Goal: Task Accomplishment & Management: Complete application form

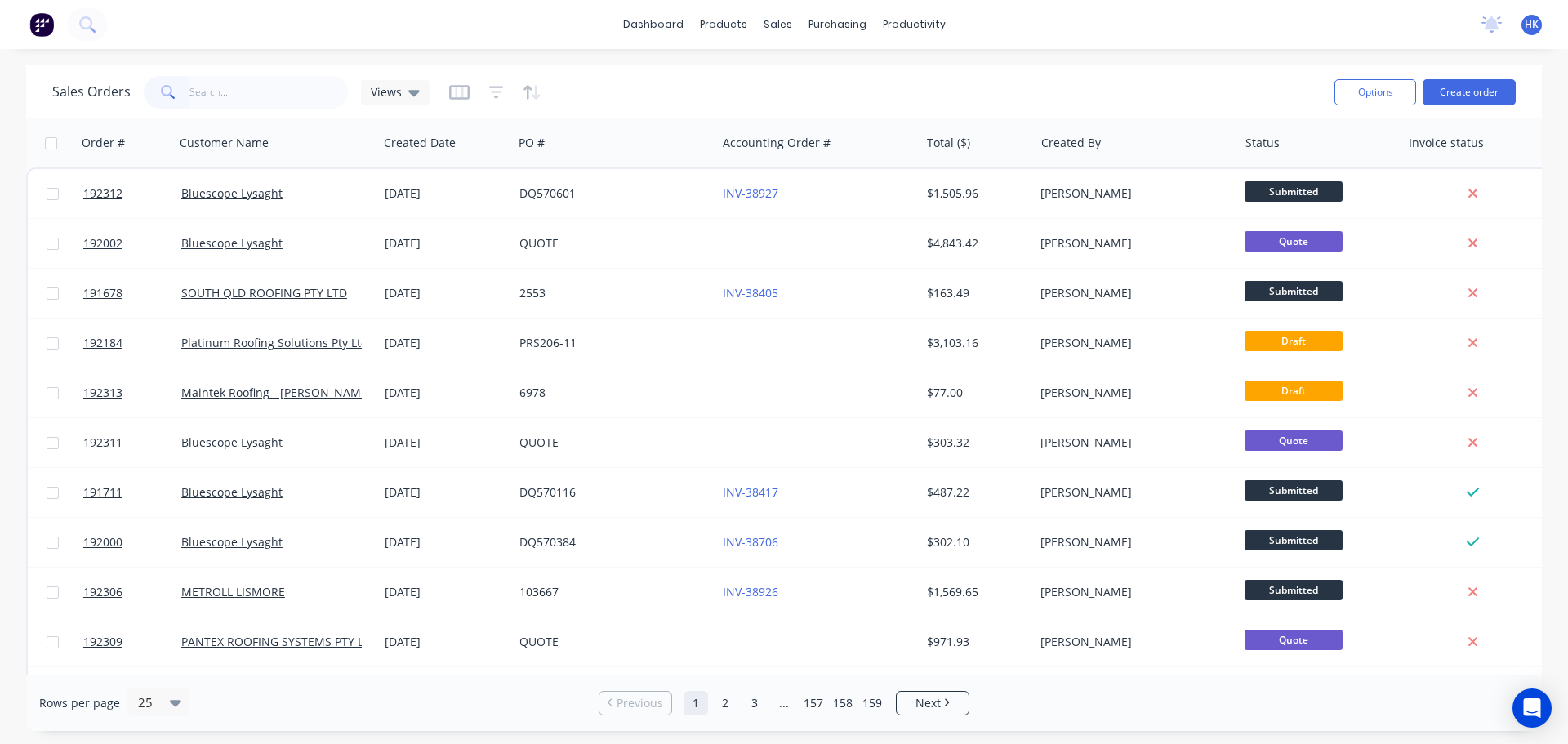
click at [286, 103] on input "text" at bounding box center [269, 93] width 159 height 33
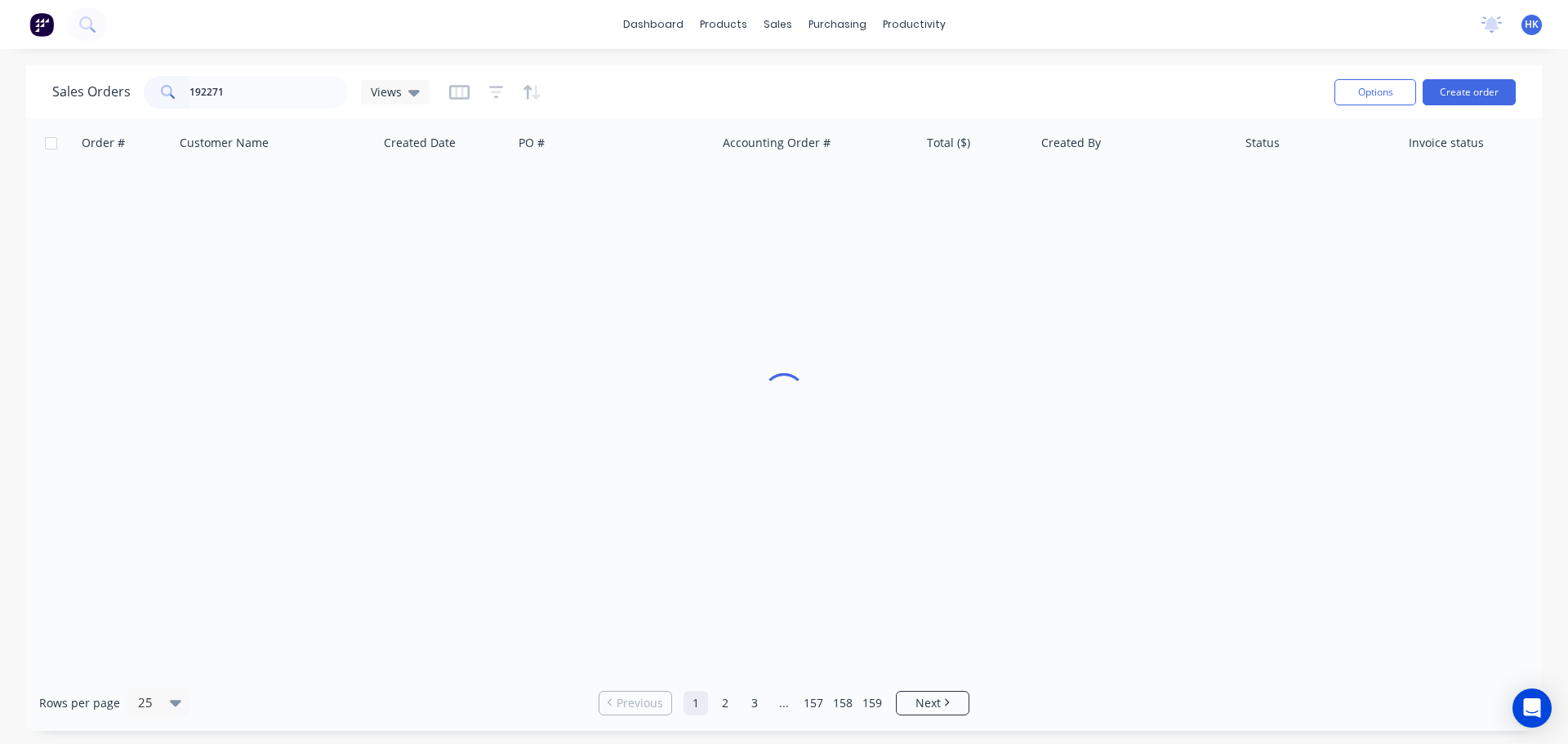
type input "192271"
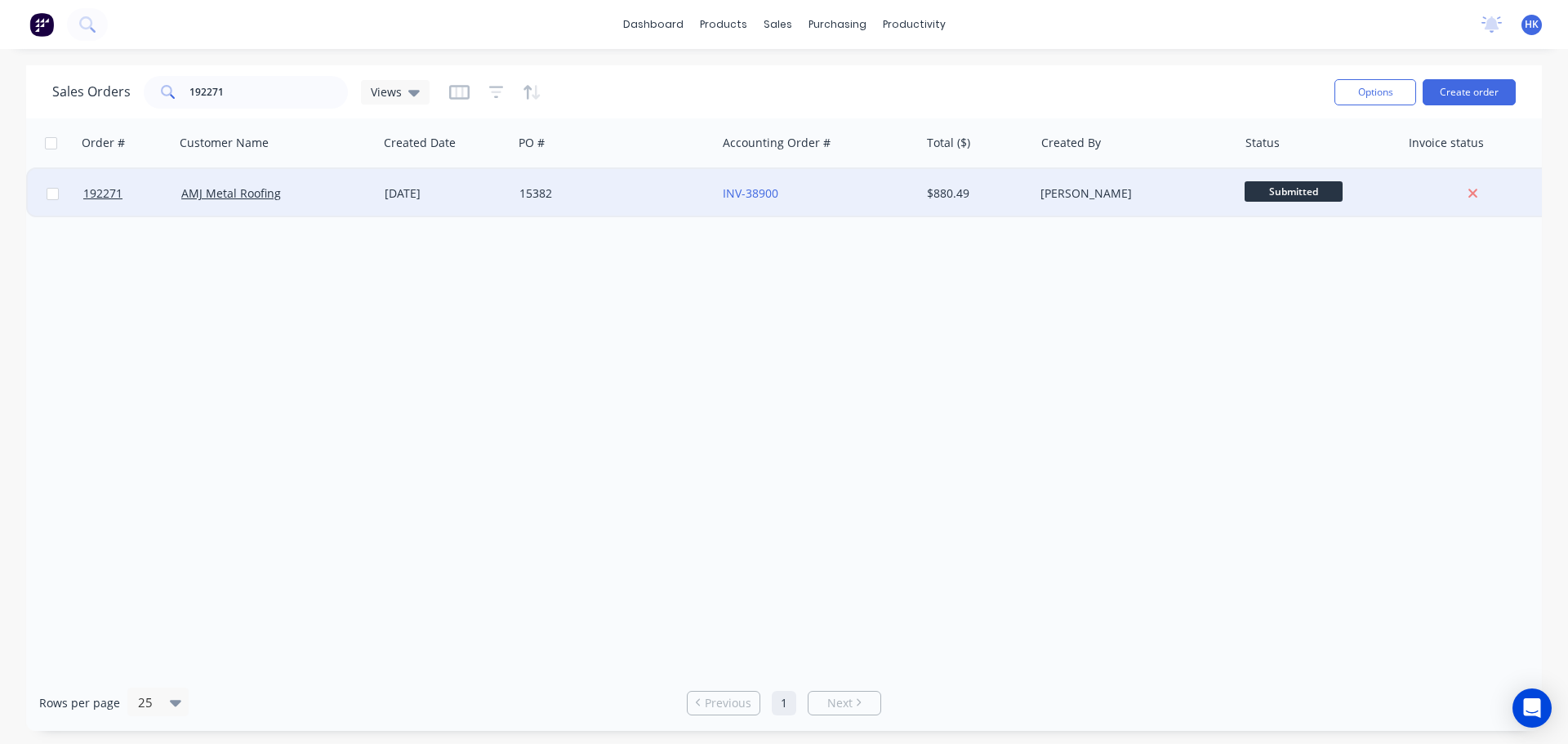
click at [635, 196] on div "15382" at bounding box center [610, 193] width 182 height 16
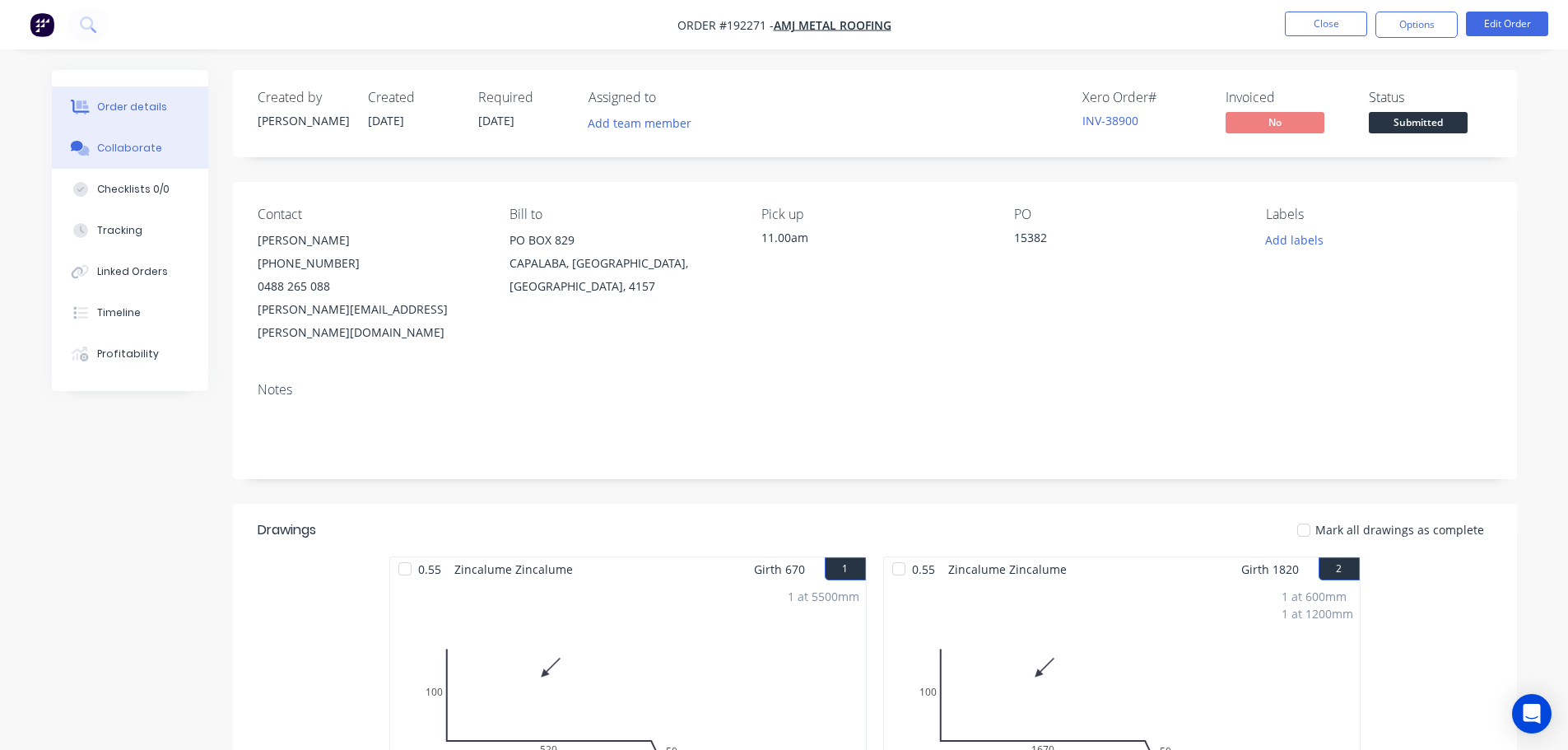
click at [133, 147] on div "Collaborate" at bounding box center [129, 148] width 65 height 15
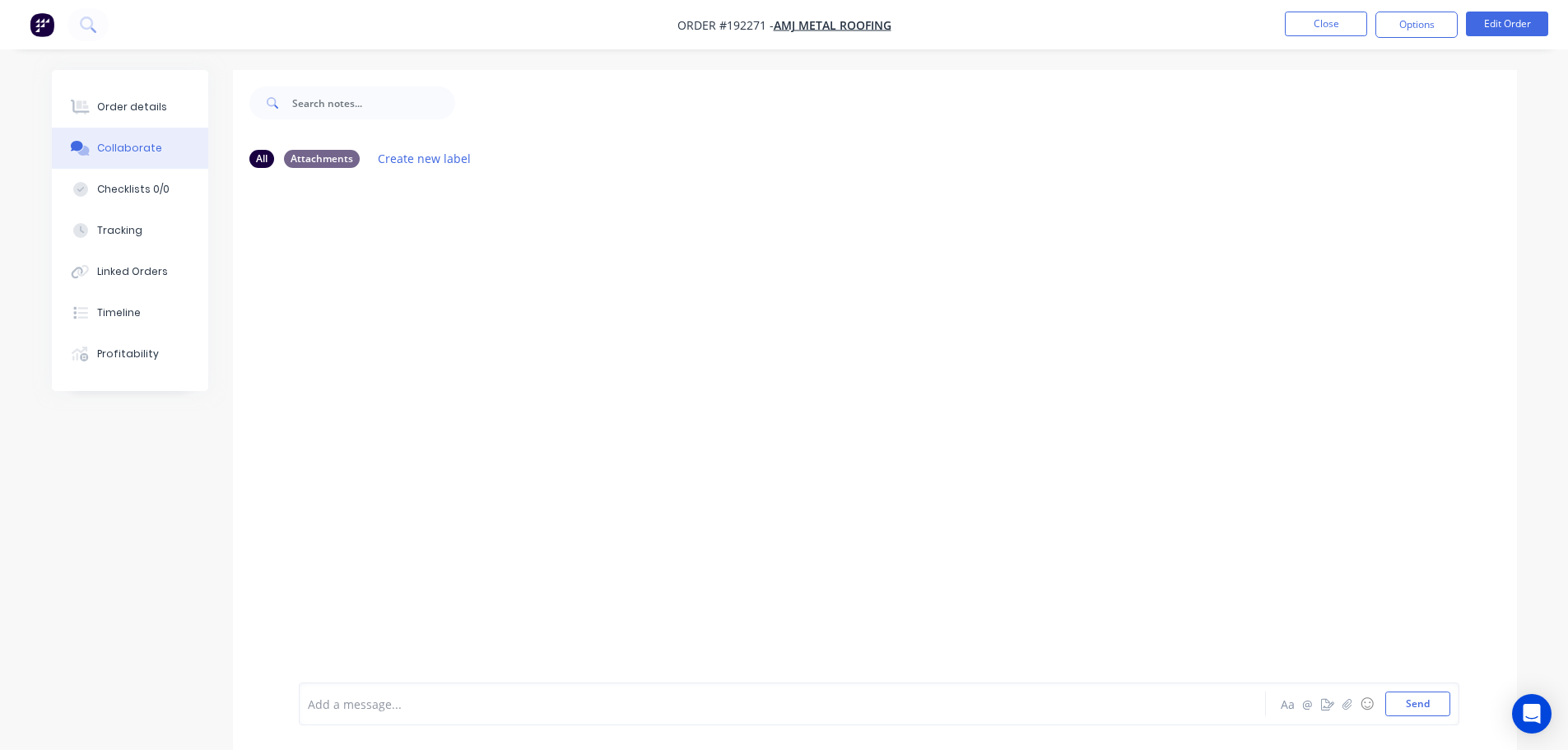
click at [351, 701] on div at bounding box center [736, 704] width 856 height 17
drag, startPoint x: 672, startPoint y: 694, endPoint x: 339, endPoint y: 705, distance: 333.2
click at [269, 713] on div "Order has been picked up by Alan at 11:55am - 10/09/2025 Aa @ ☺ Send" at bounding box center [874, 703] width 1283 height 92
drag, startPoint x: 654, startPoint y: 699, endPoint x: 306, endPoint y: 715, distance: 348.4
click at [306, 715] on div "Order has been picked up by Alan at 11:55am - 10/09/2025 Aa @ ☺ Send" at bounding box center [879, 703] width 1161 height 43
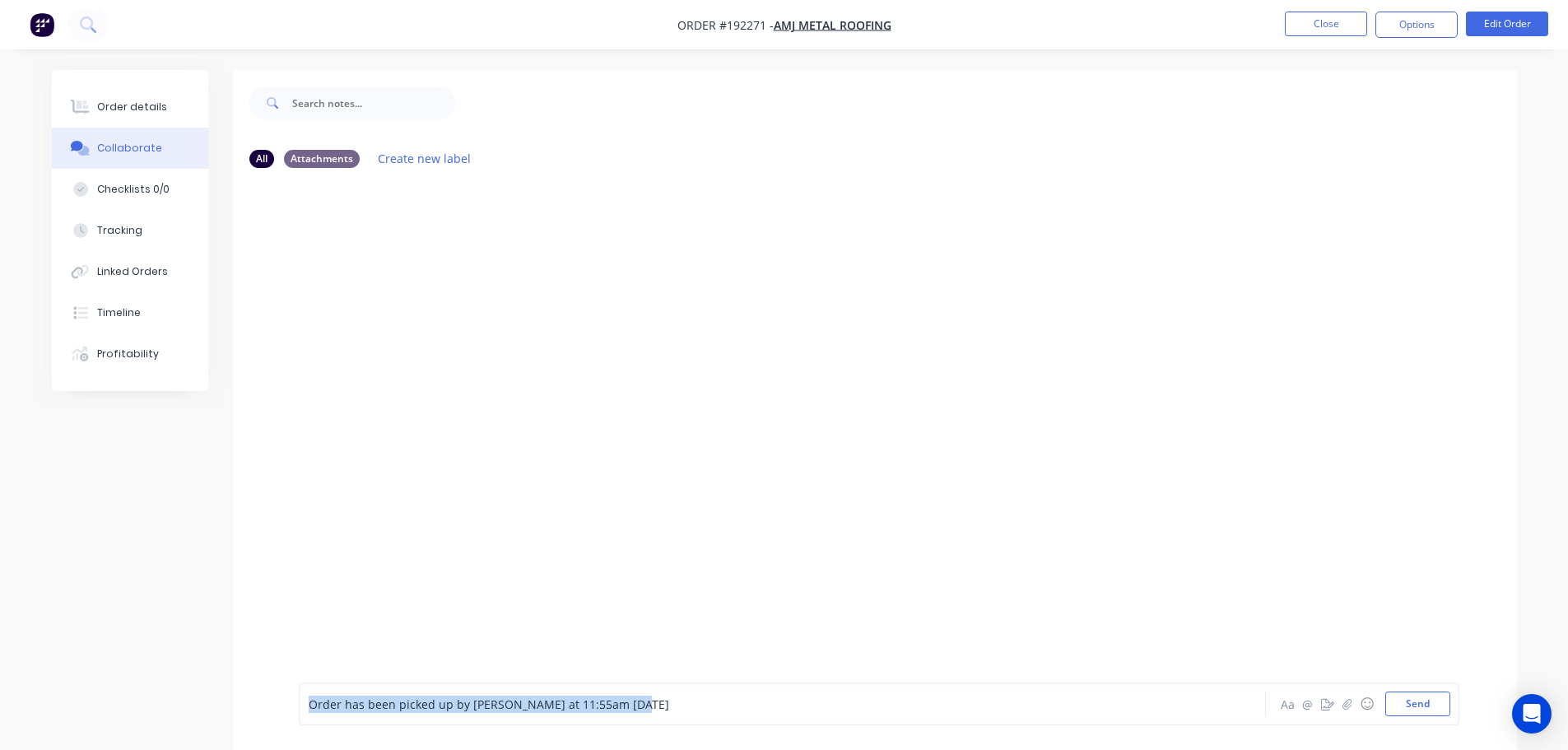
copy span "Order has been picked up by Alan at 11:55am - 10/09/2025"
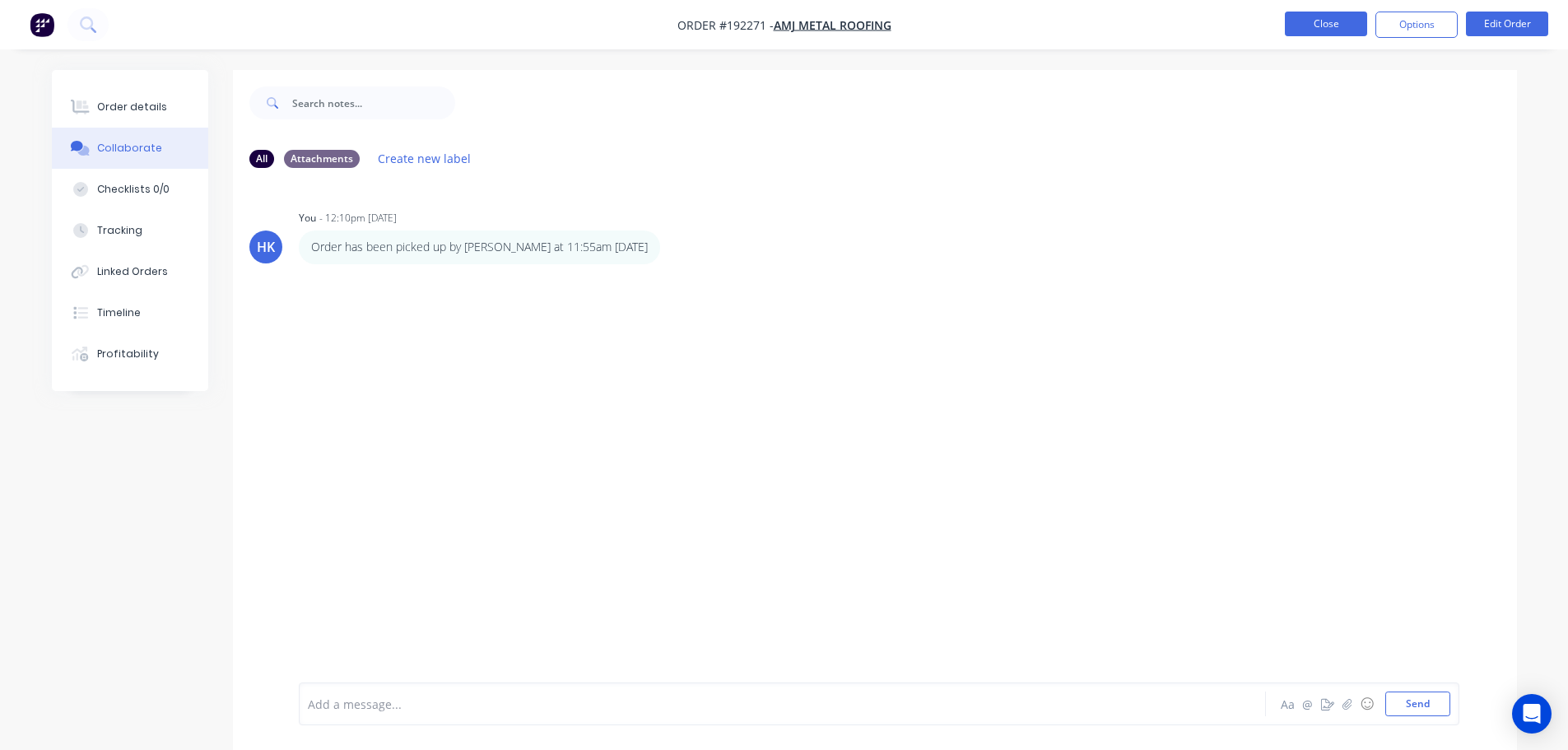
click at [1307, 29] on button "Close" at bounding box center [1325, 24] width 82 height 25
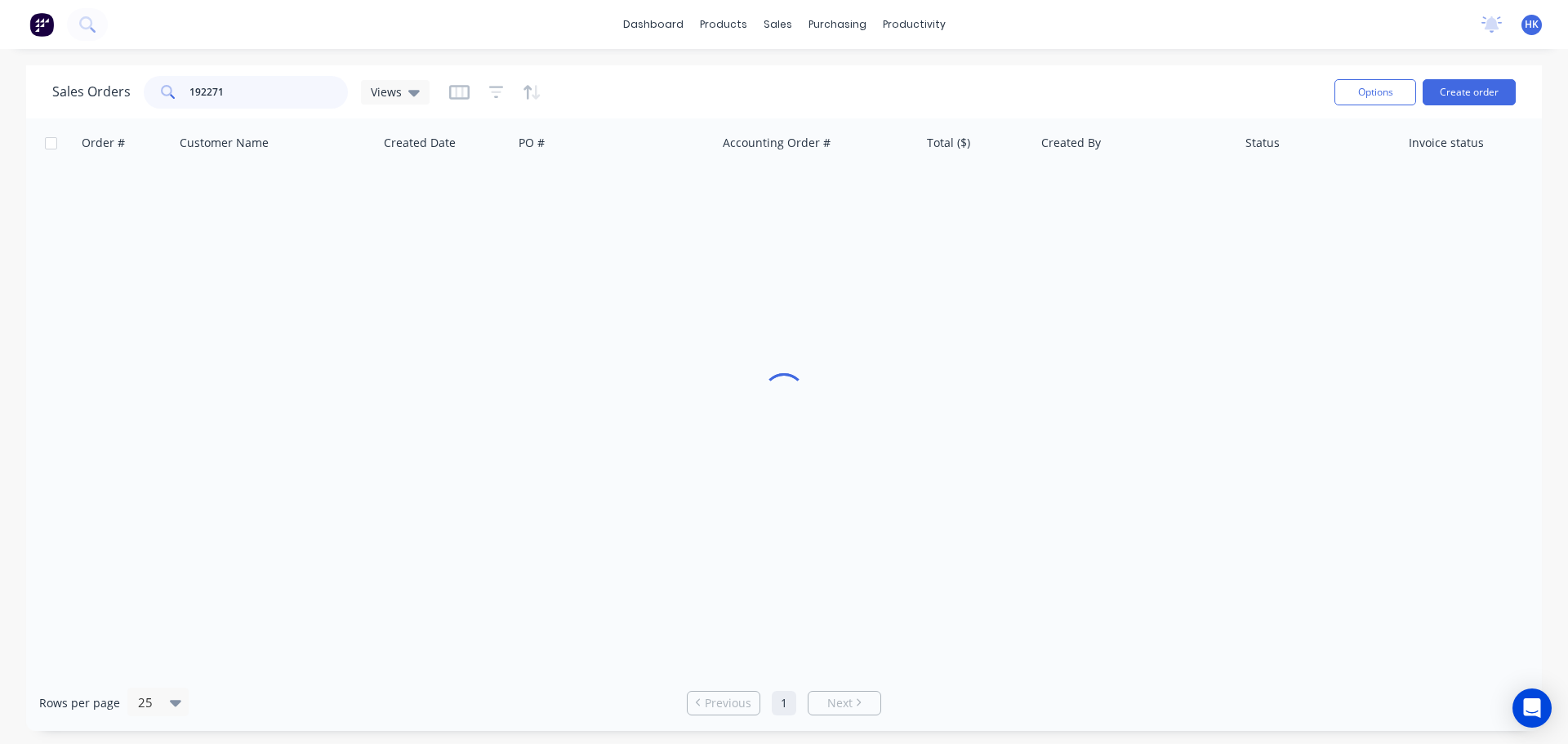
drag, startPoint x: 292, startPoint y: 96, endPoint x: 197, endPoint y: 94, distance: 95.0
click at [186, 98] on div "192271" at bounding box center [245, 93] width 204 height 33
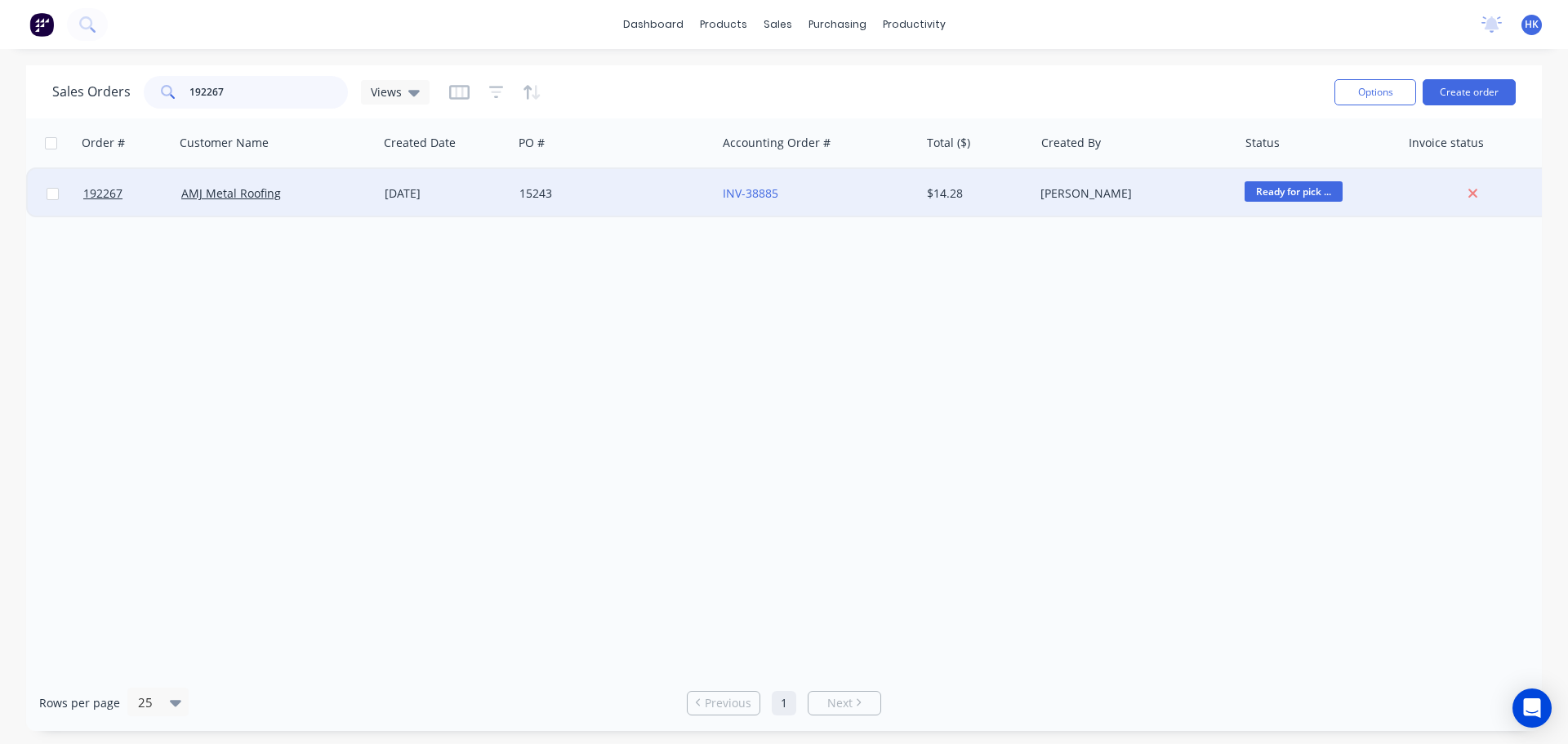
type input "192267"
click at [316, 181] on div "AMJ Metal Roofing" at bounding box center [276, 193] width 203 height 49
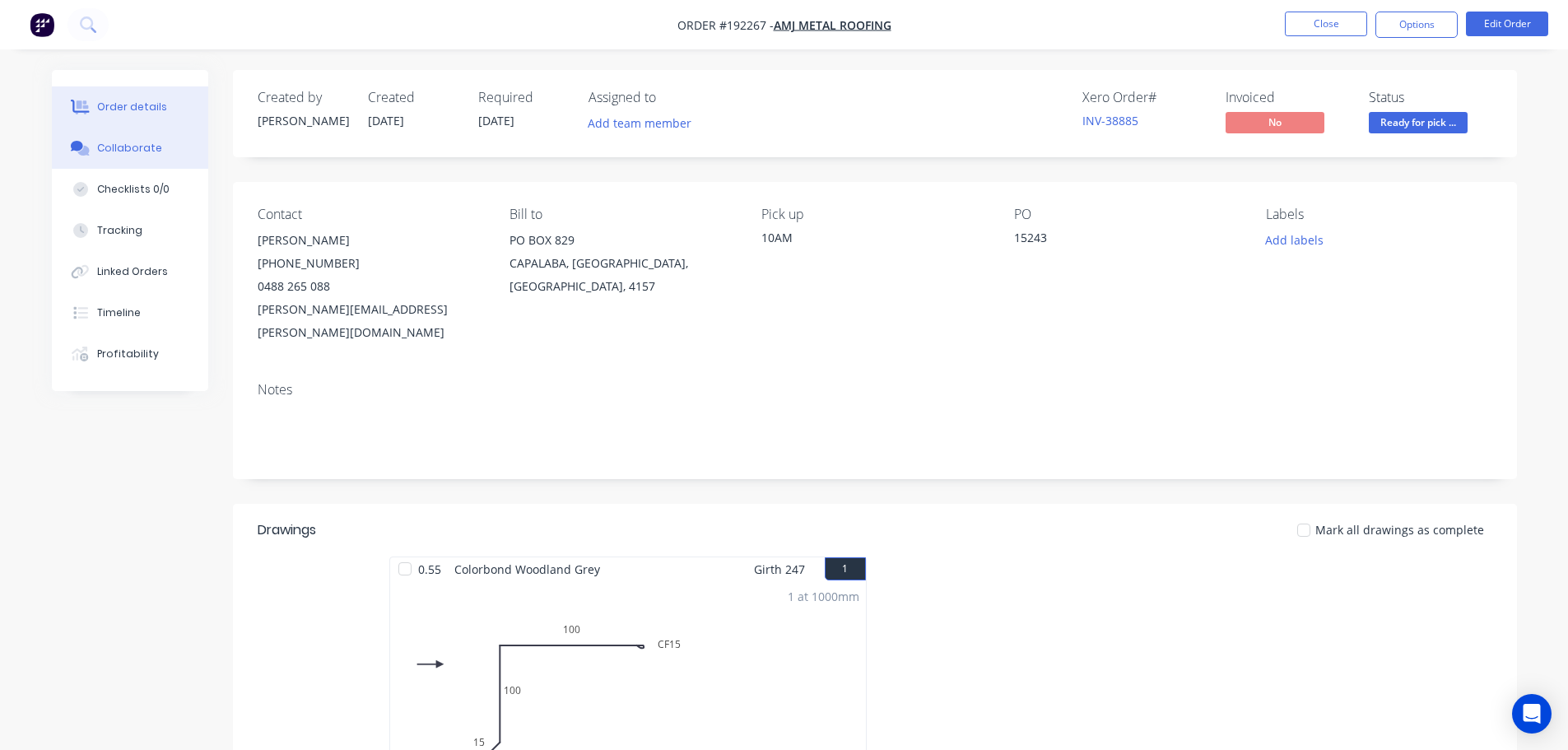
click at [127, 154] on div "Collaborate" at bounding box center [129, 148] width 65 height 15
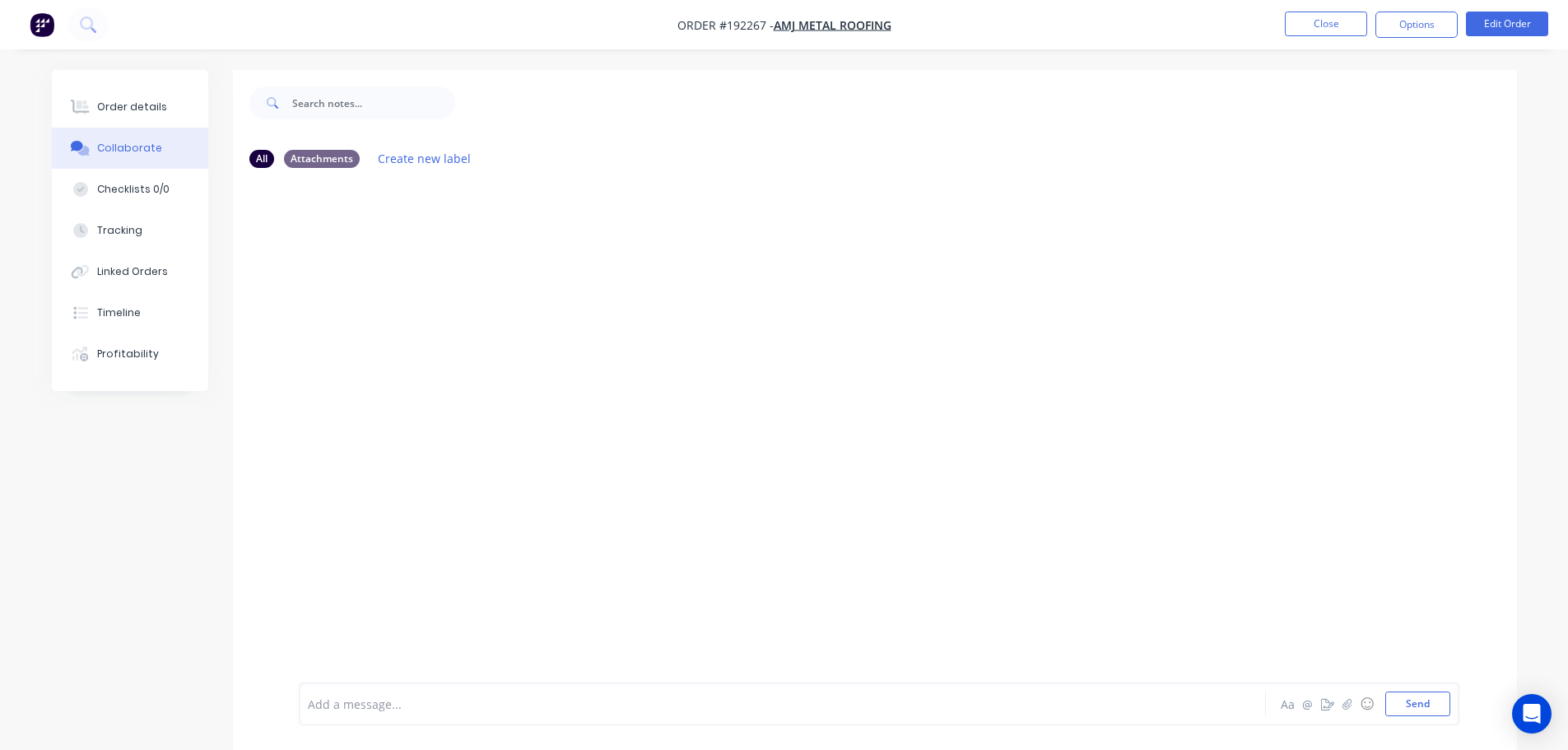
click at [381, 704] on div at bounding box center [736, 704] width 856 height 17
click at [533, 704] on span "Order has been picked up by Alan at 11:55am - 10/09/2025" at bounding box center [489, 704] width 361 height 16
drag, startPoint x: 674, startPoint y: 713, endPoint x: 396, endPoint y: 705, distance: 278.1
click at [284, 712] on div "Order has been picked up by Alan at 10:20am - 10/09/2025 Aa @ ☺ Send" at bounding box center [874, 703] width 1283 height 92
drag, startPoint x: 644, startPoint y: 696, endPoint x: 319, endPoint y: 695, distance: 325.0
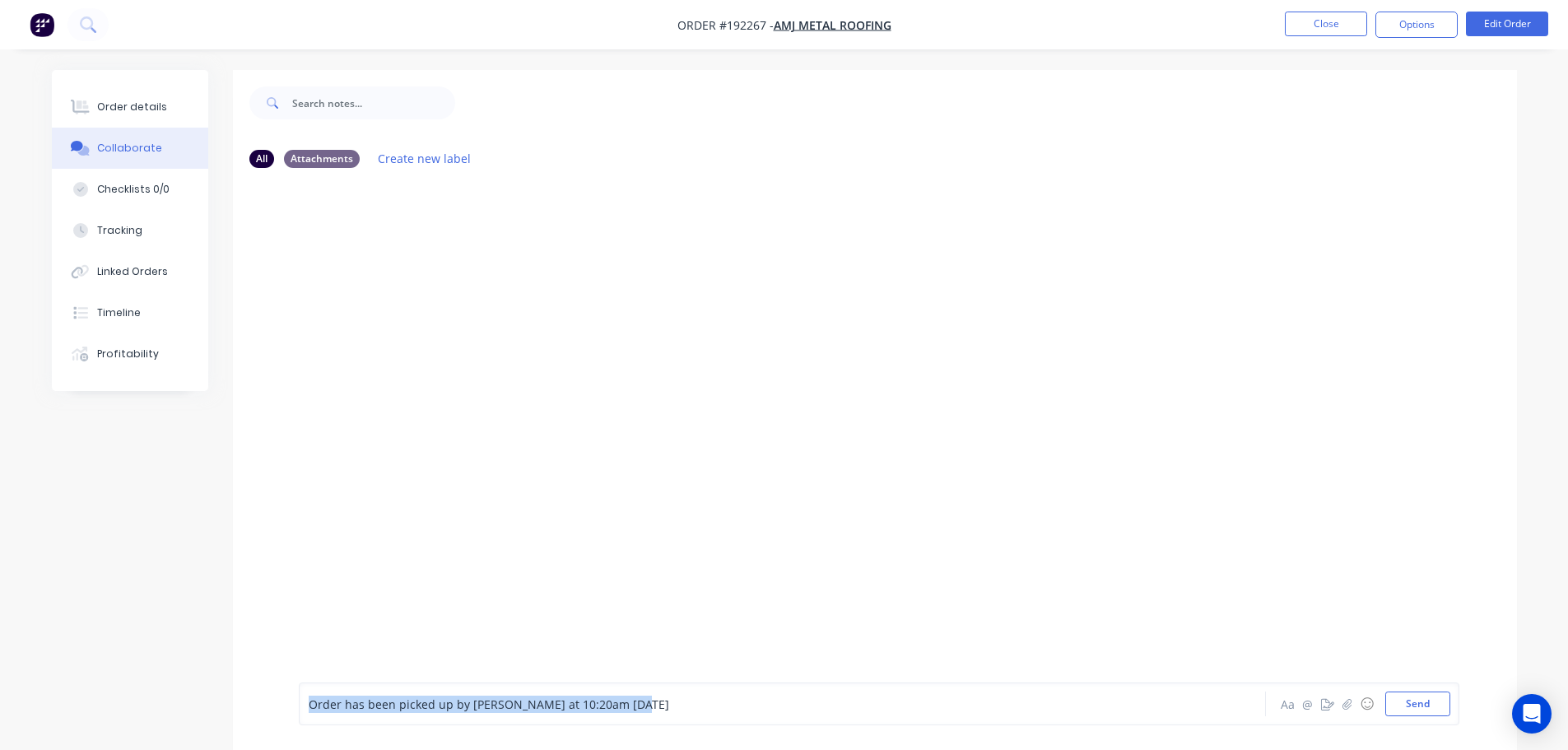
click at [308, 694] on div "Order has been picked up by Alan at 10:20am - 10/09/2025" at bounding box center [736, 703] width 857 height 25
copy span "Order has been picked up by Alan at 10:20am - 10/09/2025"
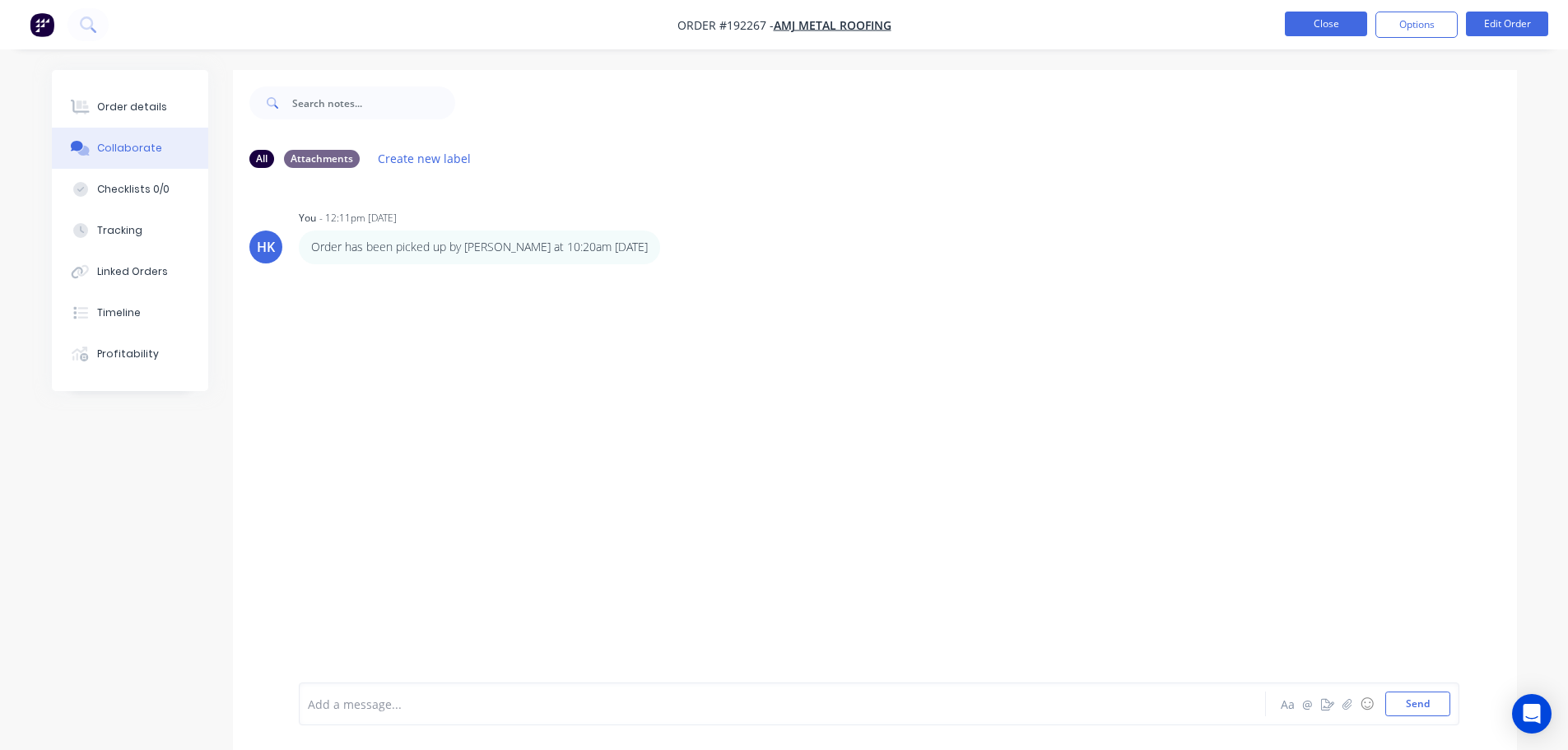
click at [1319, 23] on button "Close" at bounding box center [1325, 24] width 82 height 25
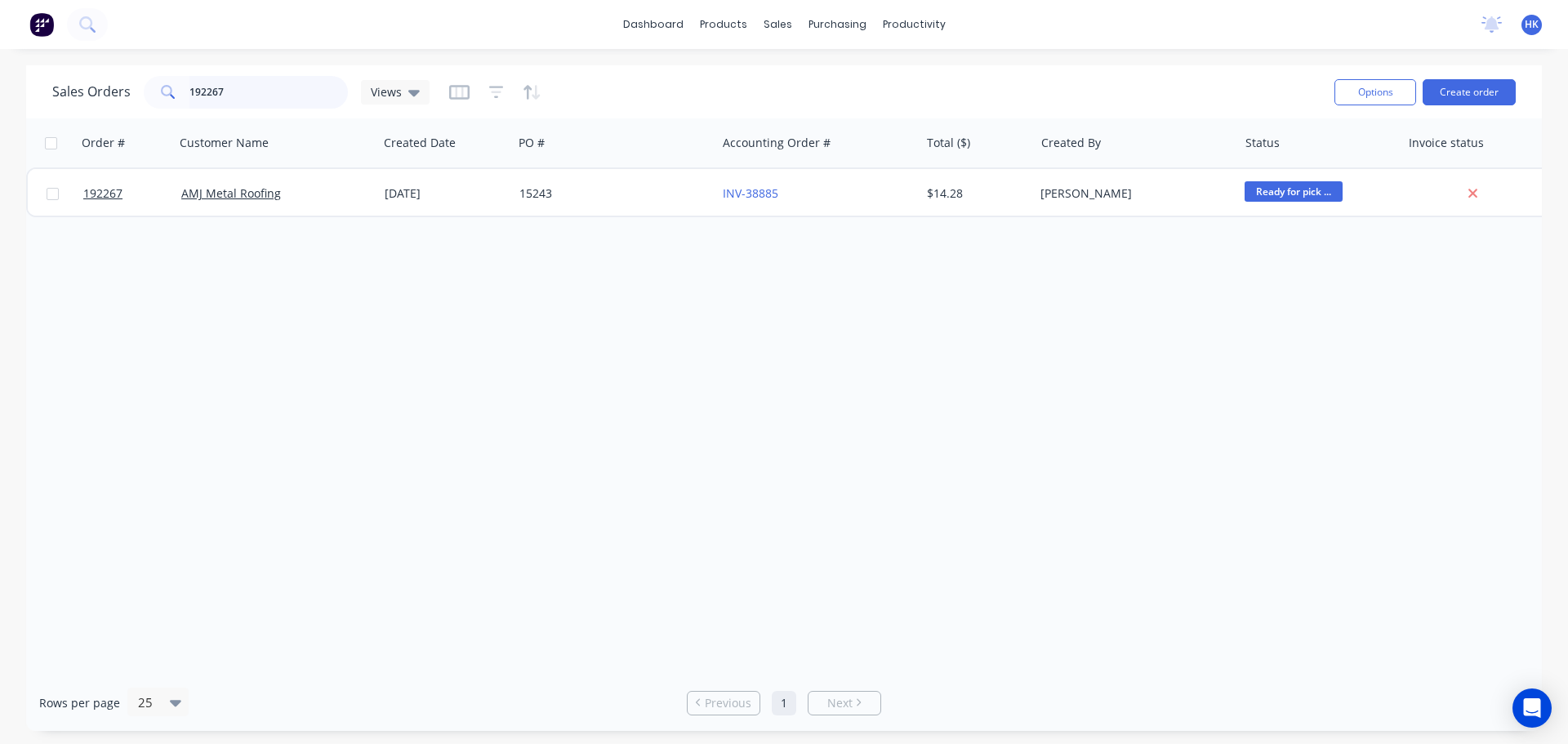
click at [239, 88] on input "192267" at bounding box center [269, 93] width 159 height 33
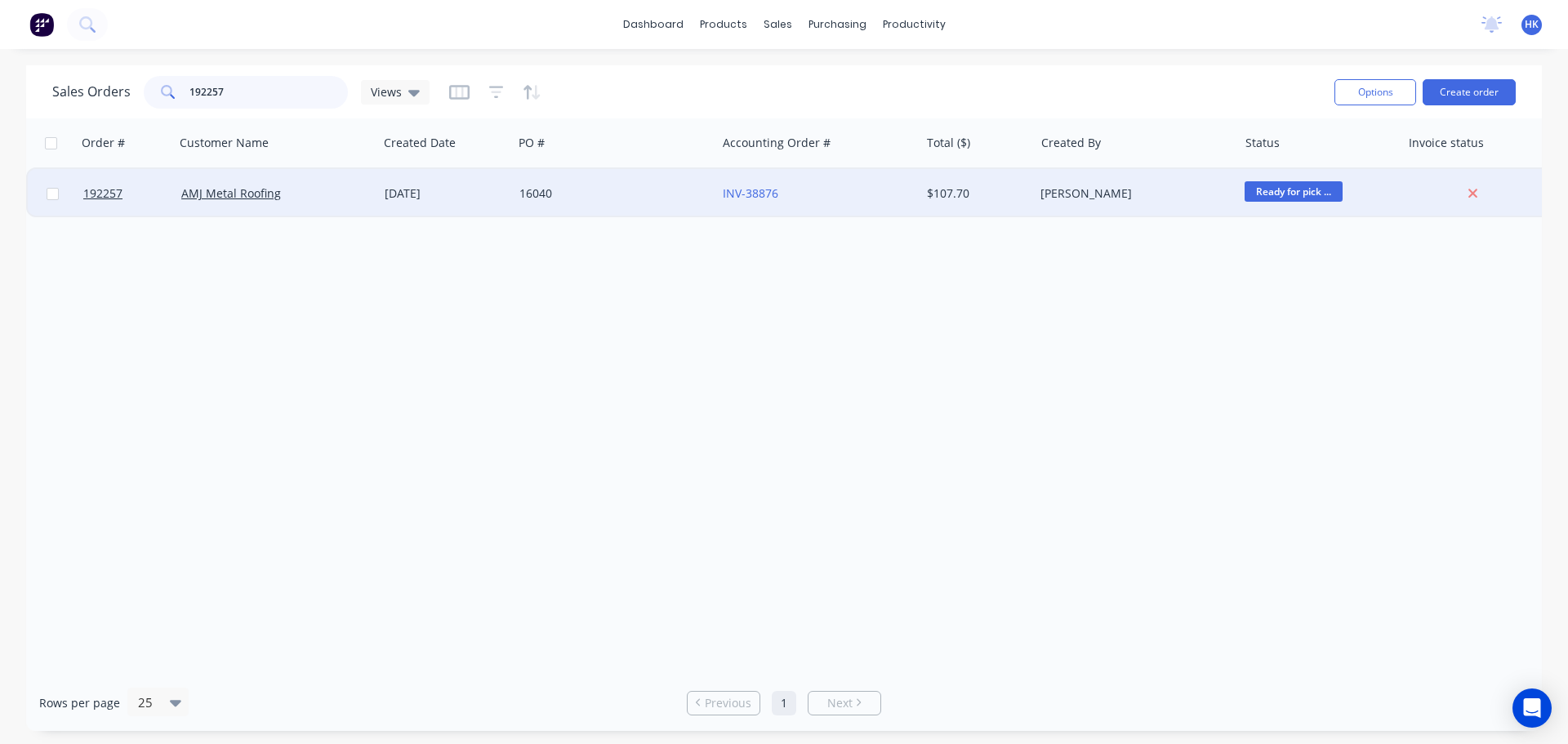
type input "192257"
click at [331, 198] on div "AMJ Metal Roofing" at bounding box center [273, 193] width 182 height 16
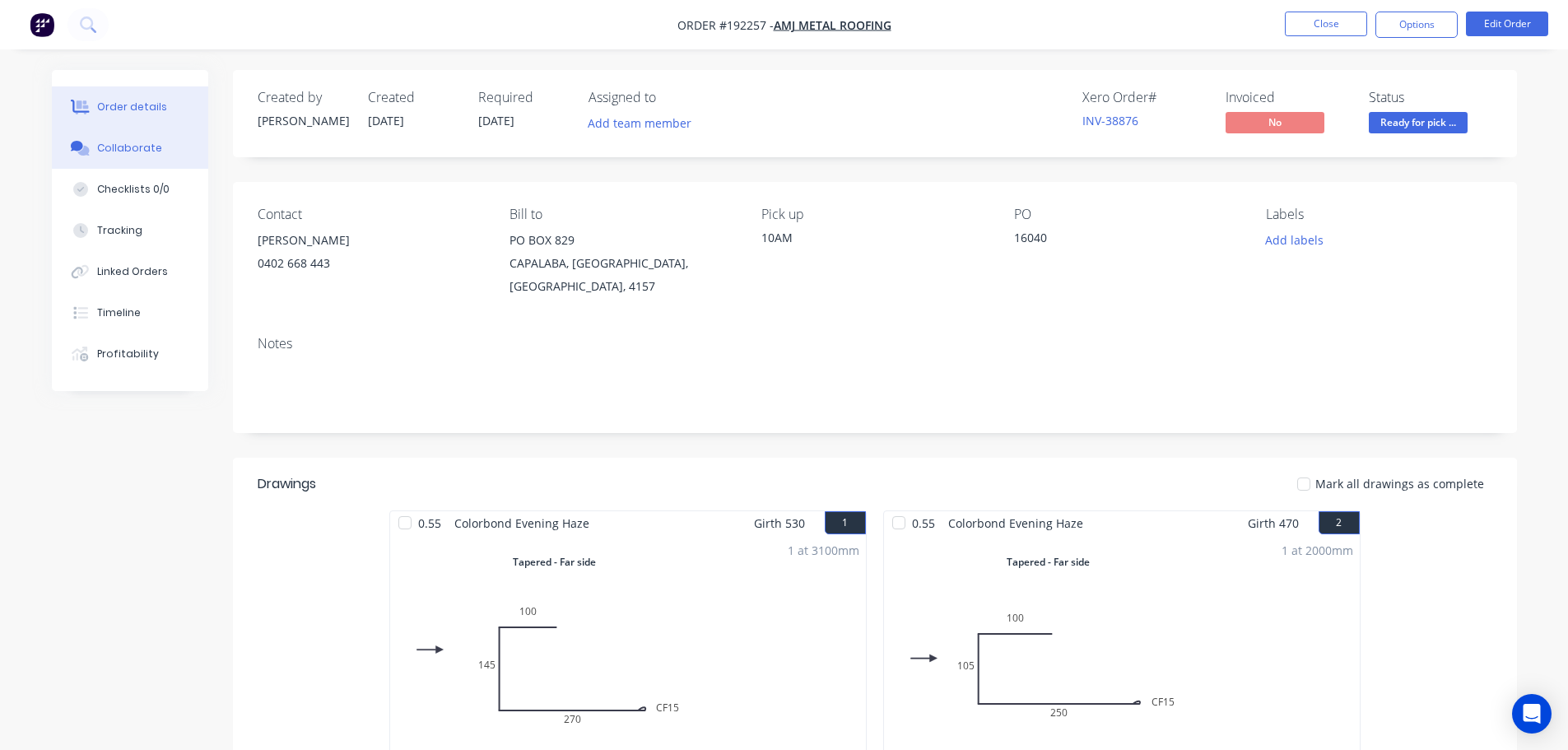
click at [112, 134] on button "Collaborate" at bounding box center [130, 147] width 157 height 41
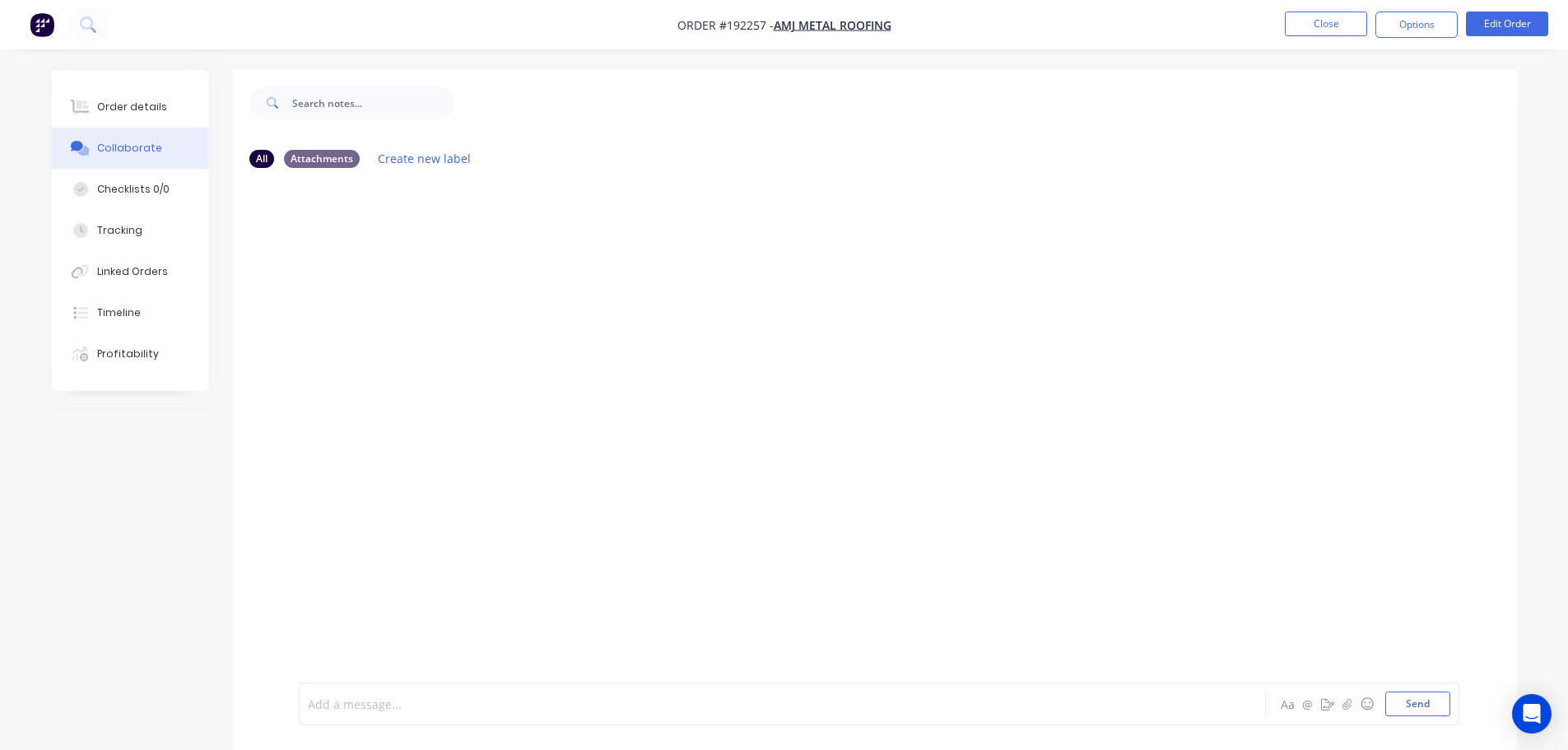
click at [332, 697] on div at bounding box center [736, 704] width 856 height 17
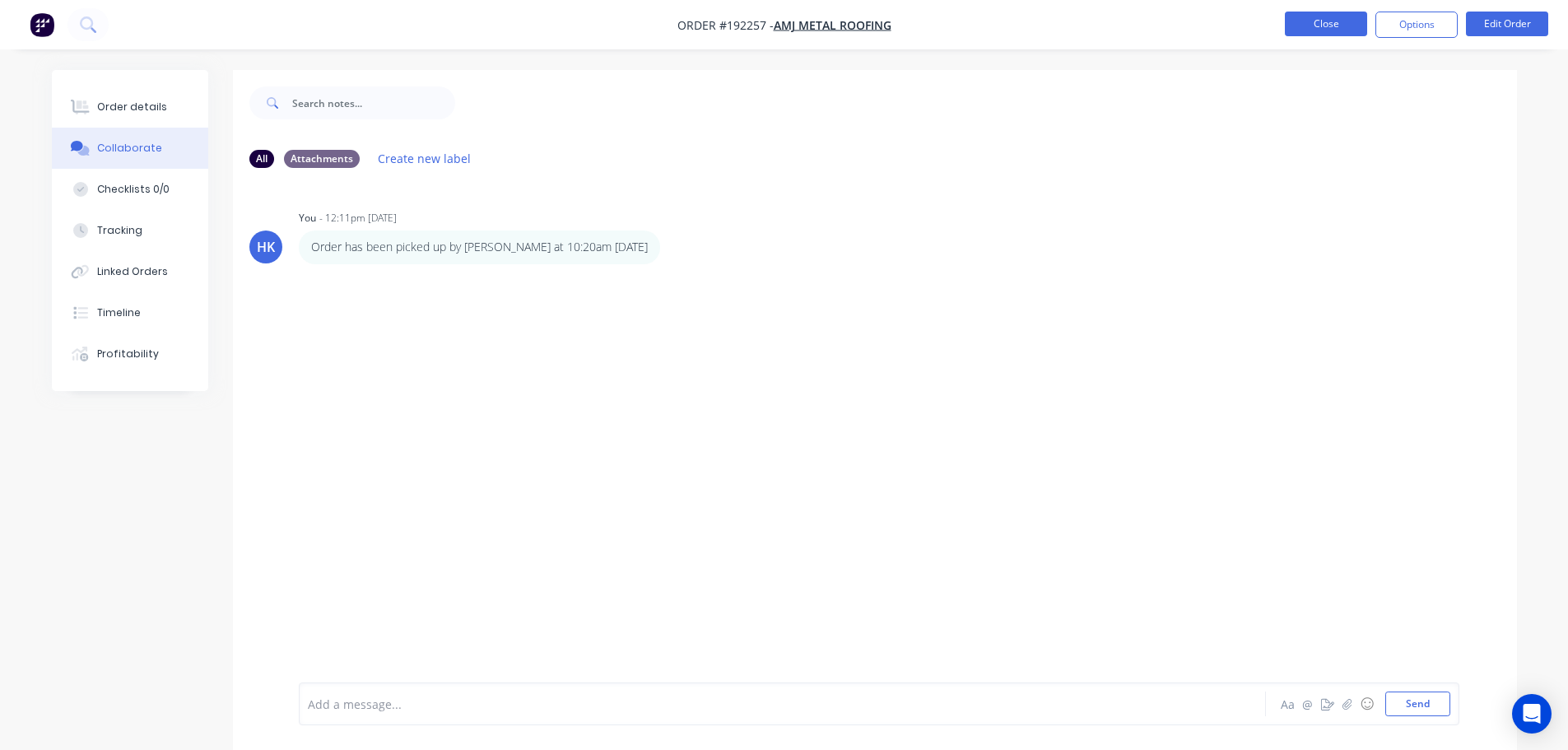
click at [1314, 28] on button "Close" at bounding box center [1325, 24] width 82 height 25
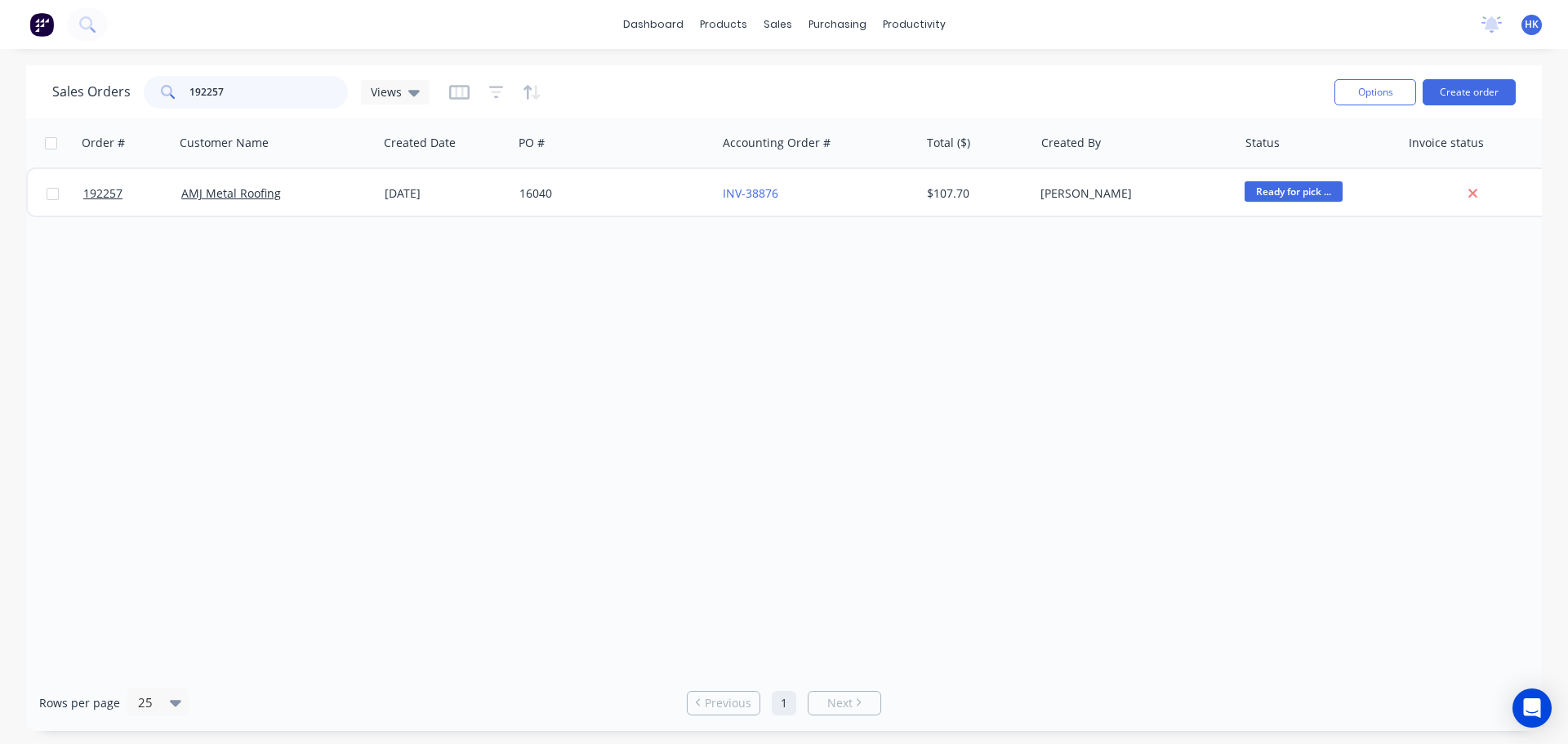
drag, startPoint x: 268, startPoint y: 97, endPoint x: 223, endPoint y: 102, distance: 45.3
click at [223, 102] on input "192257" at bounding box center [269, 93] width 159 height 33
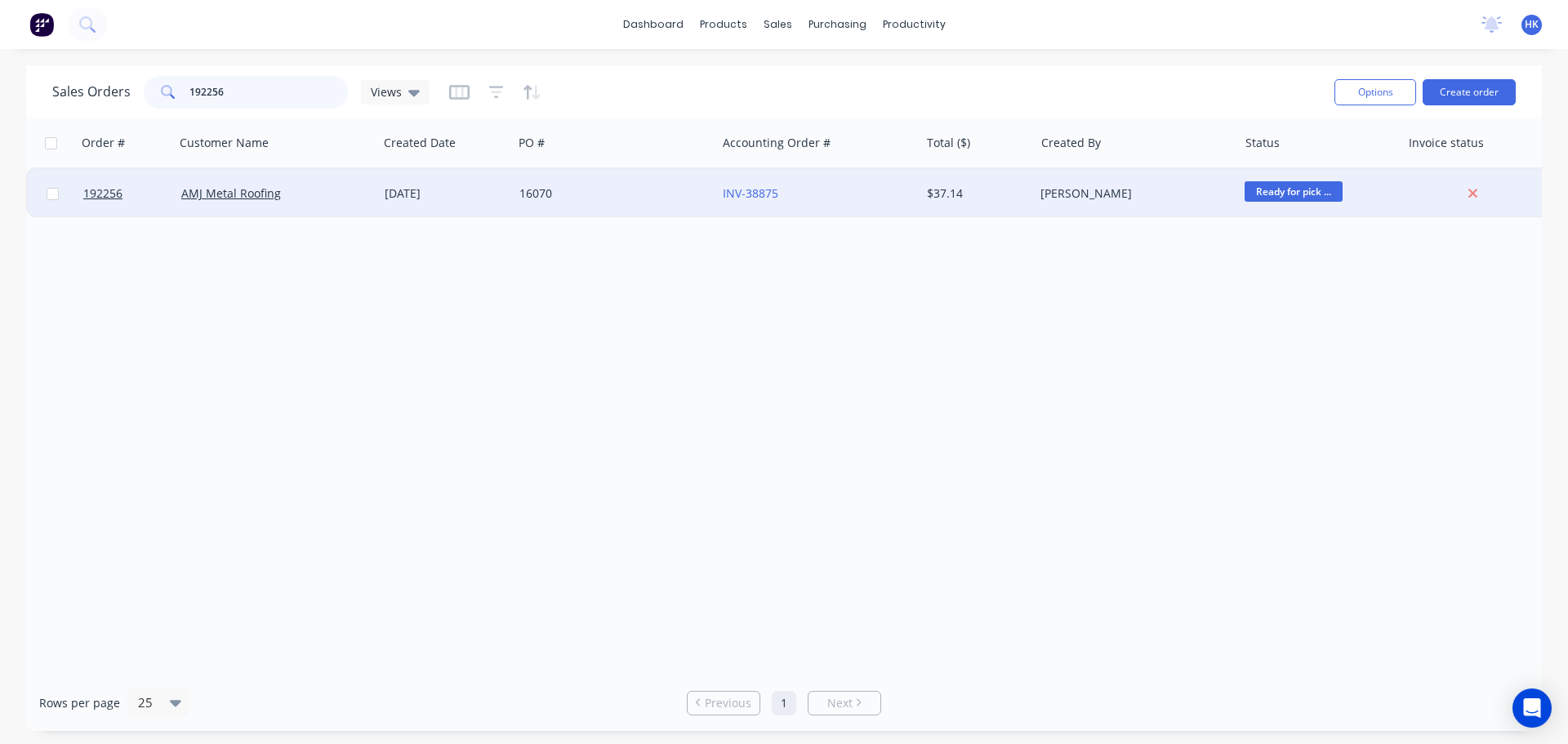
type input "192256"
click at [485, 207] on div "[DATE]" at bounding box center [445, 193] width 134 height 49
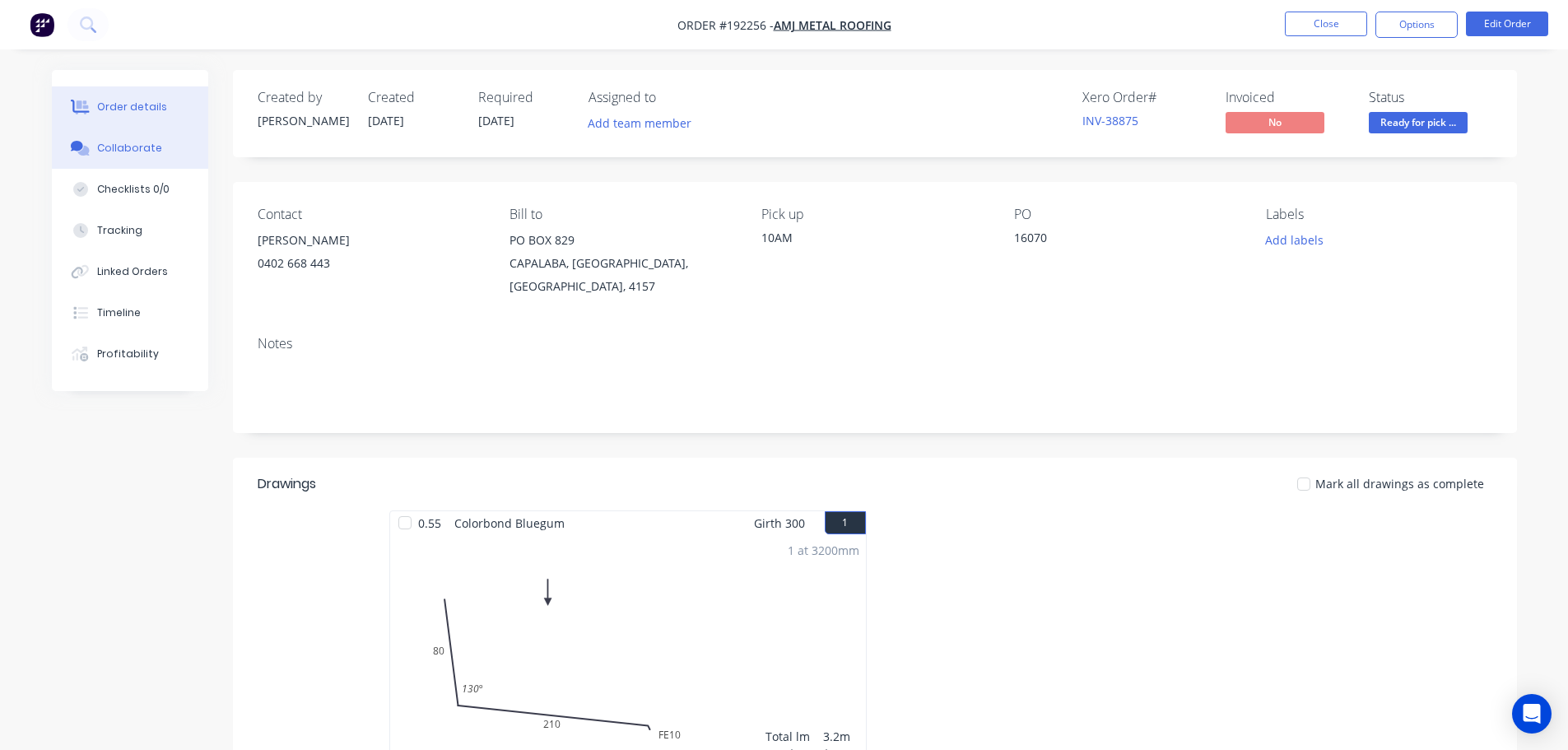
click at [107, 155] on div "Collaborate" at bounding box center [129, 148] width 65 height 15
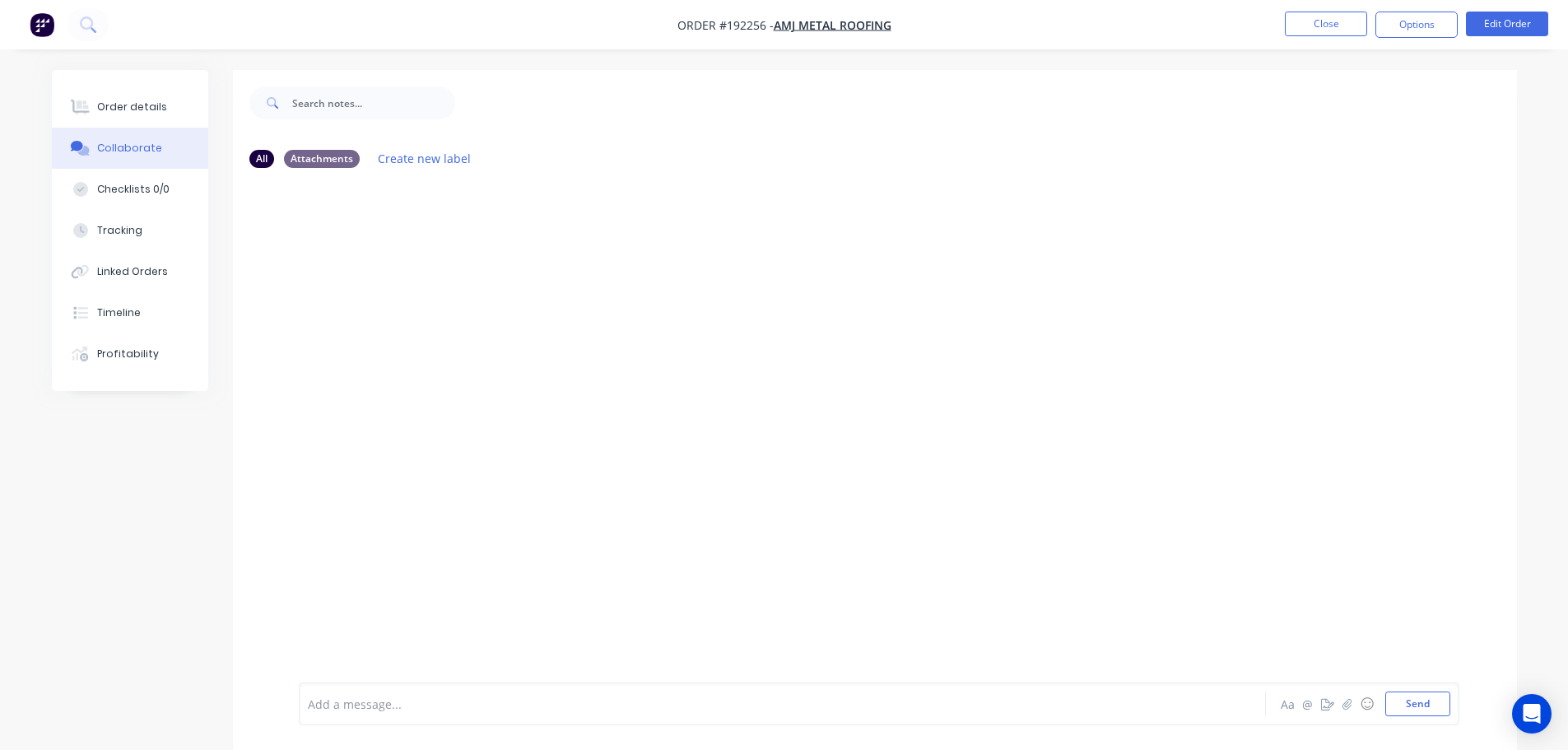
click at [398, 700] on div at bounding box center [736, 704] width 856 height 17
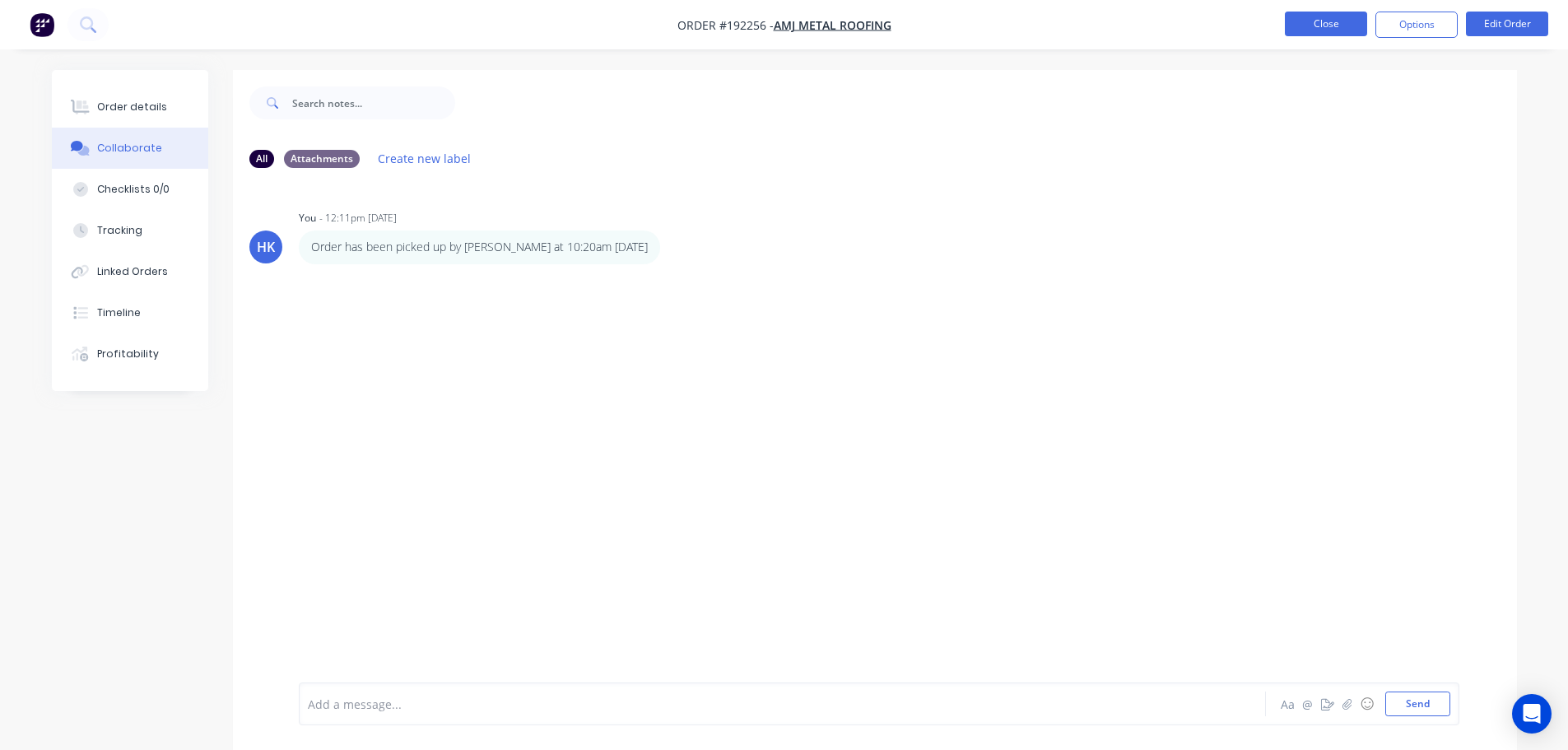
click at [1354, 30] on button "Close" at bounding box center [1325, 24] width 82 height 25
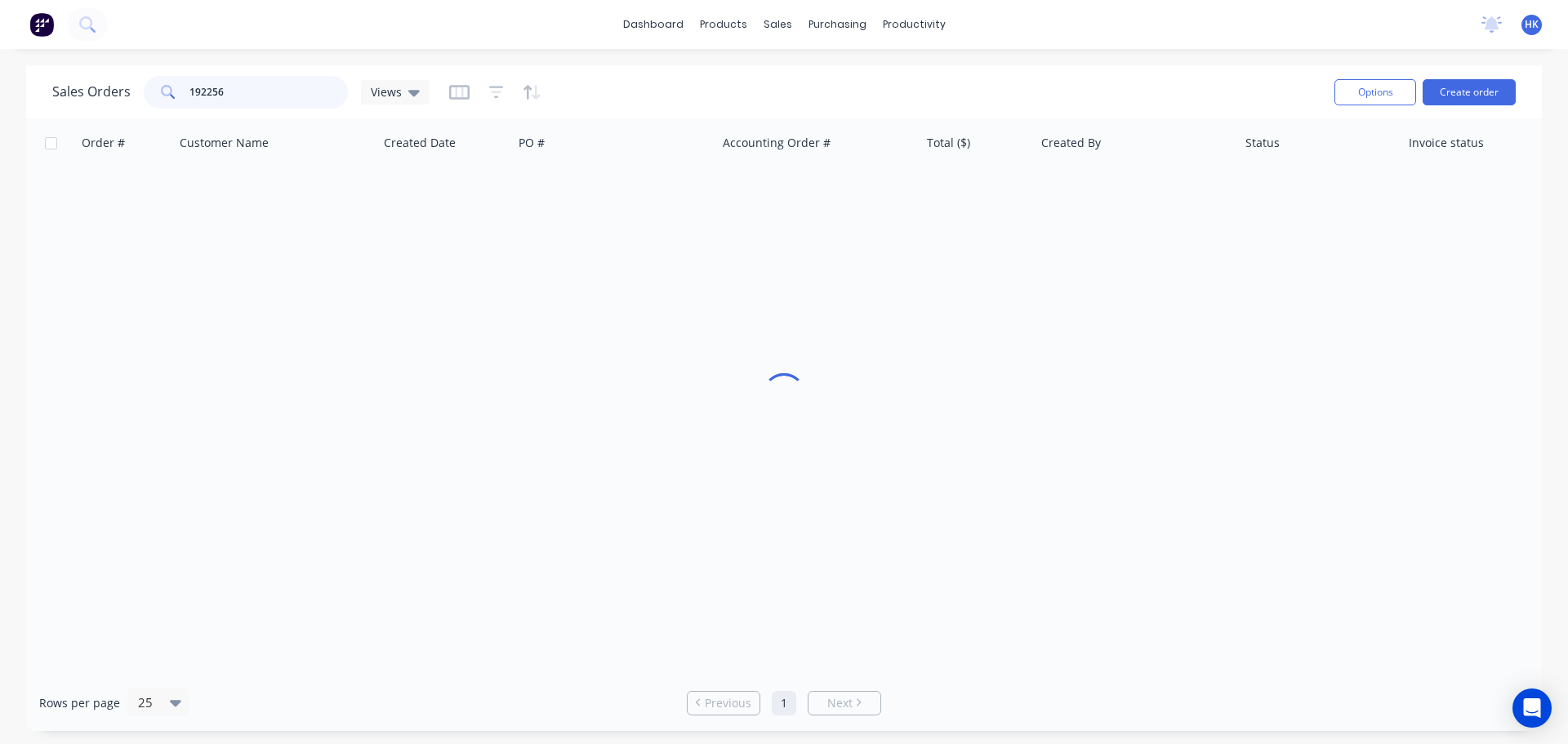
drag, startPoint x: 202, startPoint y: 103, endPoint x: 162, endPoint y: 106, distance: 40.1
click at [162, 106] on div "192256" at bounding box center [245, 93] width 204 height 33
type input "192263"
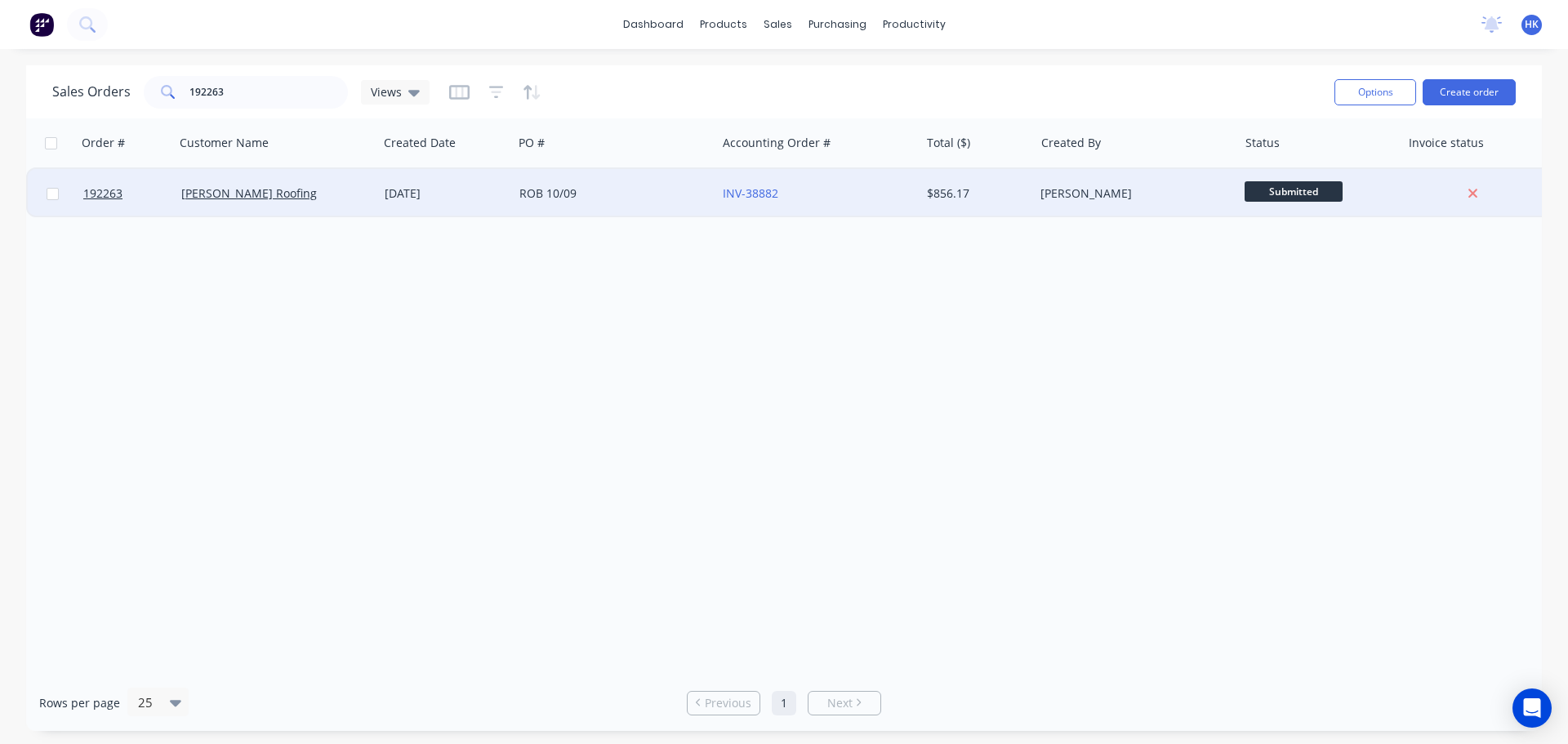
click at [597, 192] on div "ROB 10/09" at bounding box center [610, 193] width 182 height 16
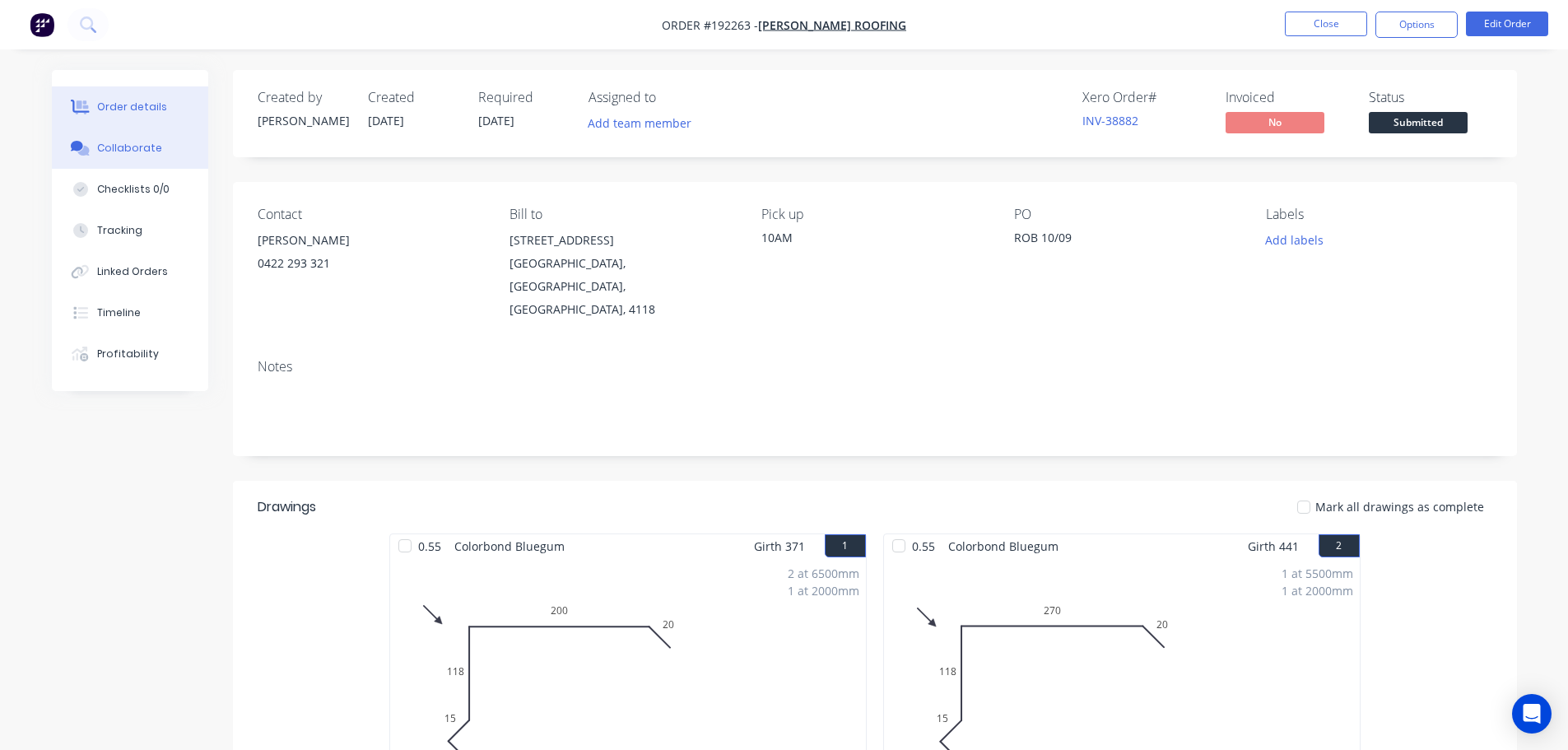
click at [123, 159] on button "Collaborate" at bounding box center [130, 147] width 157 height 41
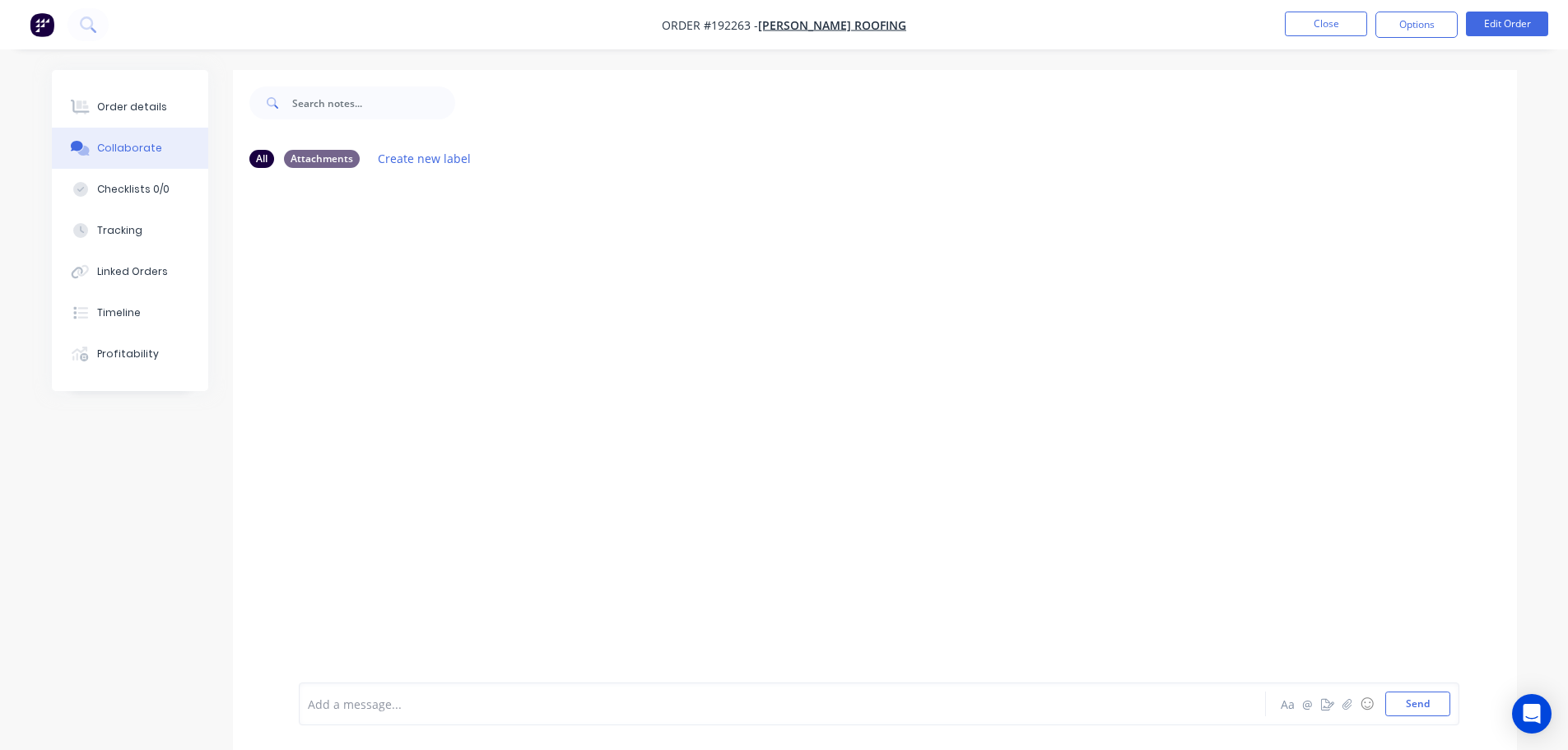
click at [347, 713] on div "Add a message..." at bounding box center [736, 703] width 857 height 25
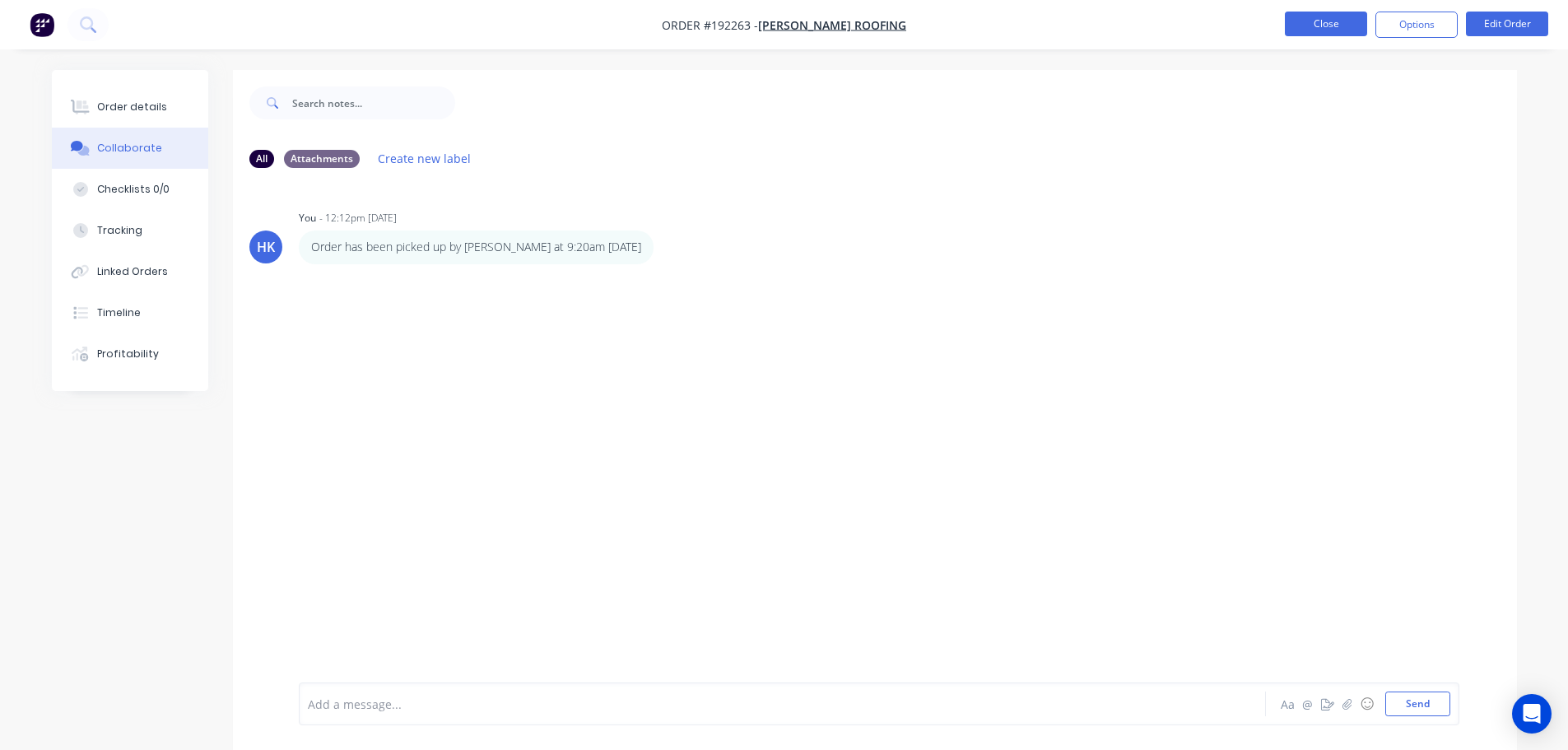
click at [1336, 24] on button "Close" at bounding box center [1325, 24] width 82 height 25
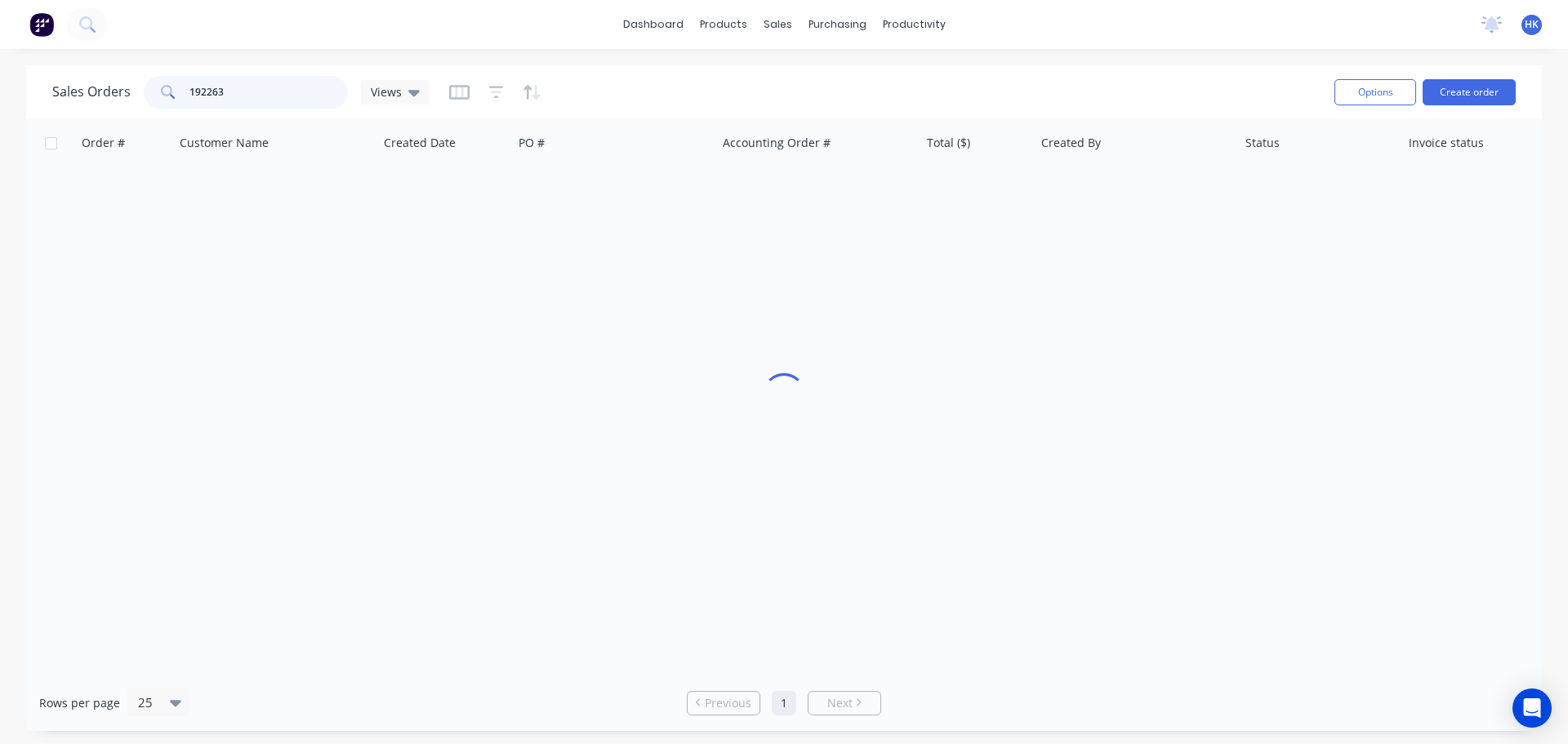
drag, startPoint x: 310, startPoint y: 106, endPoint x: 150, endPoint y: 110, distance: 160.0
click at [150, 110] on div "Sales Orders 192263 Views" at bounding box center [687, 92] width 1269 height 40
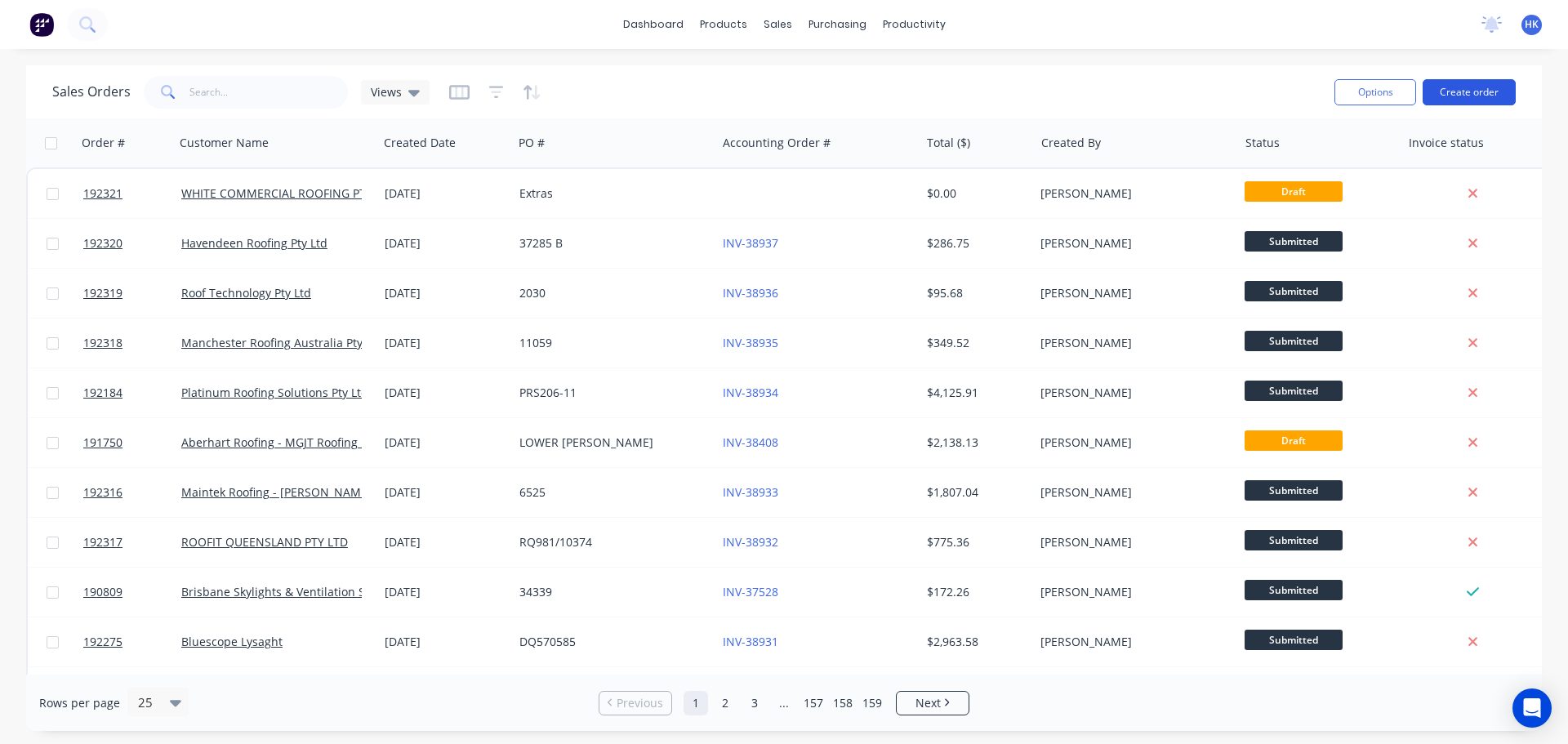
click at [1484, 84] on button "Create order" at bounding box center [1469, 92] width 93 height 26
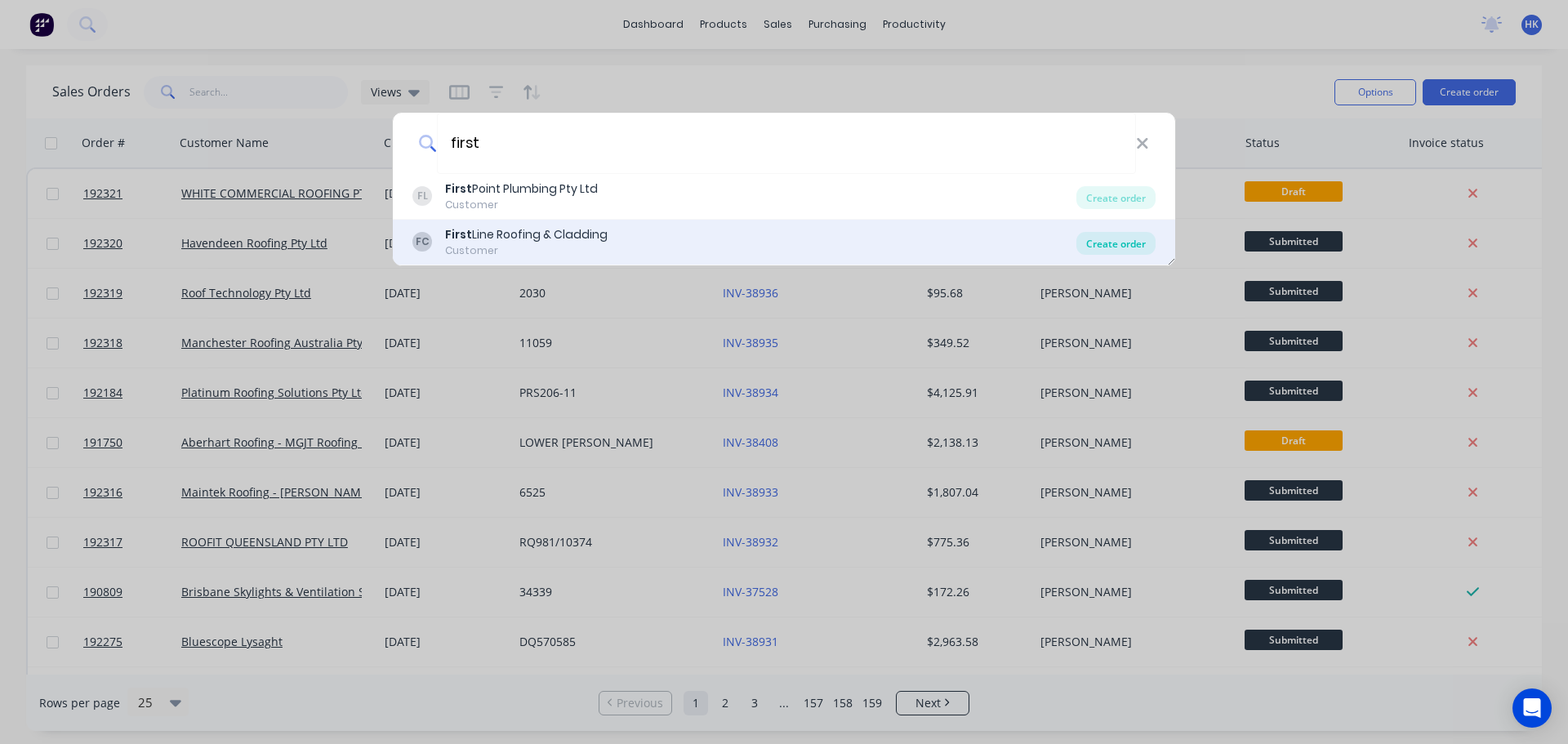
type input "first"
click at [1134, 253] on div "Create order" at bounding box center [1116, 243] width 79 height 23
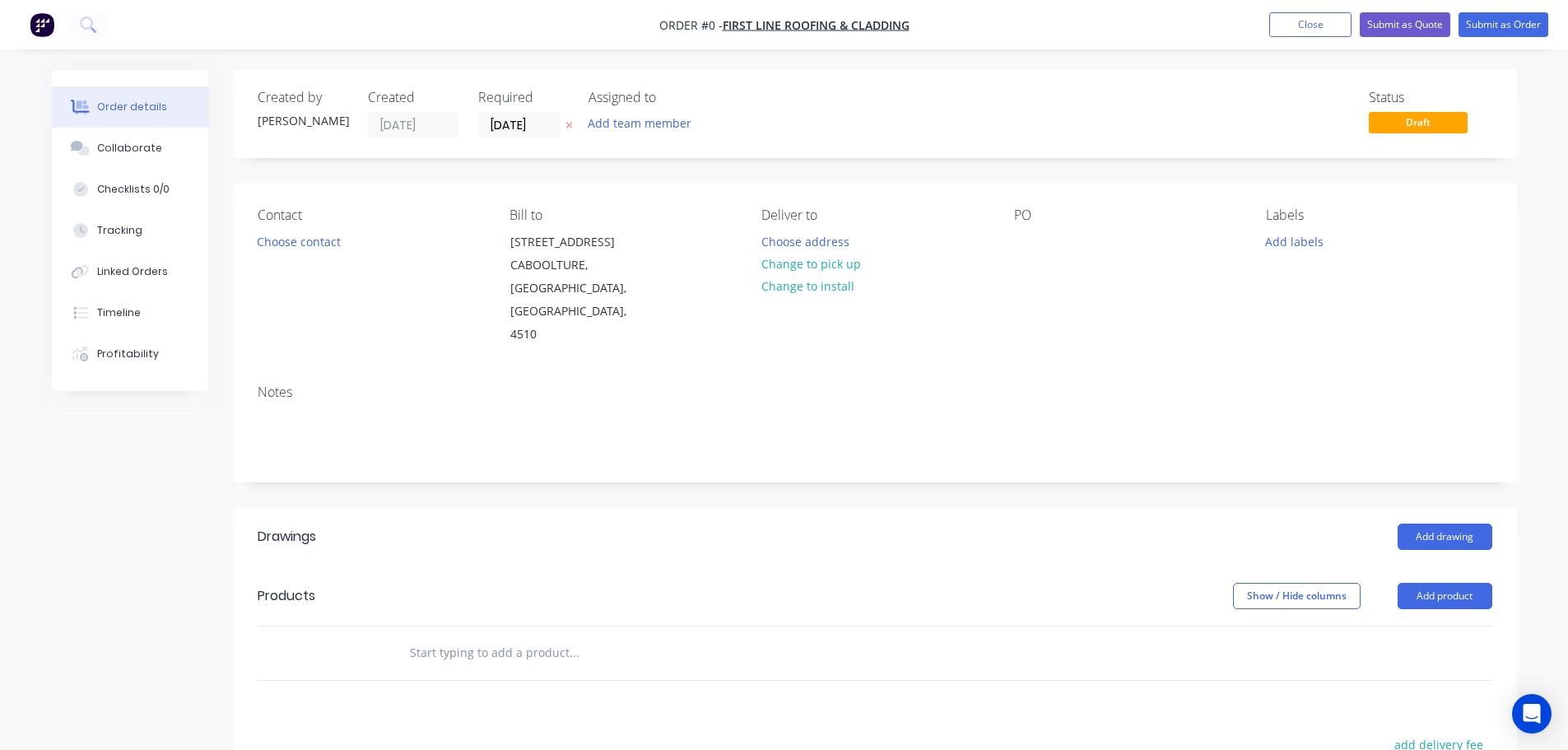
drag, startPoint x: 520, startPoint y: 127, endPoint x: 525, endPoint y: 146, distance: 19.6
click at [520, 129] on input "10/09/25" at bounding box center [519, 125] width 81 height 25
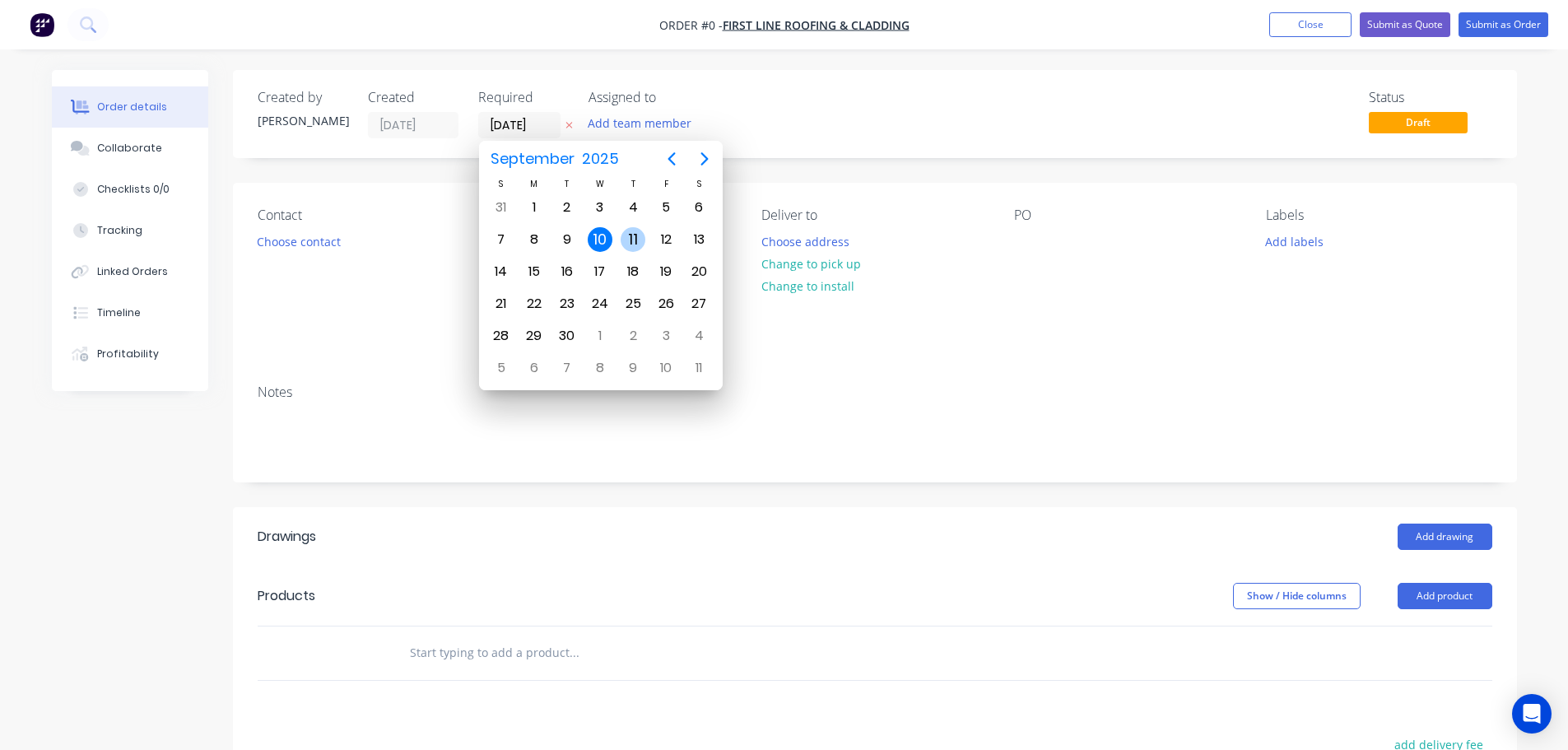
click at [641, 239] on div "11" at bounding box center [633, 239] width 25 height 25
type input "11/09/25"
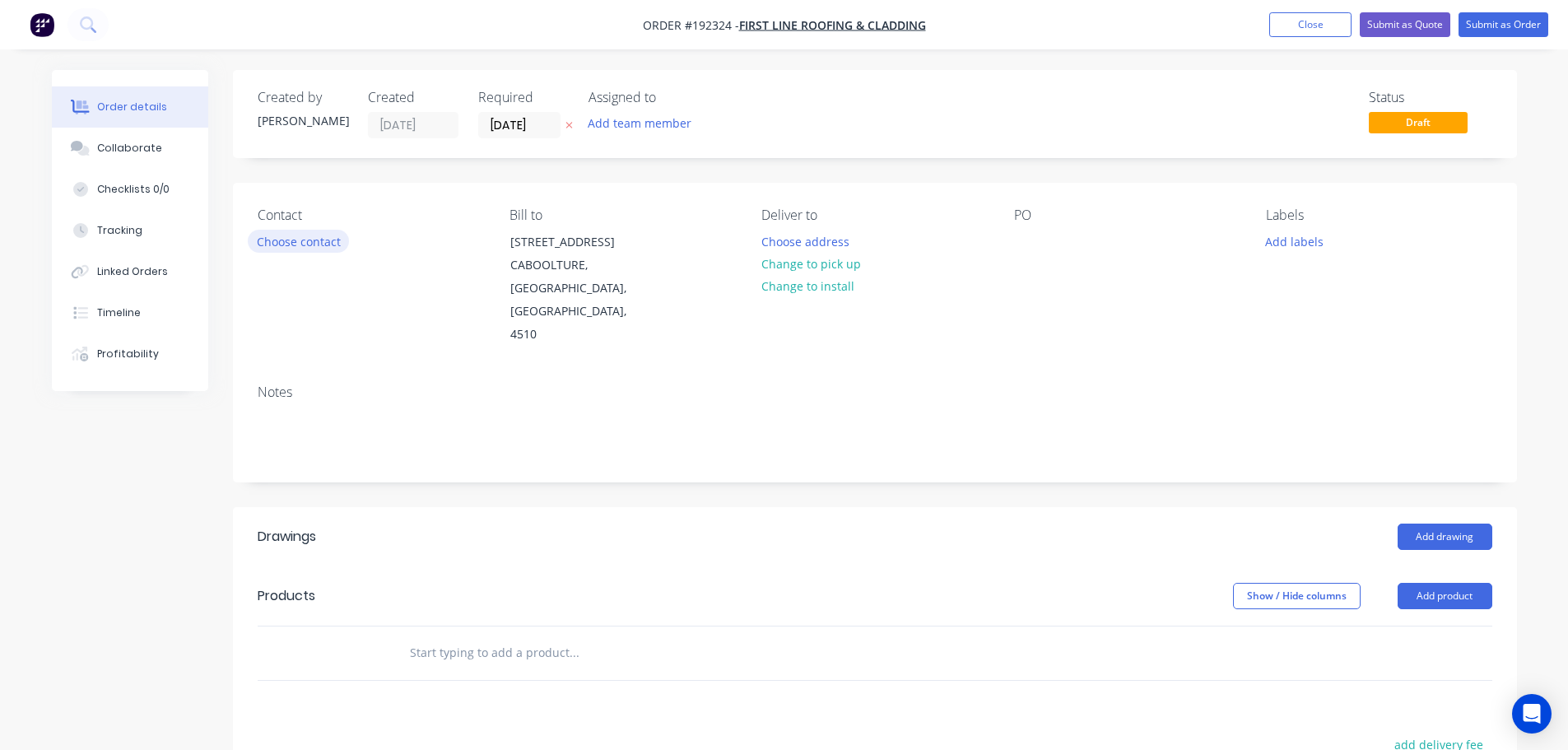
click at [316, 233] on button "Choose contact" at bounding box center [298, 241] width 102 height 22
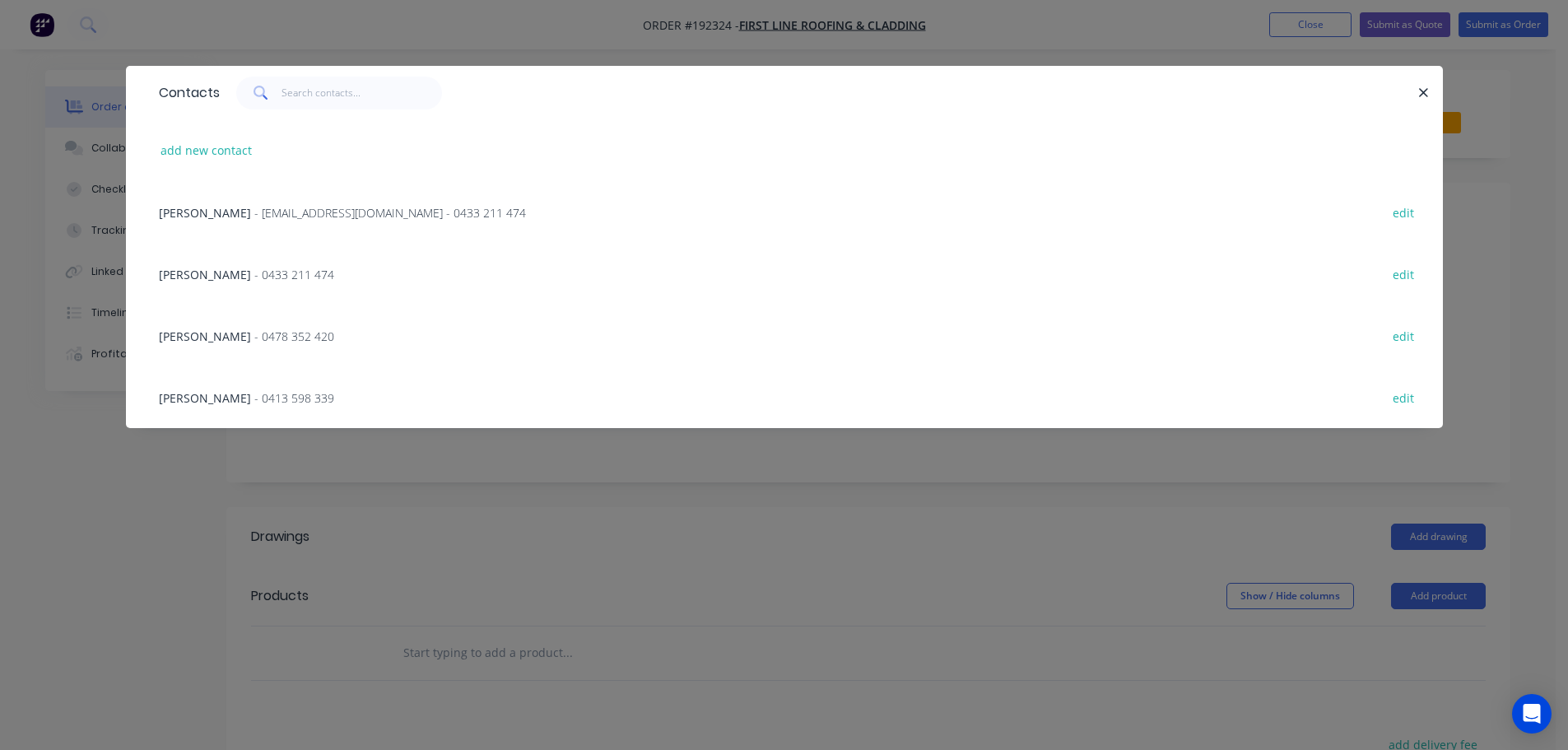
click at [265, 338] on span "- 0478 352 420" at bounding box center [294, 336] width 80 height 16
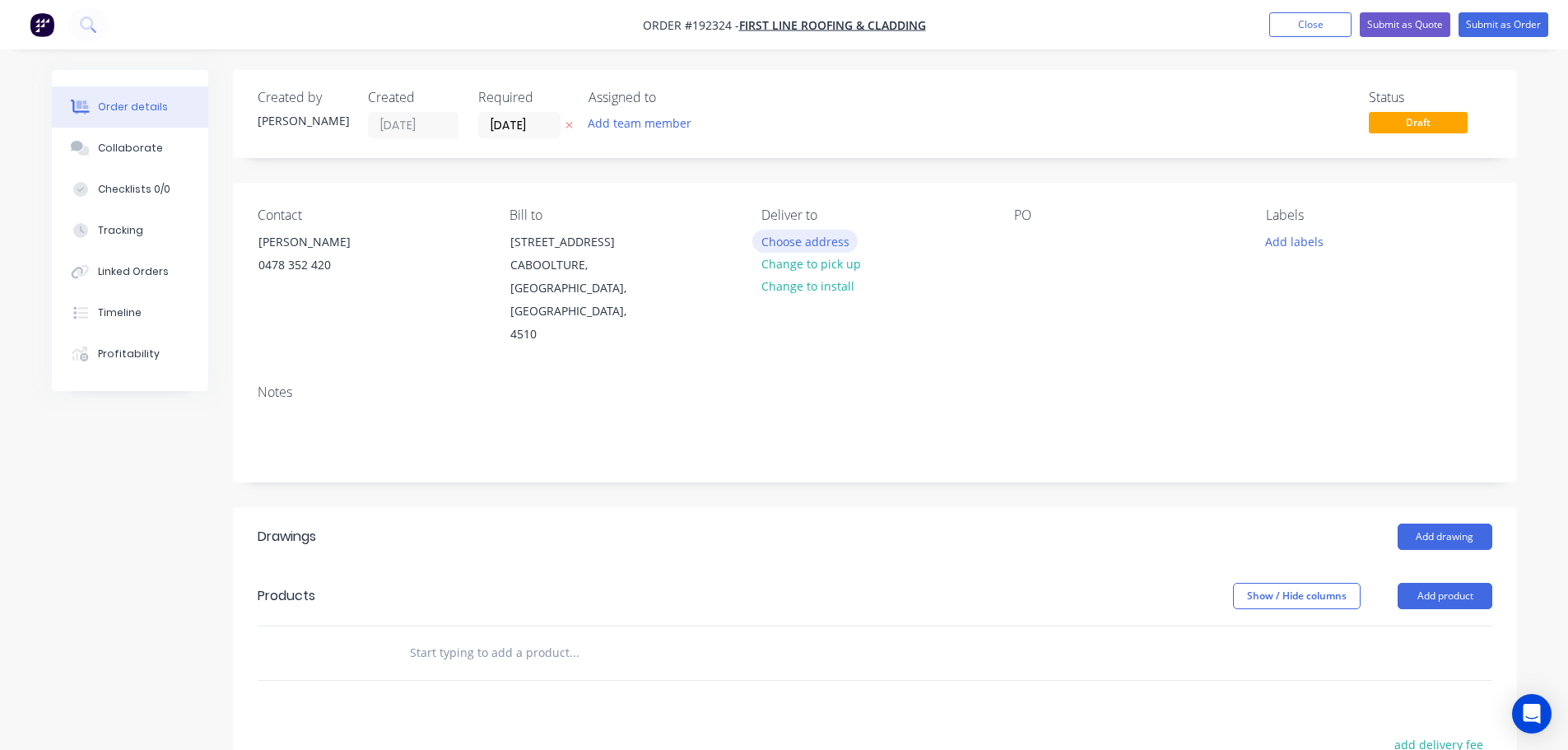
click at [762, 234] on button "Choose address" at bounding box center [805, 241] width 105 height 22
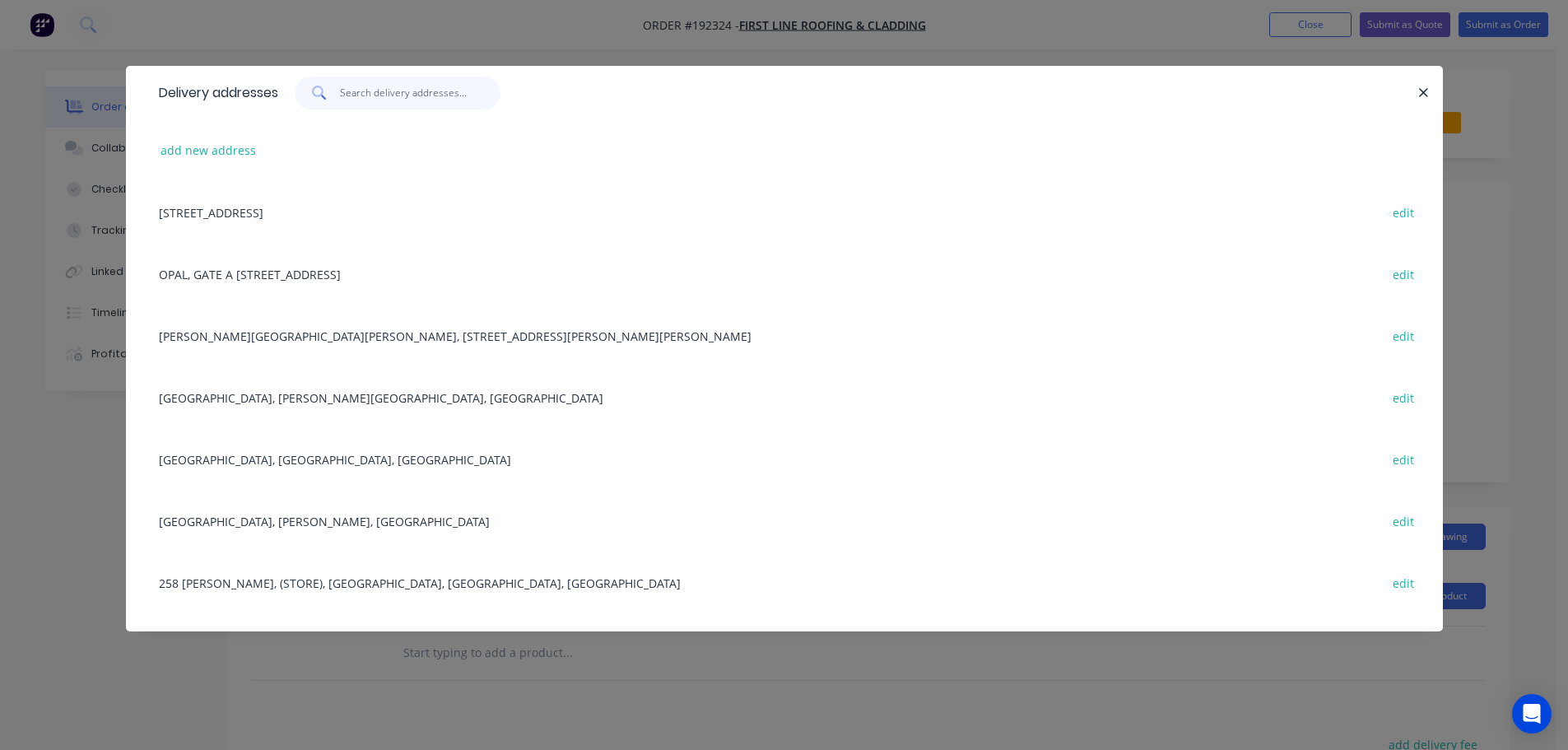
click at [389, 87] on input "text" at bounding box center [419, 93] width 160 height 33
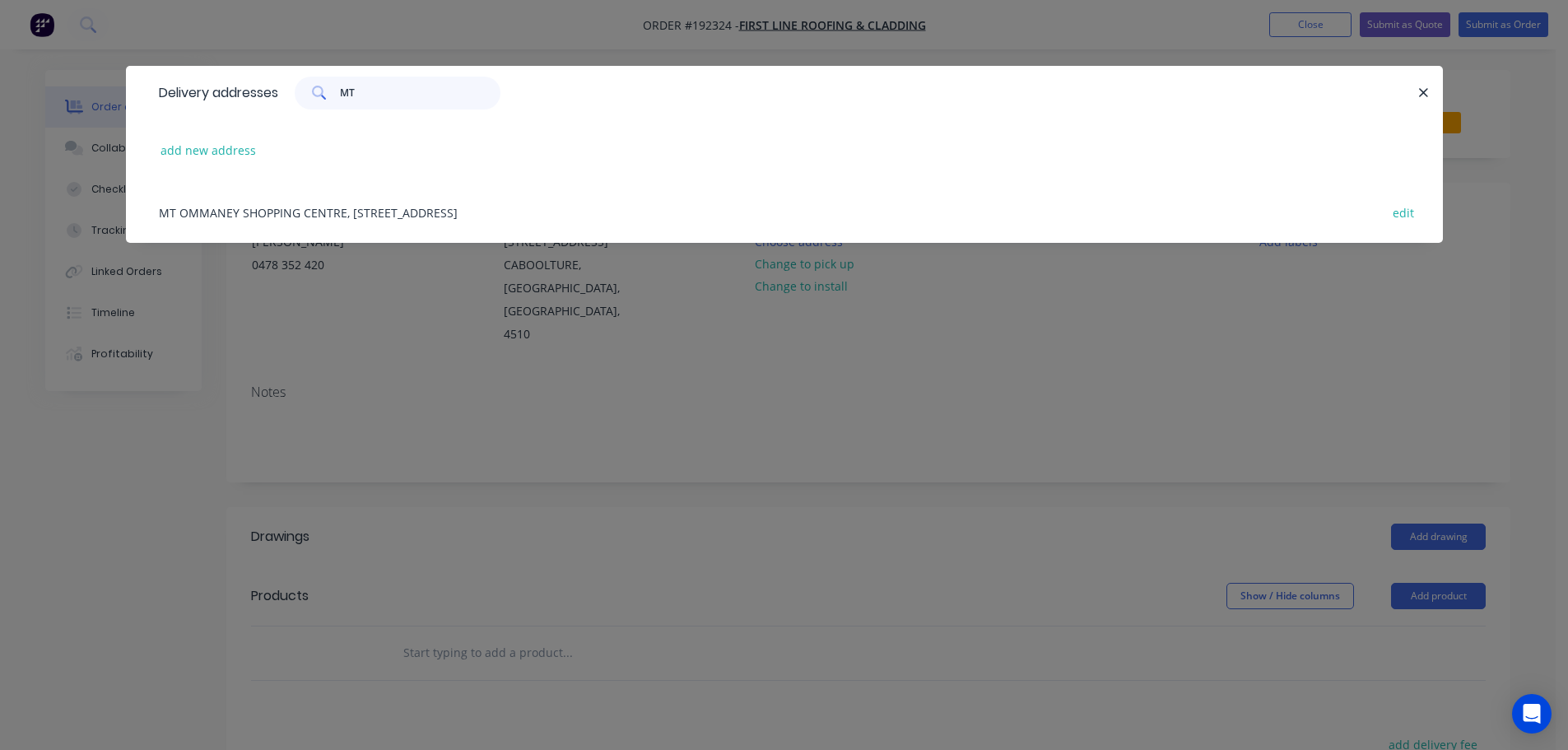
type input "MT"
click at [481, 195] on div "MT OMMANEY SHOPPING CENTRE, 171 DANDENONG RD, MT OMMANEY, Queensland, Australia…" at bounding box center [784, 212] width 1267 height 61
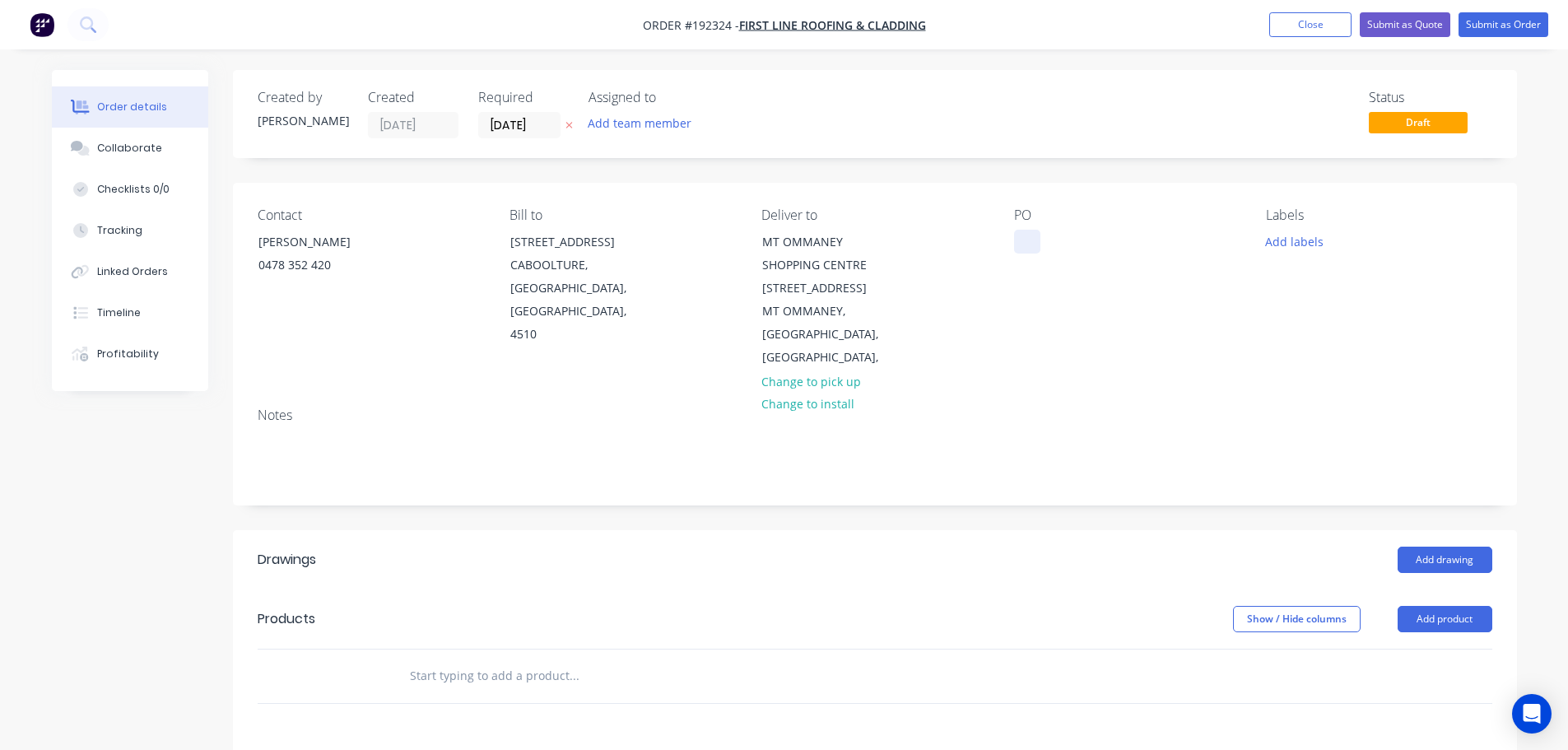
click at [1023, 251] on div at bounding box center [1027, 242] width 27 height 24
click at [1289, 246] on button "Add labels" at bounding box center [1294, 241] width 76 height 22
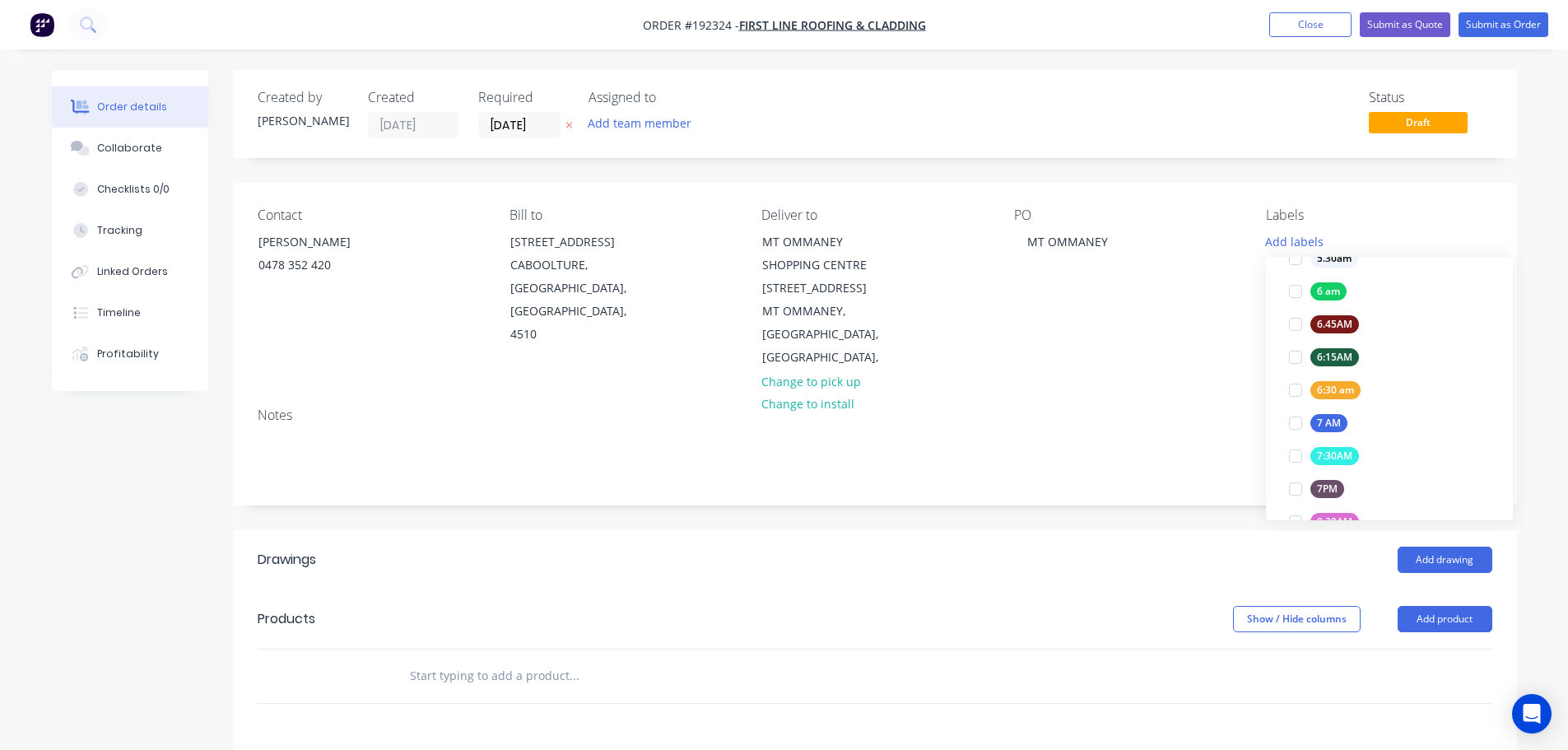
scroll to position [330, 0]
click at [1293, 291] on div at bounding box center [1295, 289] width 33 height 33
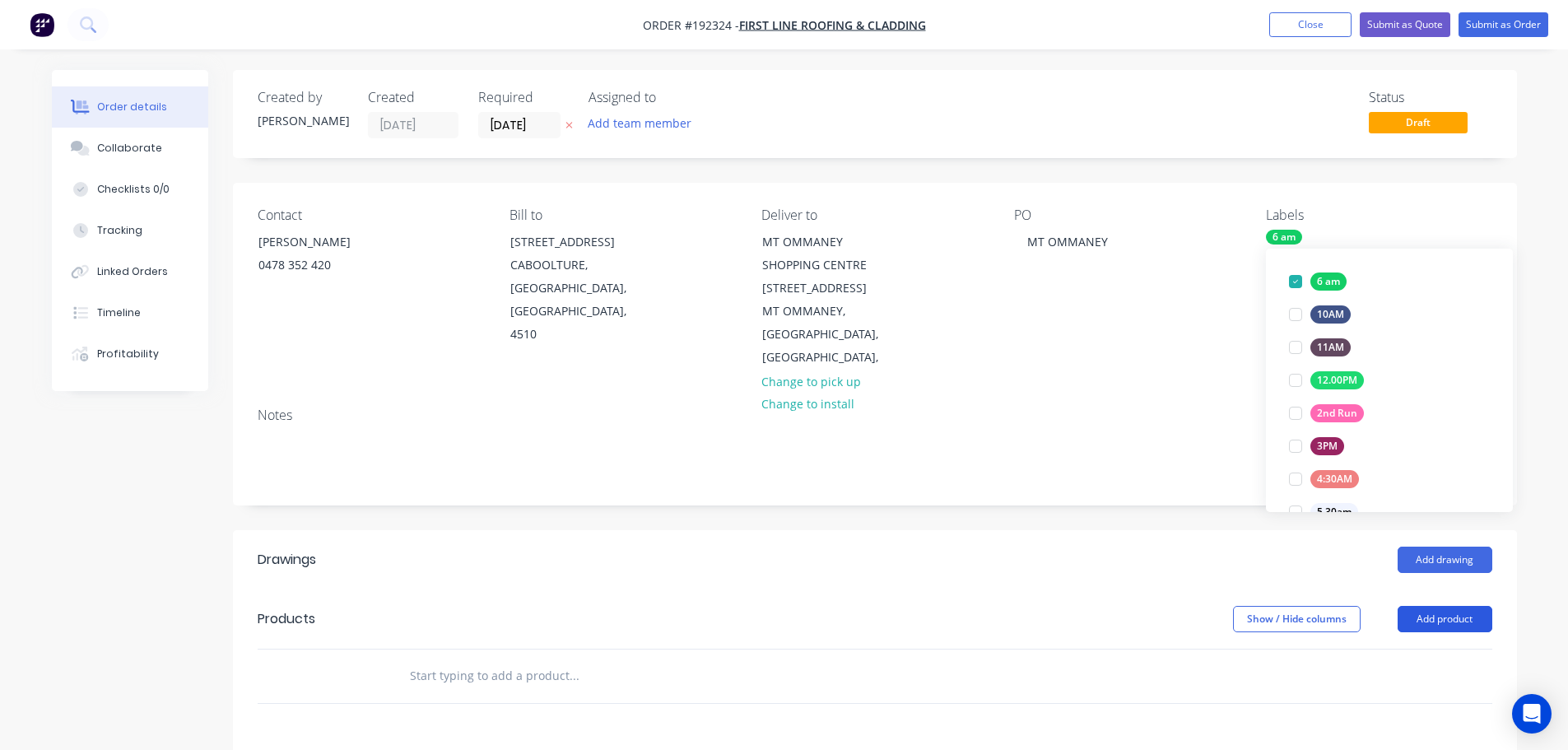
click at [1468, 606] on button "Add product" at bounding box center [1444, 619] width 94 height 27
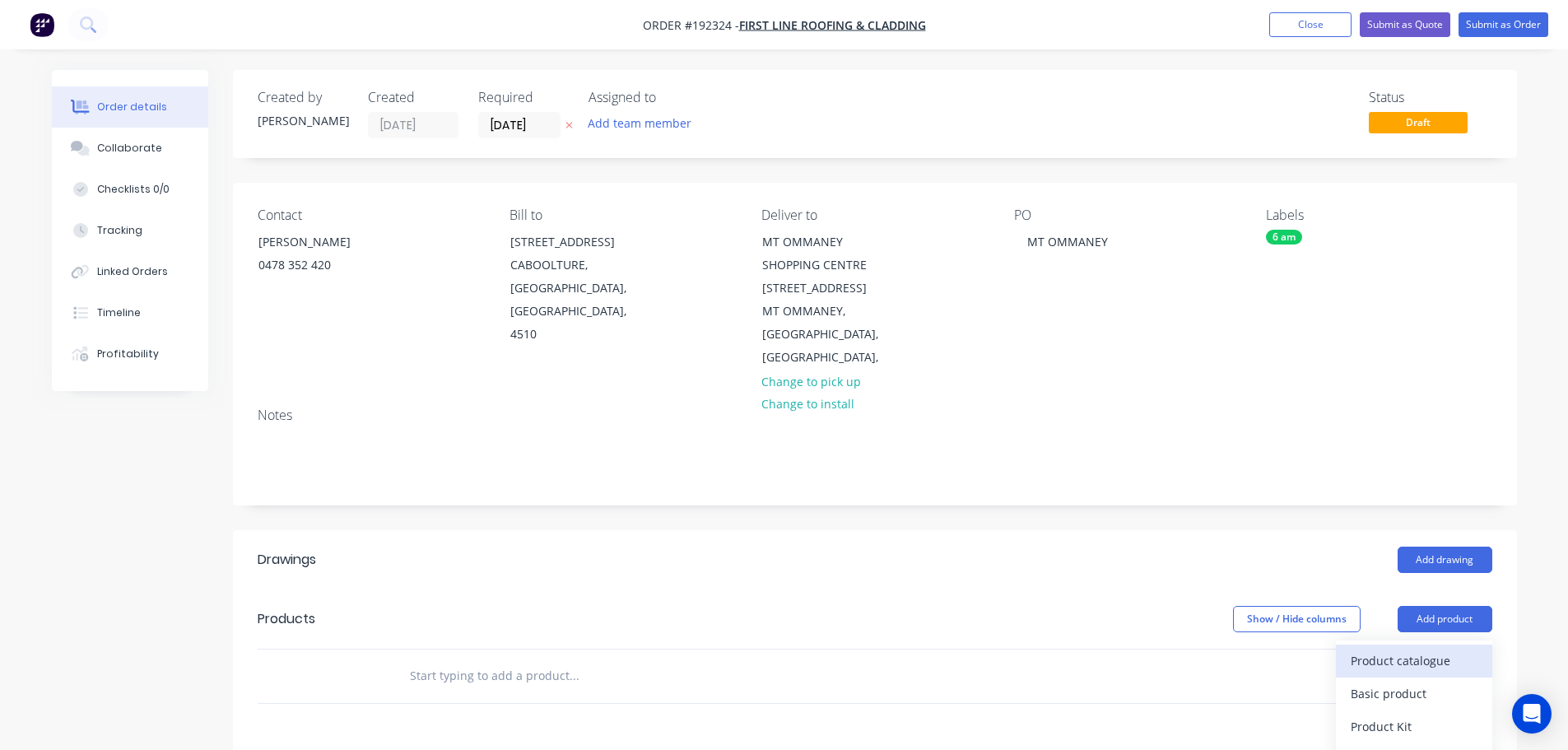
click at [1454, 648] on div "Product catalogue" at bounding box center [1413, 660] width 126 height 24
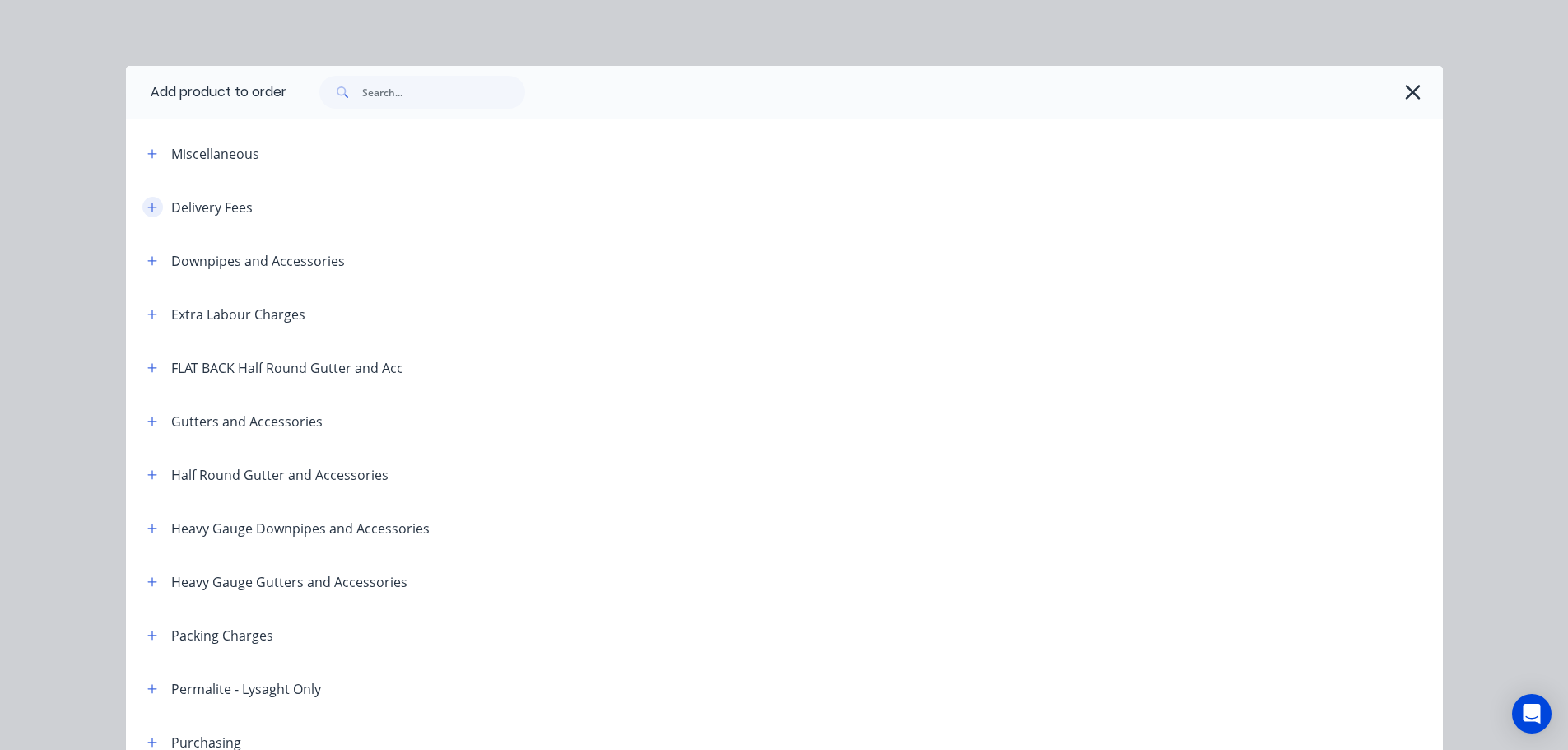
click at [149, 201] on icon "button" at bounding box center [152, 207] width 10 height 12
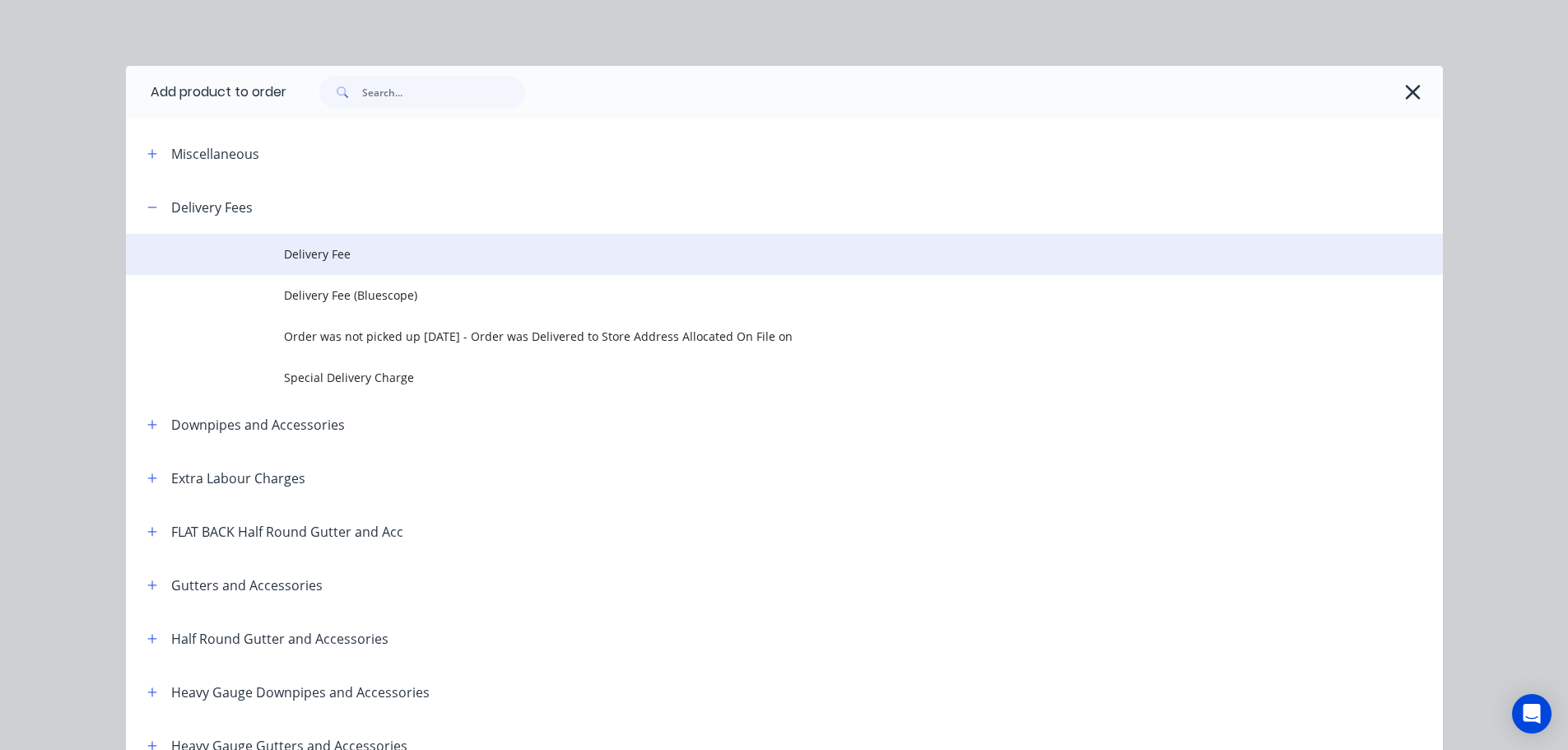
click at [298, 250] on span "Delivery Fee" at bounding box center [747, 254] width 926 height 17
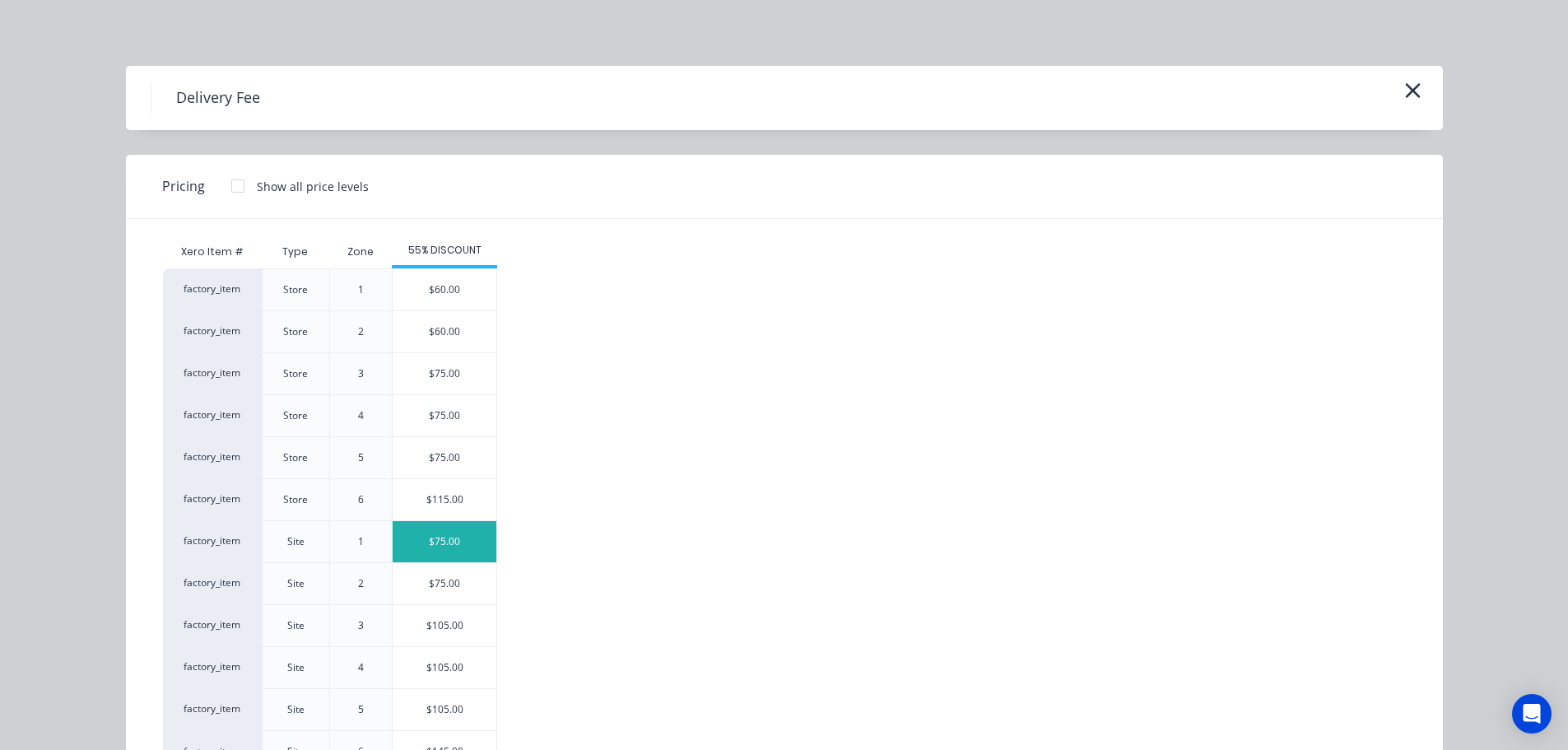
click at [459, 545] on div "$75.00" at bounding box center [444, 541] width 103 height 41
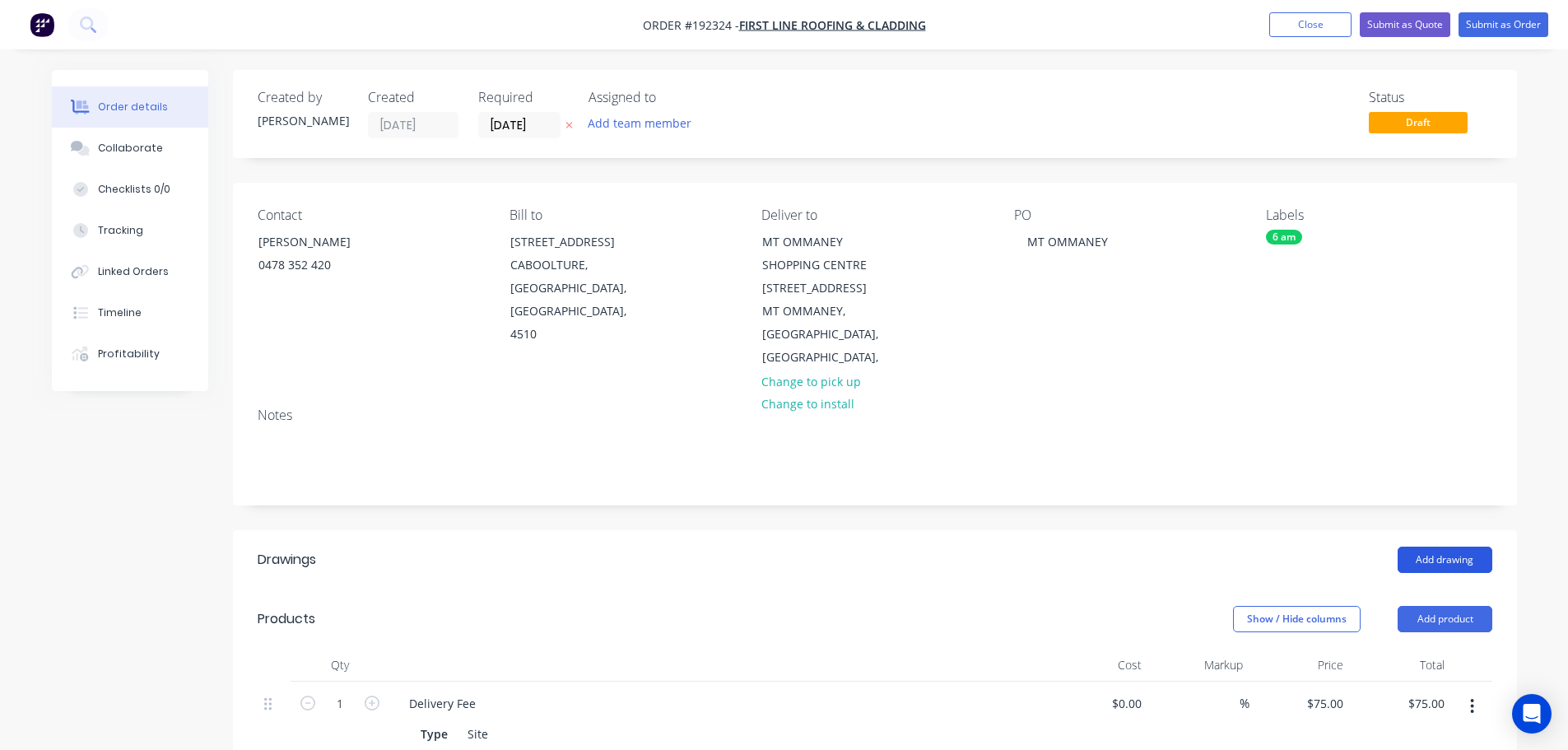
click at [1433, 547] on button "Add drawing" at bounding box center [1444, 560] width 94 height 27
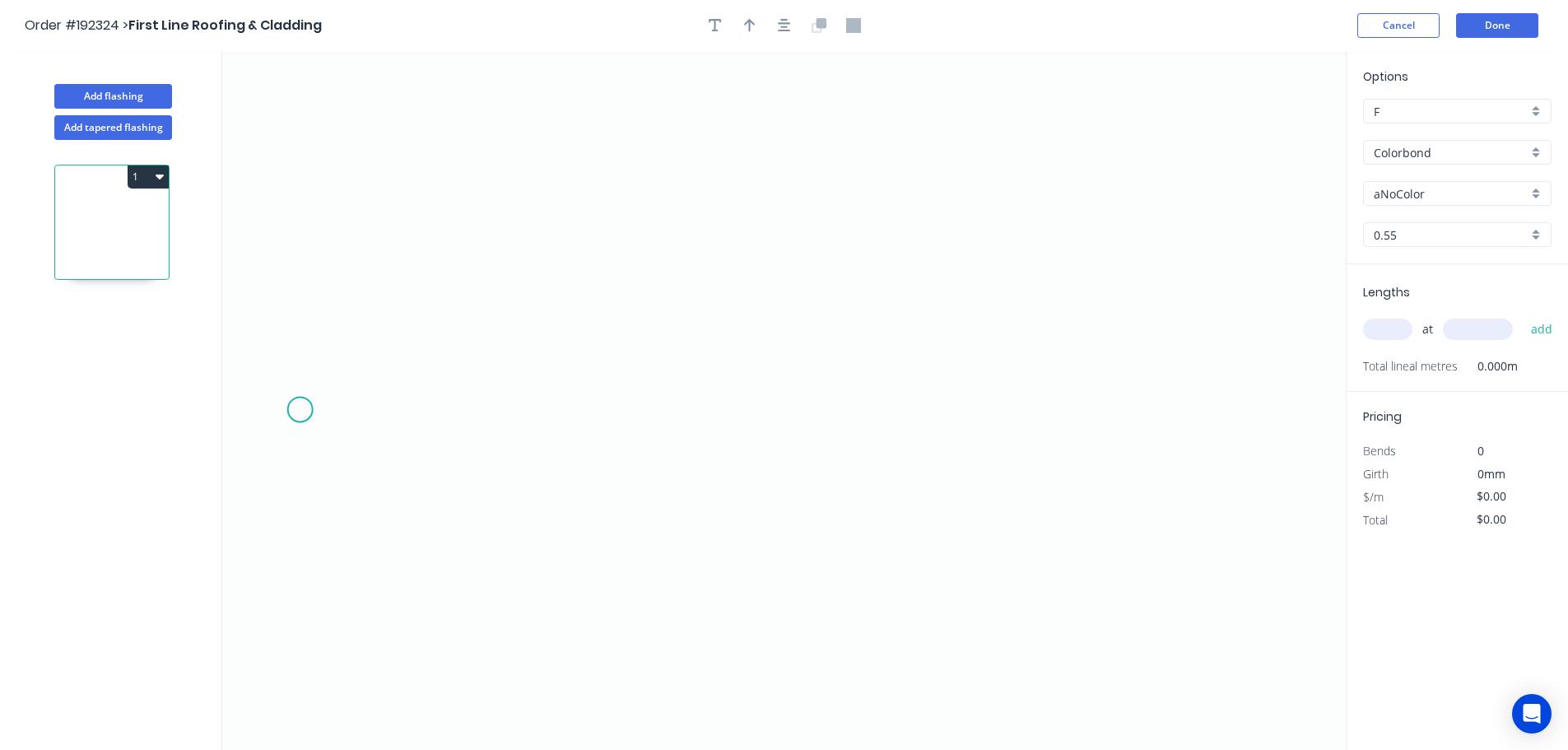
click at [279, 420] on icon "0" at bounding box center [784, 400] width 1123 height 699
click at [382, 310] on icon "0" at bounding box center [784, 400] width 1123 height 699
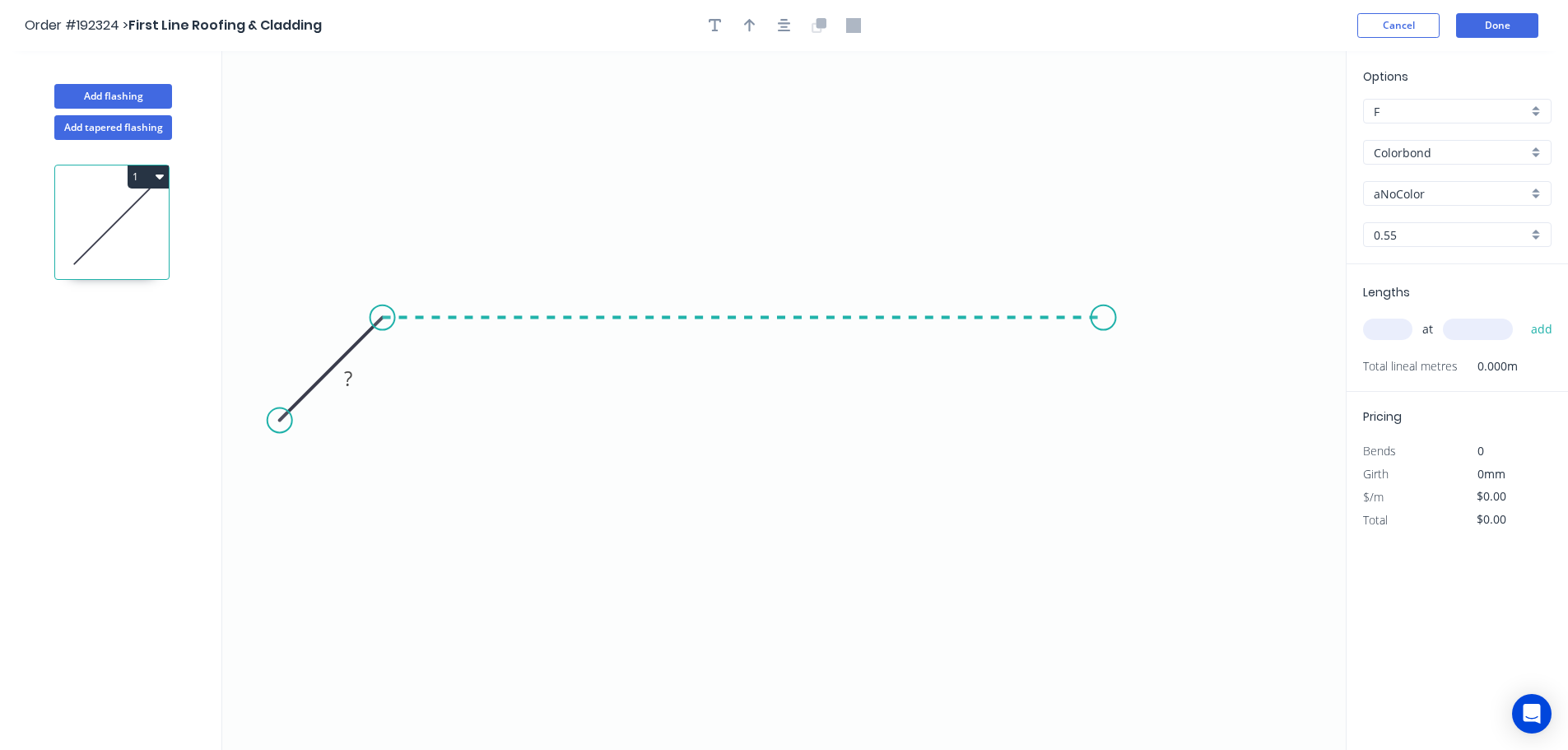
drag, startPoint x: 1116, startPoint y: 363, endPoint x: 1130, endPoint y: 376, distance: 19.1
click at [1116, 363] on icon "0 ?" at bounding box center [784, 400] width 1123 height 699
drag, startPoint x: 1122, startPoint y: 325, endPoint x: 1200, endPoint y: 332, distance: 78.3
click at [1200, 332] on icon "0 ? ?" at bounding box center [784, 400] width 1123 height 699
click at [1202, 332] on icon "0 ? ?" at bounding box center [784, 400] width 1123 height 699
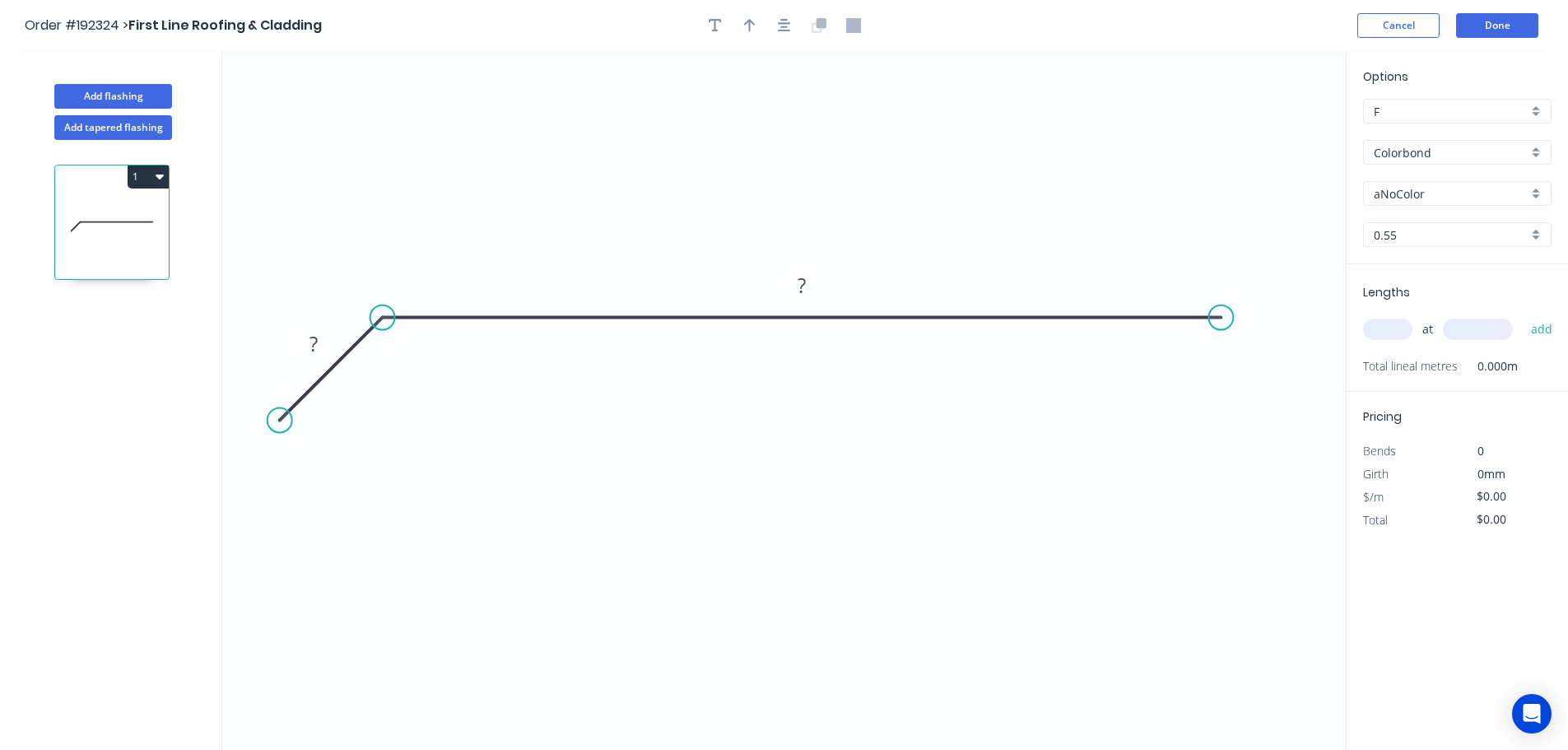
drag, startPoint x: 1204, startPoint y: 317, endPoint x: 1221, endPoint y: 317, distance: 17.0
click at [1221, 317] on circle at bounding box center [1220, 318] width 25 height 25
click at [1325, 429] on icon "0 ? ?" at bounding box center [784, 400] width 1123 height 699
click at [322, 346] on rect at bounding box center [314, 344] width 33 height 23
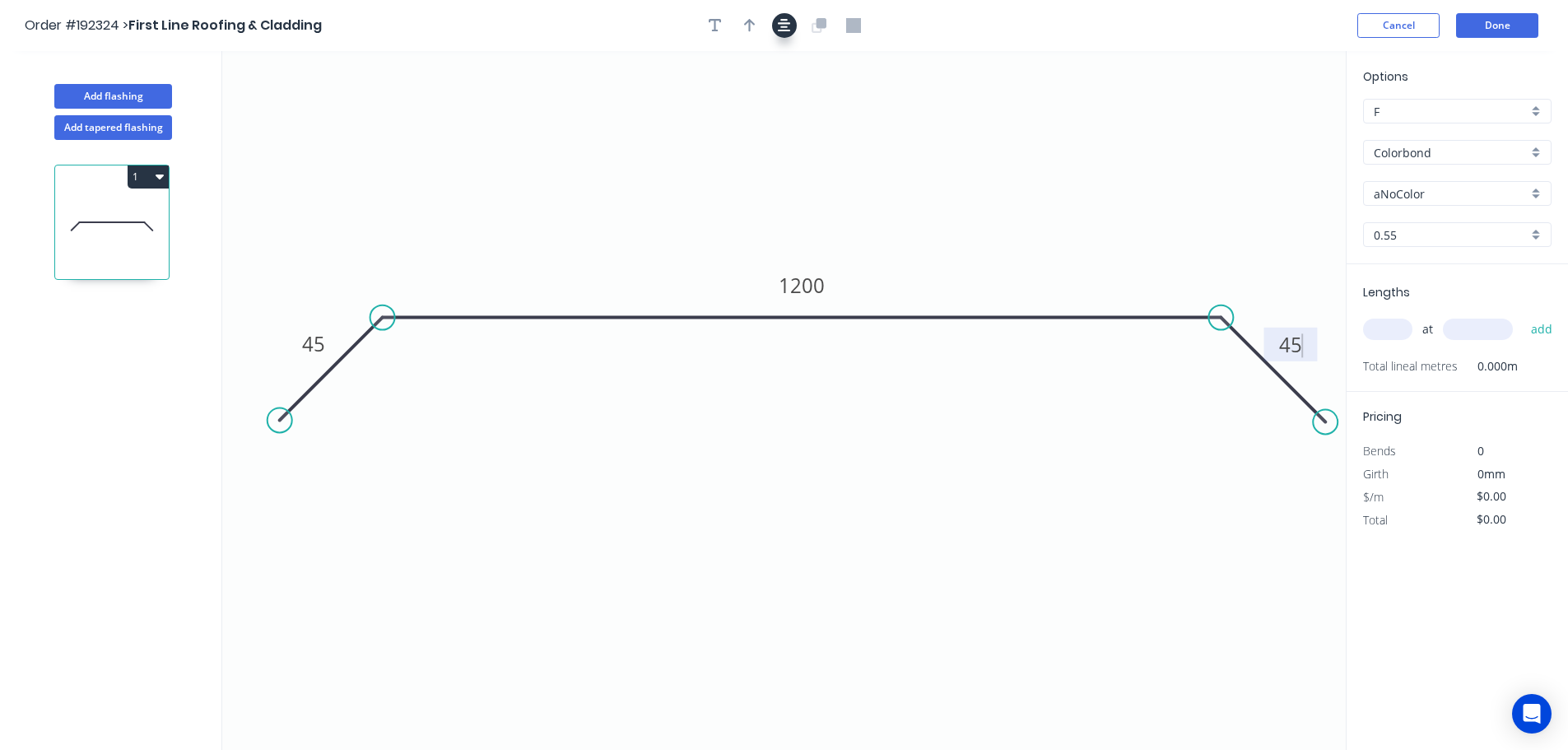
click at [785, 32] on icon "button" at bounding box center [784, 26] width 13 height 15
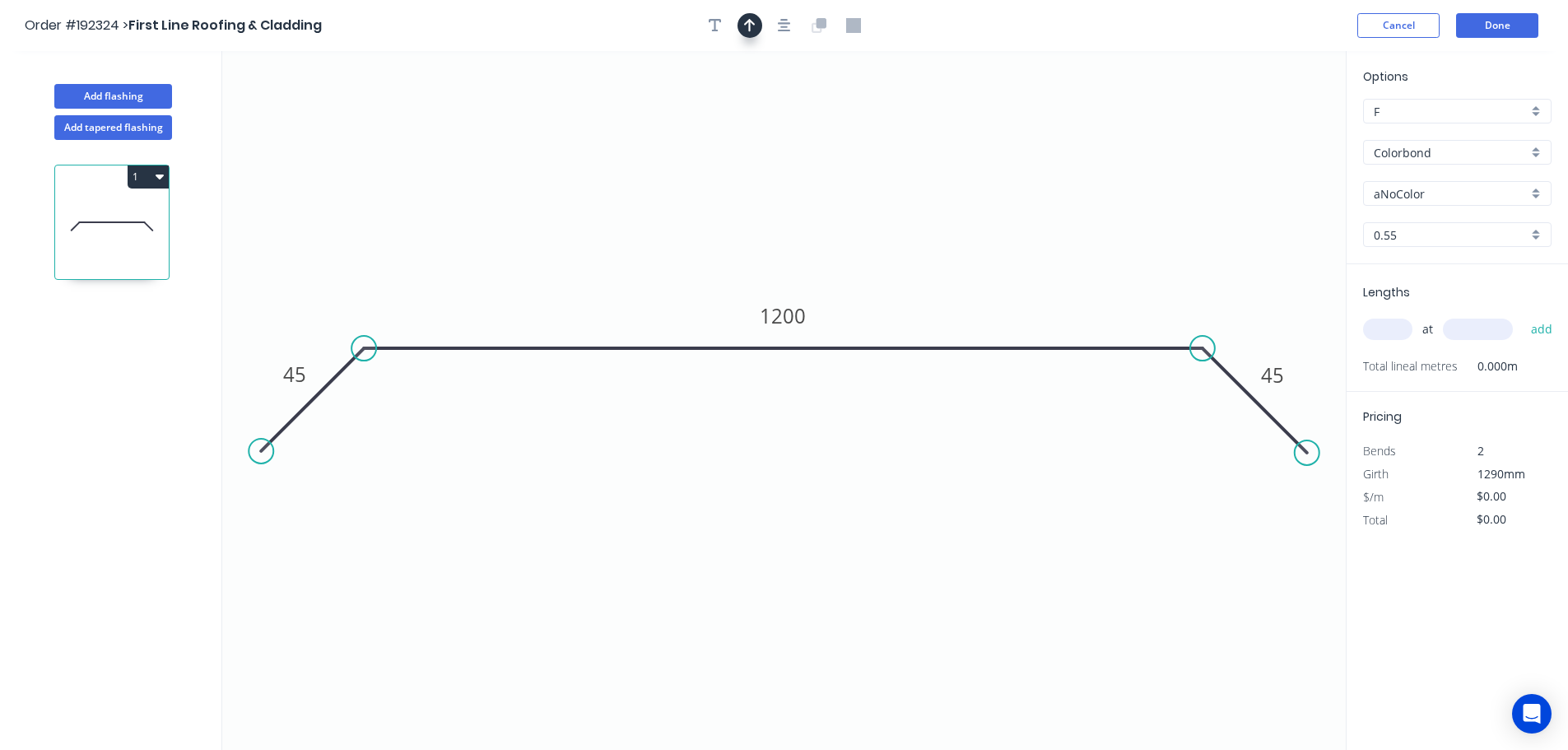
click at [760, 27] on button "button" at bounding box center [749, 25] width 25 height 25
drag, startPoint x: 1260, startPoint y: 128, endPoint x: 786, endPoint y: 122, distance: 474.0
click at [786, 122] on icon at bounding box center [785, 103] width 15 height 53
click at [1435, 201] on input "aNoColor" at bounding box center [1450, 193] width 154 height 17
click at [1465, 150] on input "Colorbond" at bounding box center [1450, 152] width 154 height 17
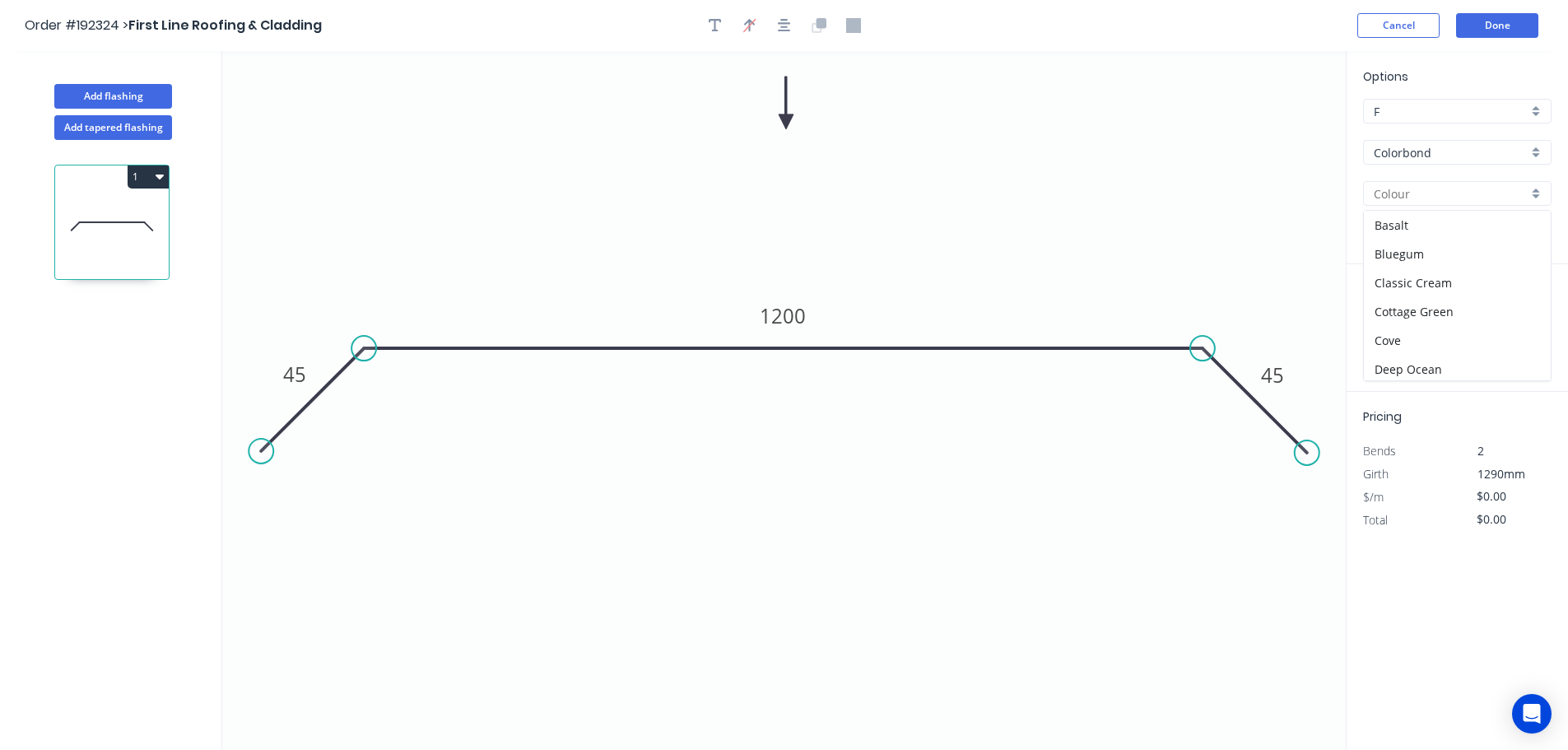
type input "aNoColor"
click at [1465, 289] on div "Zincalume" at bounding box center [1457, 295] width 187 height 28
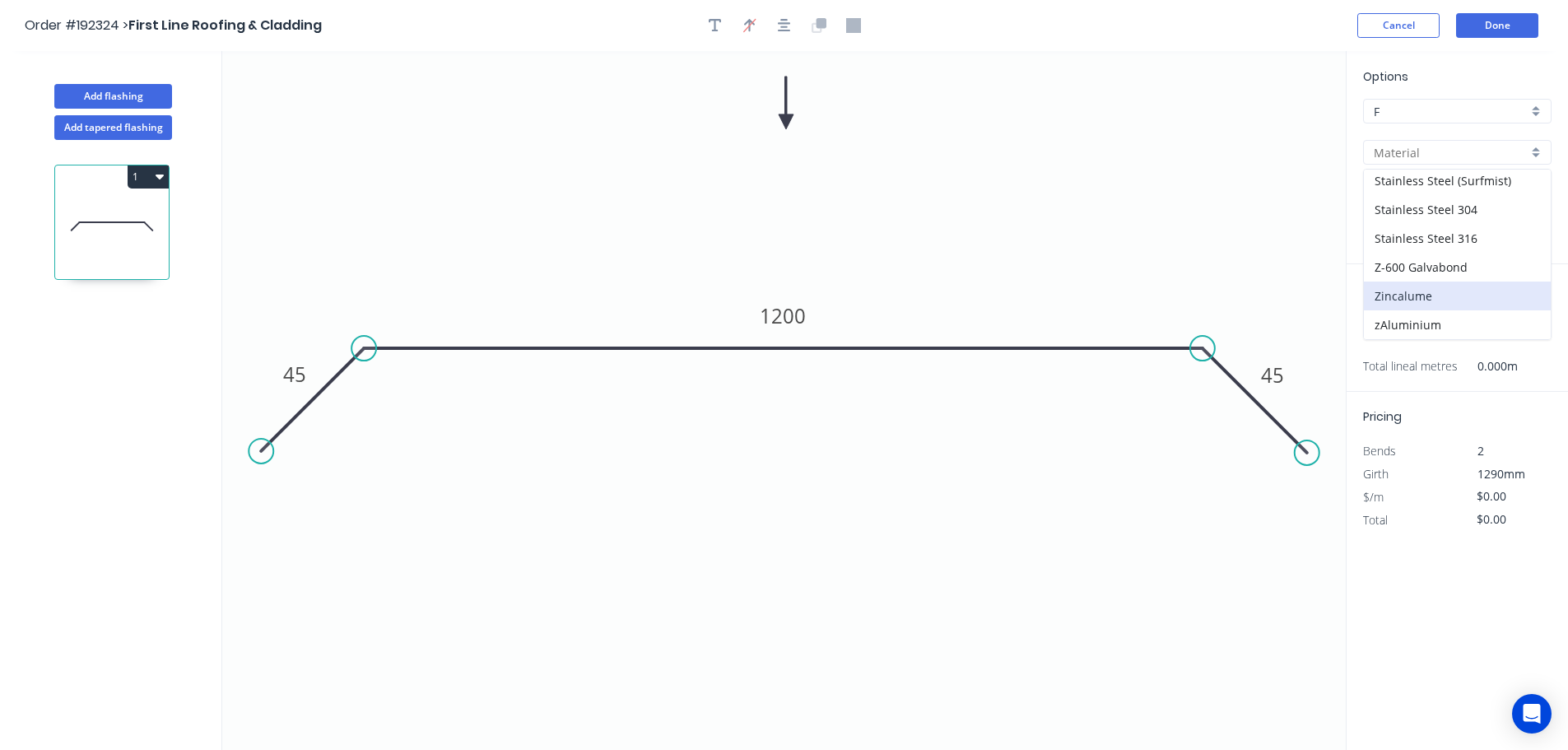
type input "Zincalume"
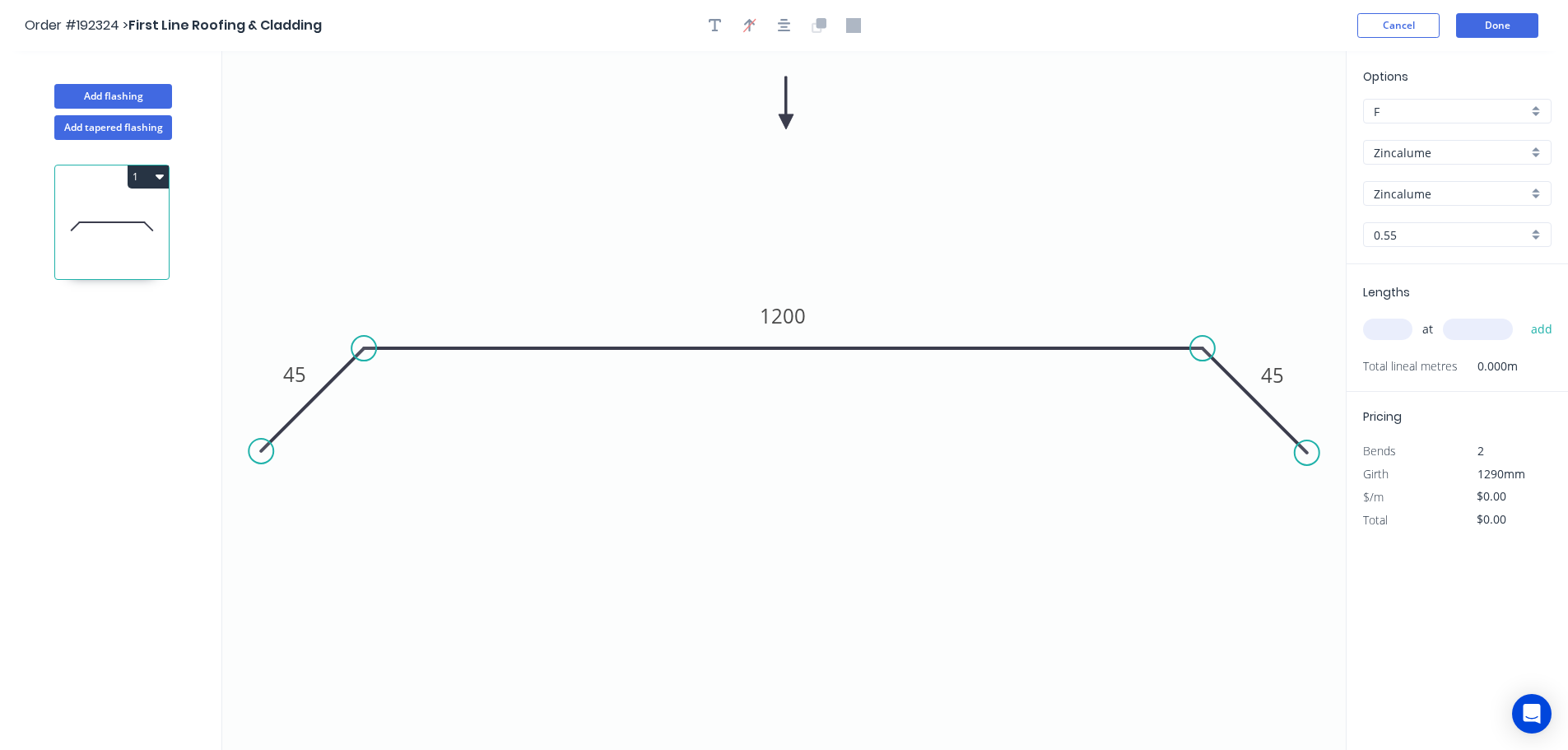
click at [1400, 325] on input "text" at bounding box center [1388, 329] width 49 height 21
type input "1"
type input "1200"
click at [1522, 315] on button "add" at bounding box center [1541, 329] width 38 height 28
click at [141, 179] on button "1" at bounding box center [147, 177] width 41 height 23
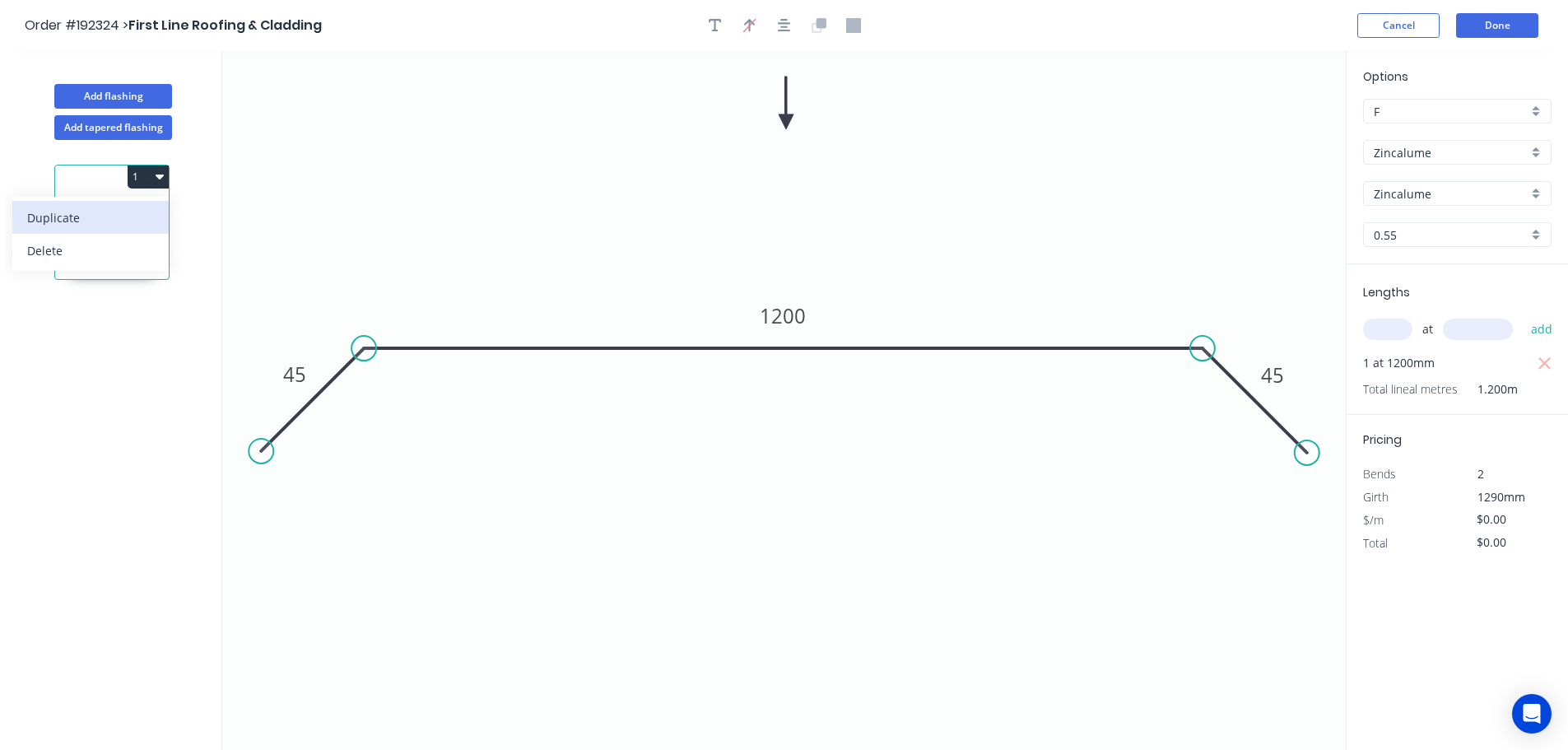
click at [114, 217] on div "Duplicate" at bounding box center [91, 218] width 126 height 24
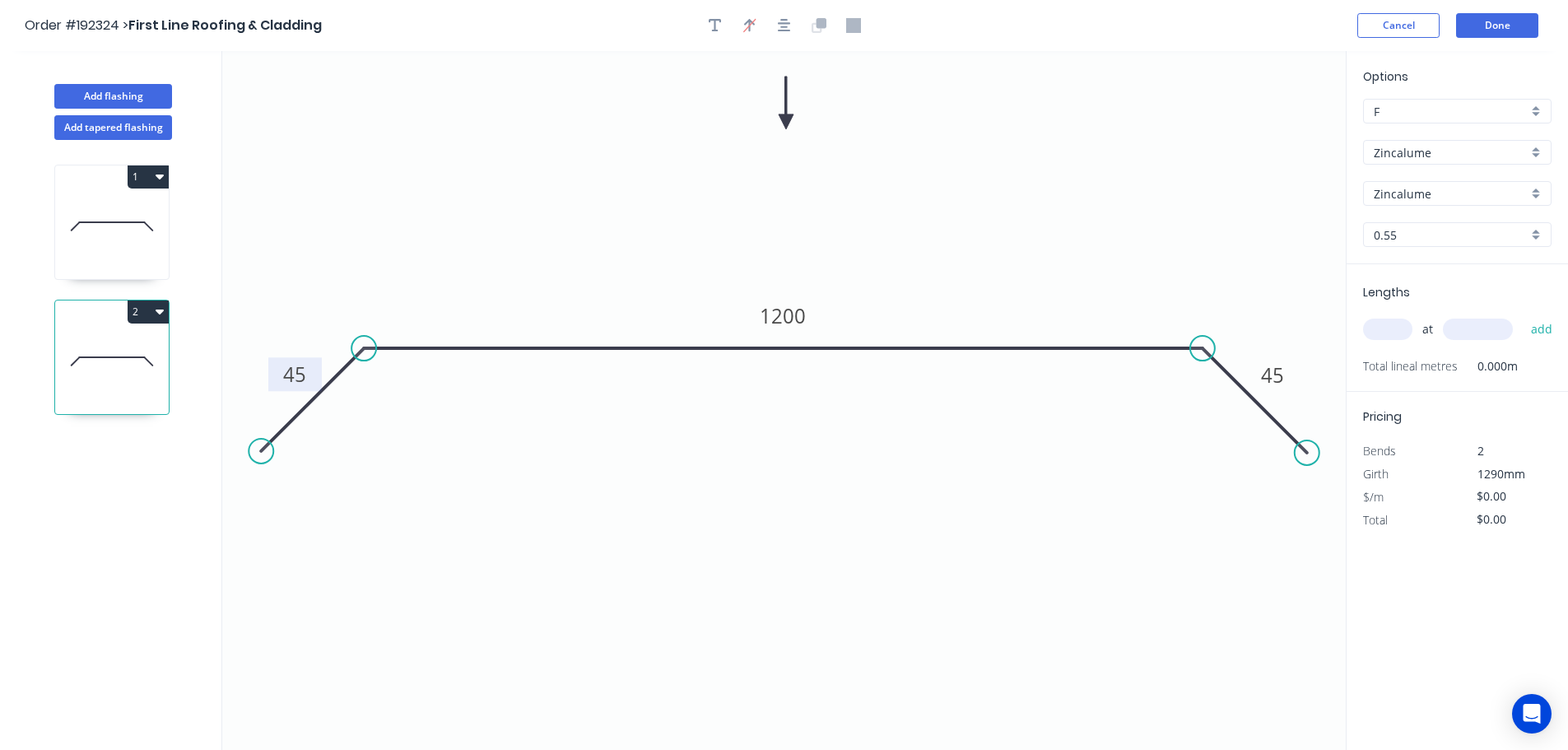
click at [297, 379] on tspan "45" at bounding box center [294, 375] width 23 height 27
type input "$22.57"
click at [1389, 327] on input "text" at bounding box center [1388, 329] width 49 height 21
type input "2"
type input "4100"
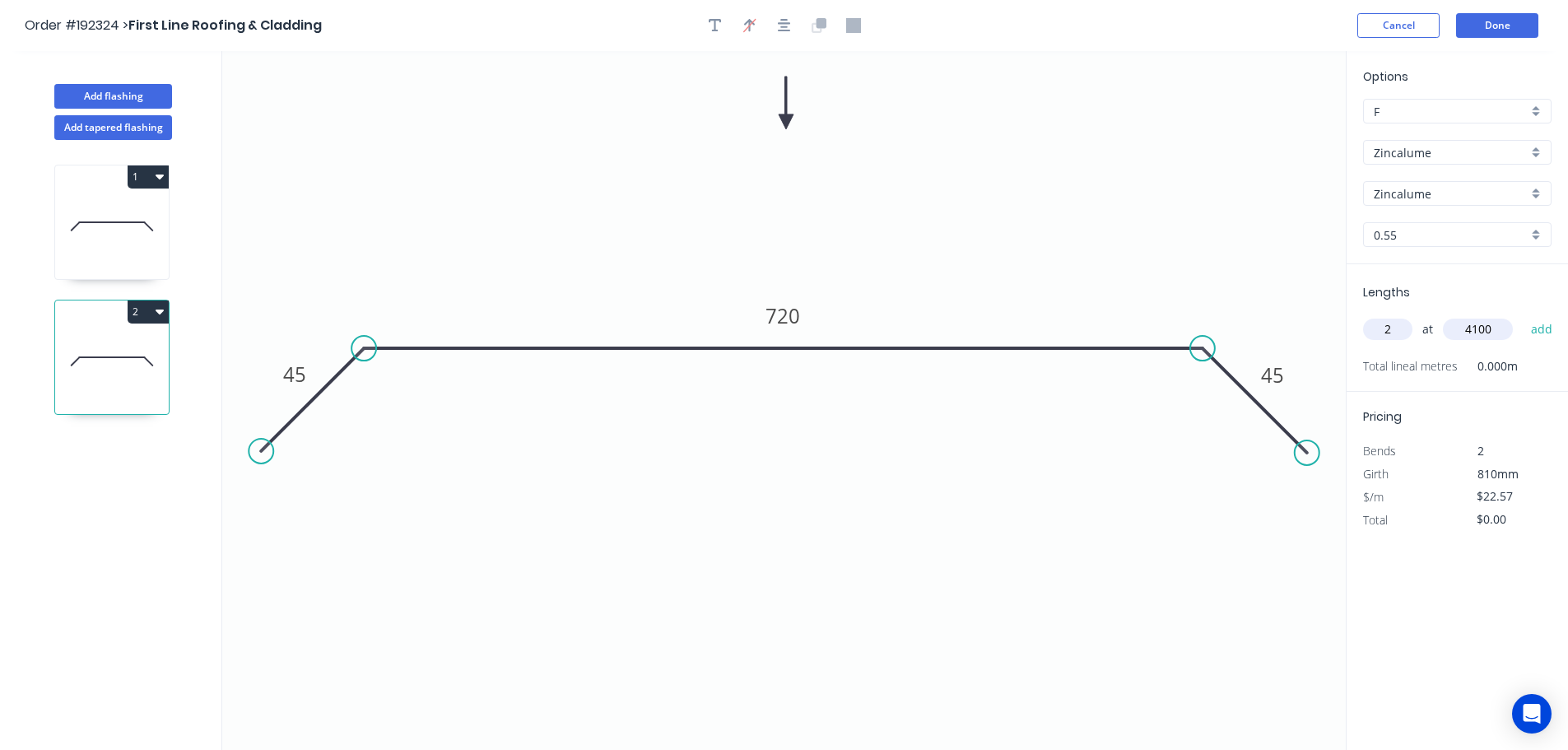
click at [1522, 315] on button "add" at bounding box center [1541, 329] width 38 height 28
type input "$185.07"
click at [99, 94] on button "Add flashing" at bounding box center [113, 96] width 118 height 25
type input "$0.00"
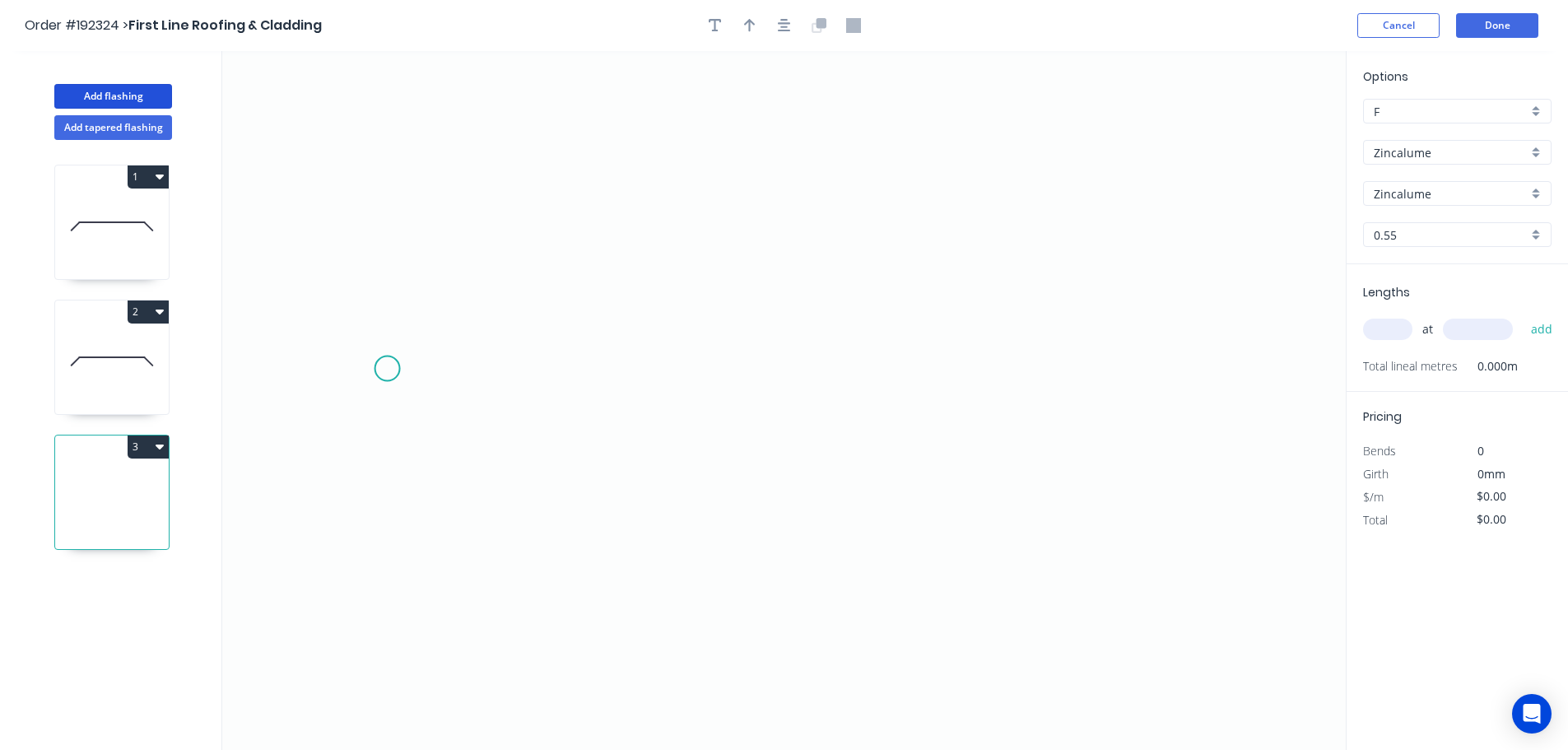
click at [373, 363] on icon "0" at bounding box center [784, 400] width 1123 height 699
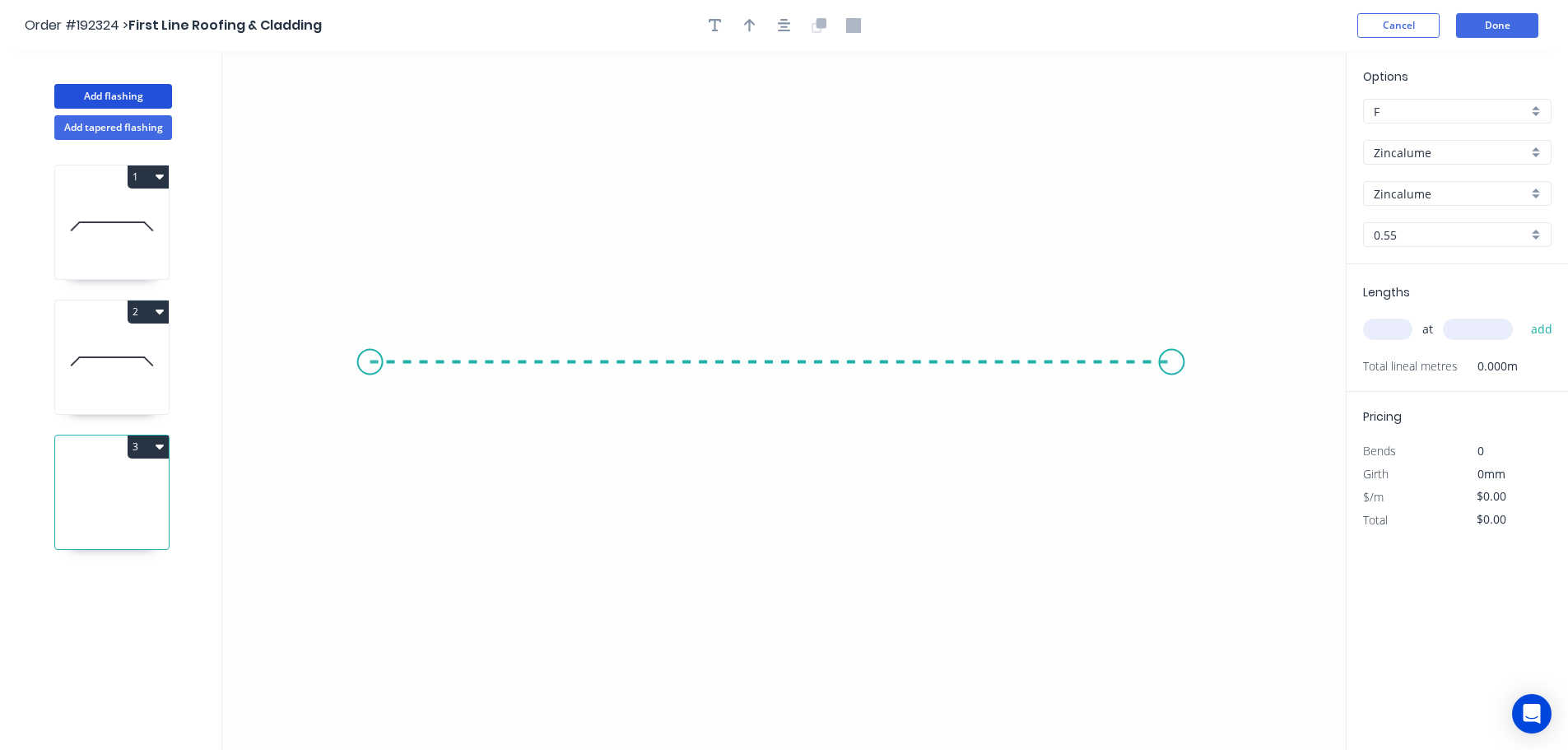
click at [1180, 371] on icon "0" at bounding box center [784, 400] width 1123 height 699
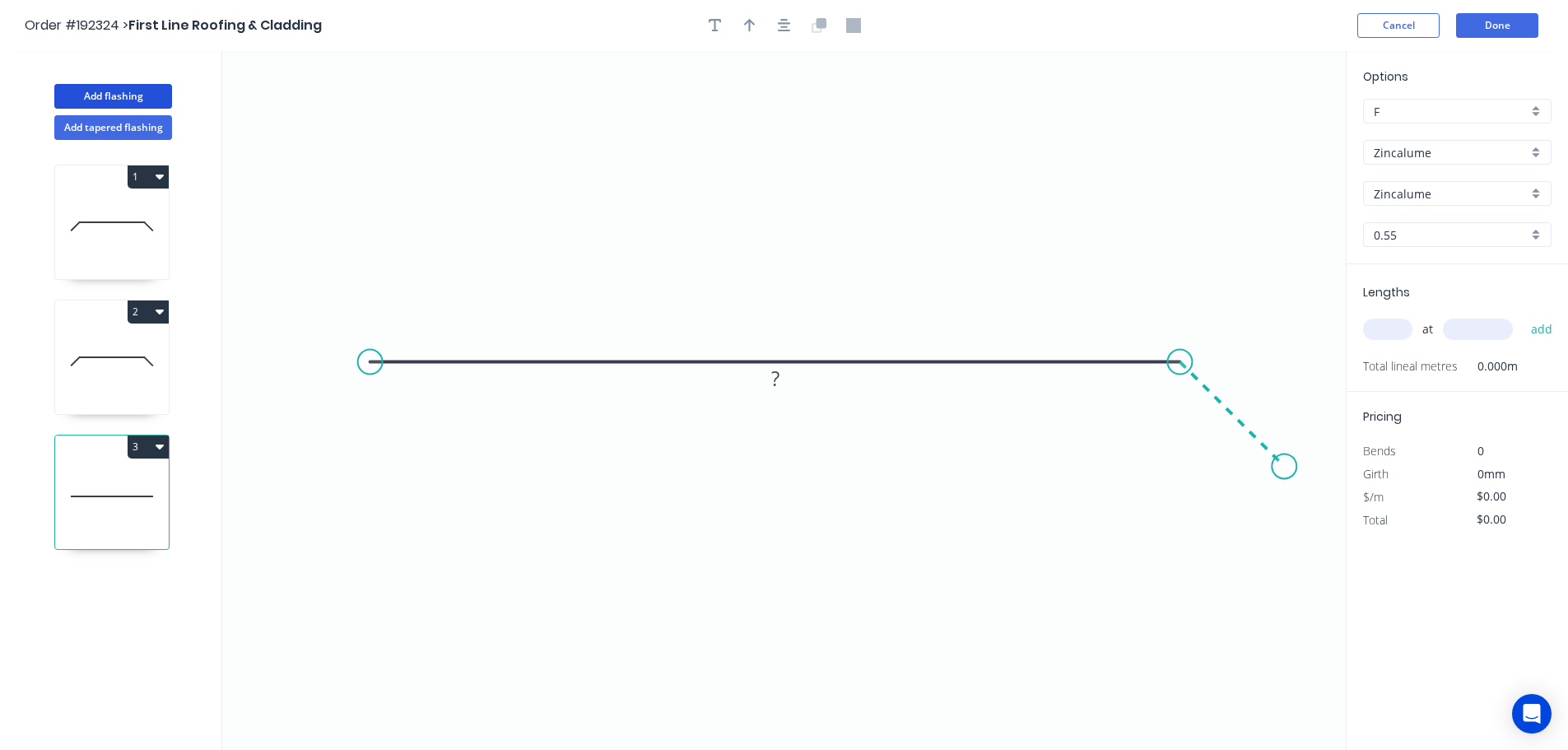
click at [1284, 464] on icon "0 ?" at bounding box center [784, 400] width 1123 height 699
drag, startPoint x: 373, startPoint y: 364, endPoint x: 309, endPoint y: 362, distance: 64.0
click at [309, 362] on circle at bounding box center [311, 362] width 25 height 25
click at [309, 362] on circle at bounding box center [309, 362] width 25 height 25
click at [384, 289] on icon at bounding box center [348, 325] width 75 height 75
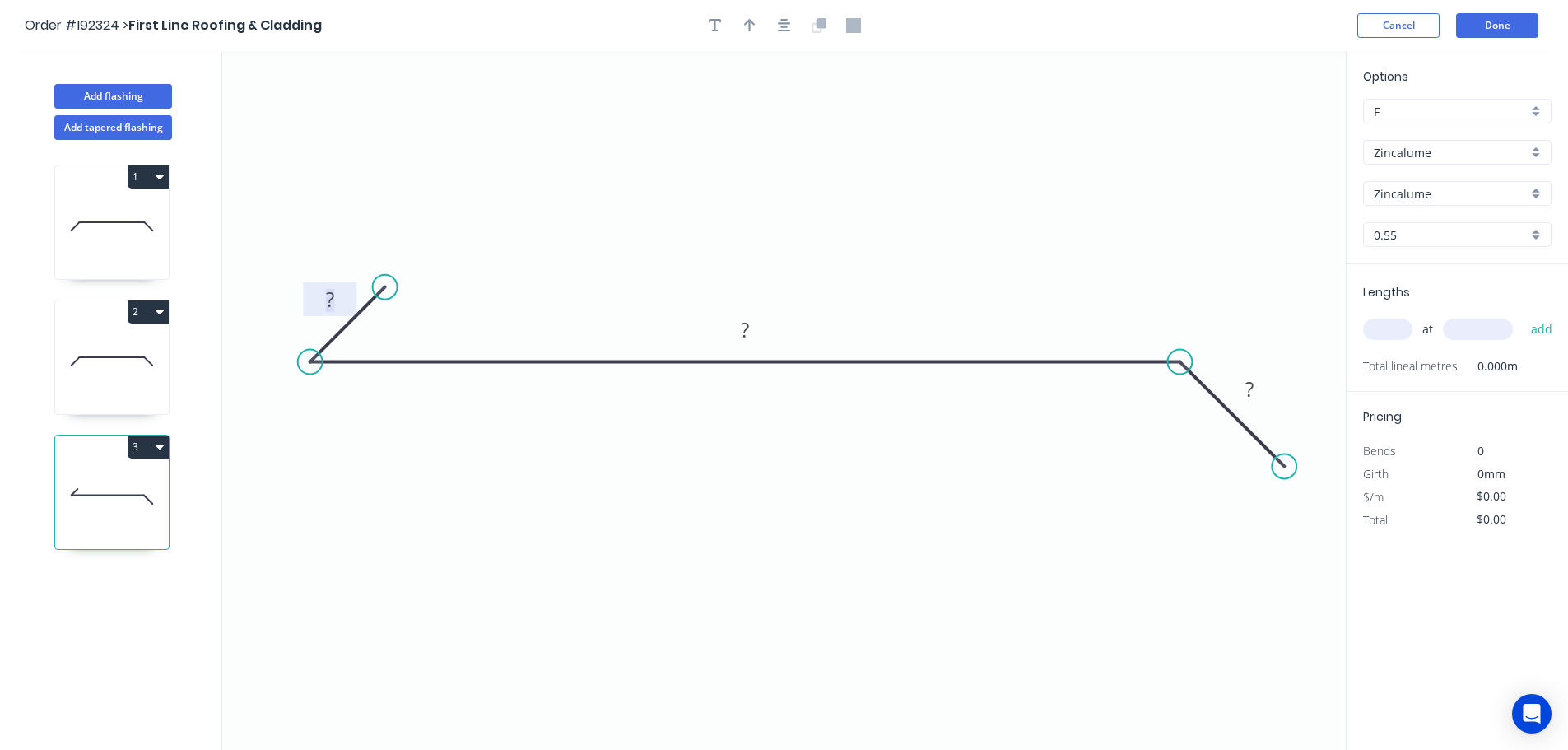
click at [333, 305] on tspan "?" at bounding box center [330, 299] width 8 height 27
click at [778, 28] on icon "button" at bounding box center [784, 26] width 13 height 15
type input "$15.27"
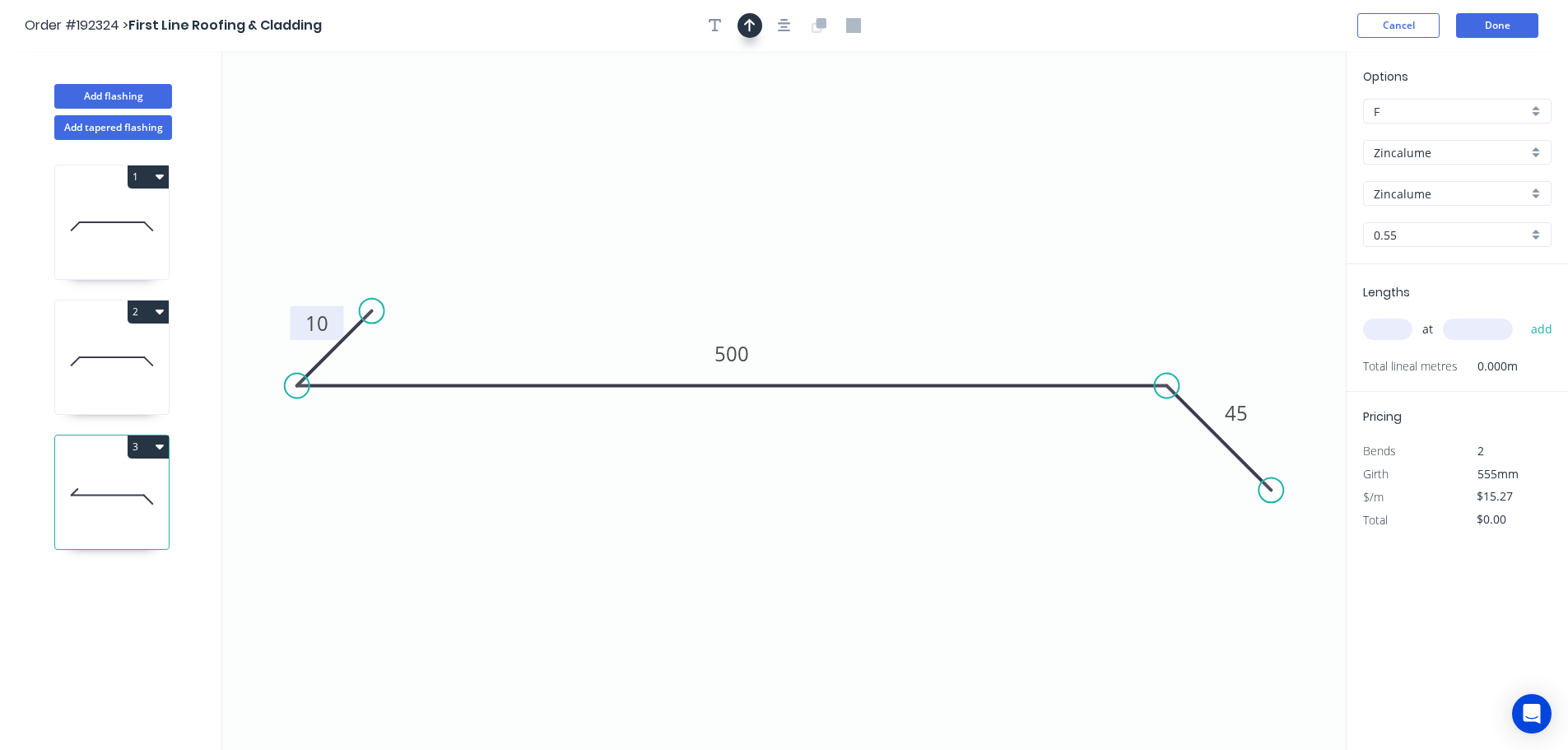
click at [752, 28] on icon "button" at bounding box center [750, 26] width 12 height 15
drag, startPoint x: 1260, startPoint y: 133, endPoint x: 762, endPoint y: 131, distance: 498.0
click at [759, 134] on icon at bounding box center [761, 116] width 15 height 53
click at [1380, 340] on input "text" at bounding box center [1388, 329] width 49 height 21
type input "1"
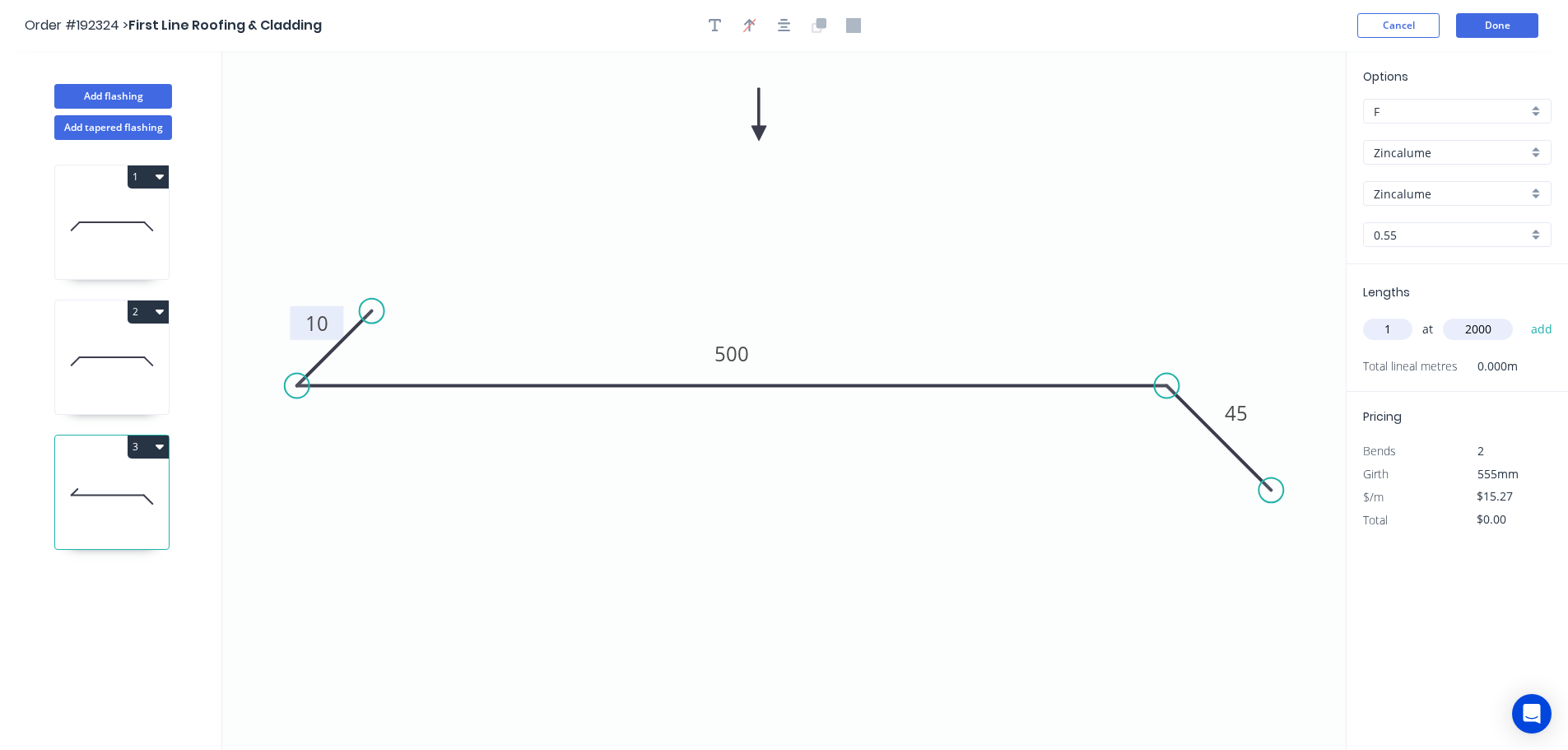
type input "2000"
click at [1522, 315] on button "add" at bounding box center [1541, 329] width 38 height 28
type input "$30.54"
click at [113, 91] on button "Add flashing" at bounding box center [113, 96] width 118 height 25
type input "$0.00"
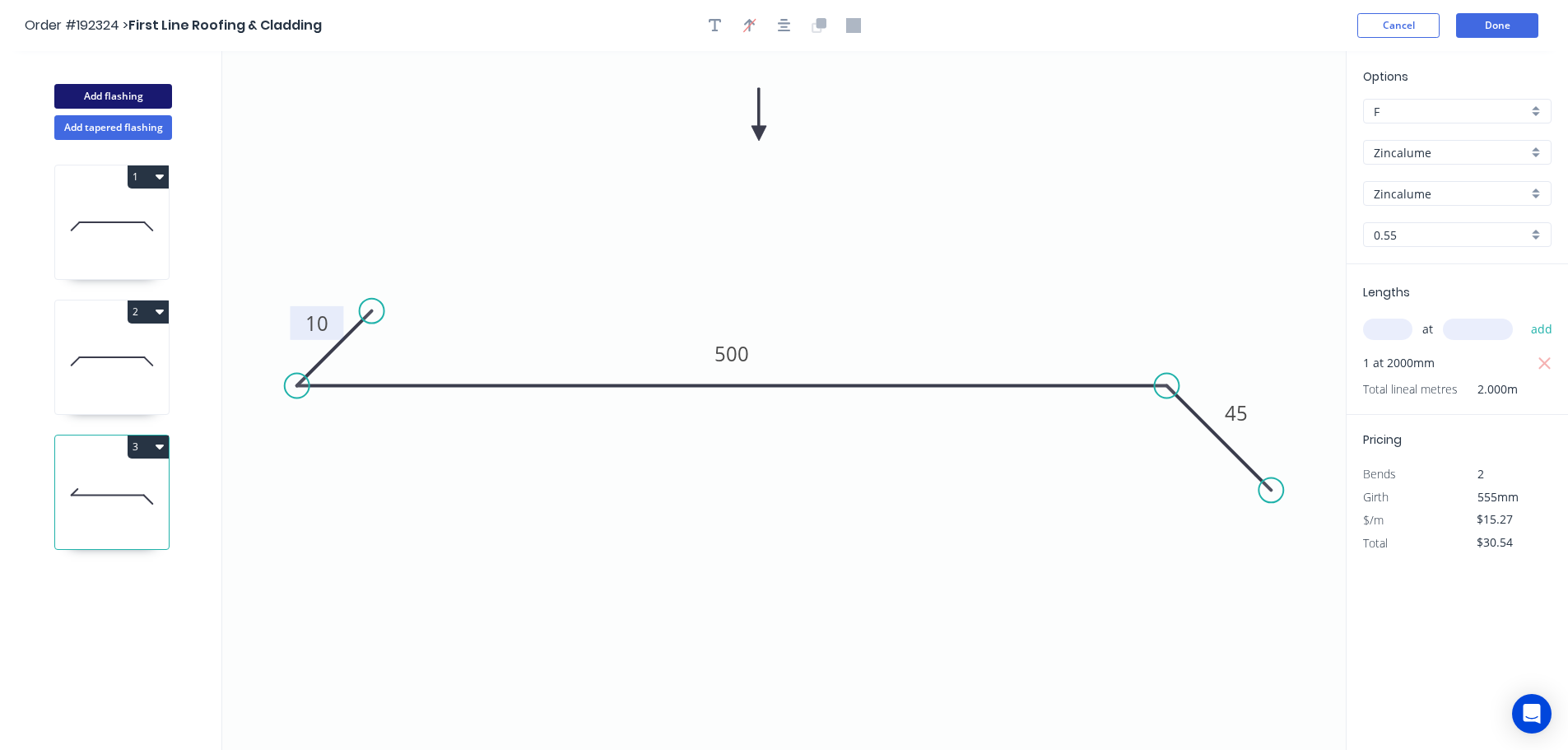
type input "$0.00"
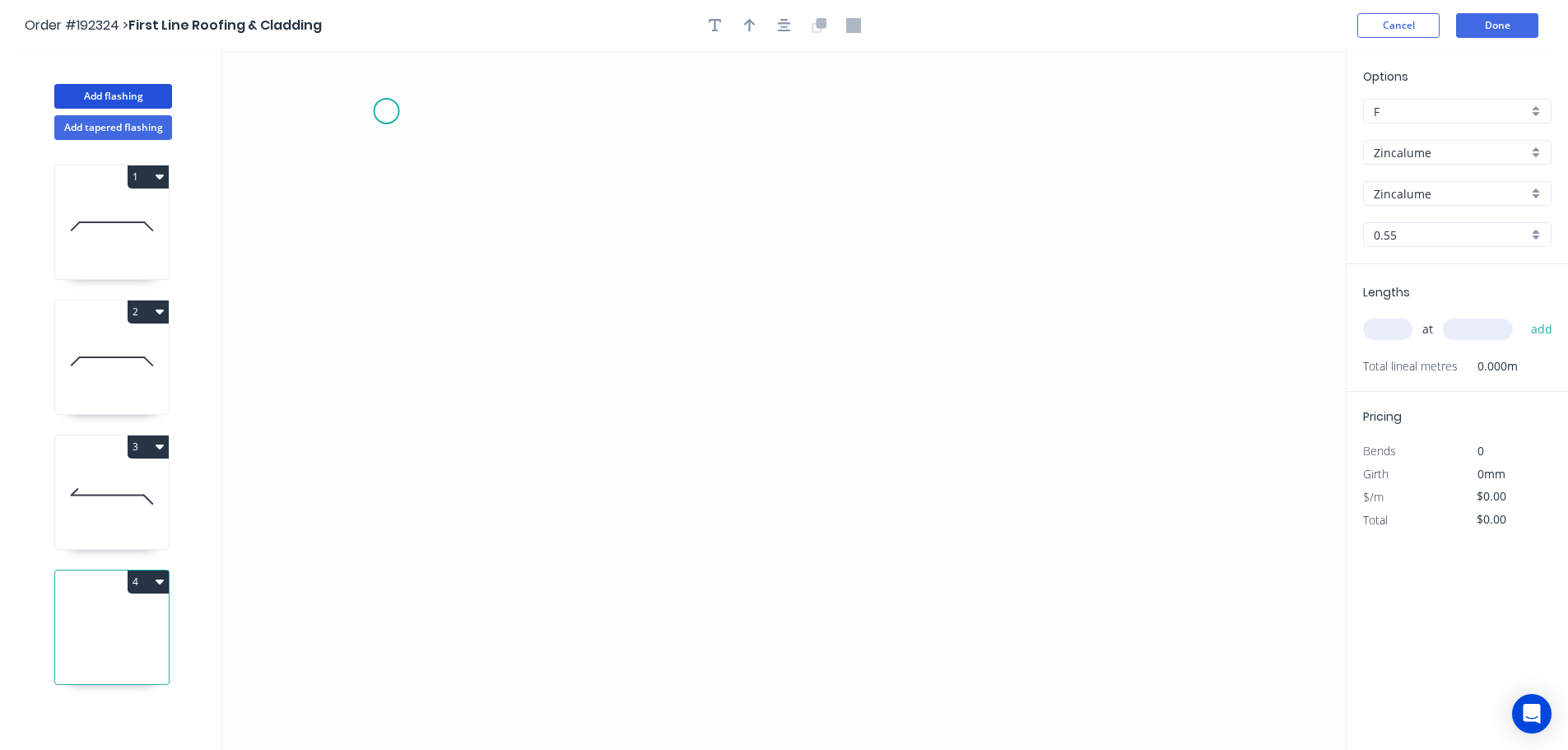
click at [386, 111] on icon "0" at bounding box center [784, 400] width 1123 height 699
click at [378, 452] on icon "0" at bounding box center [784, 400] width 1123 height 699
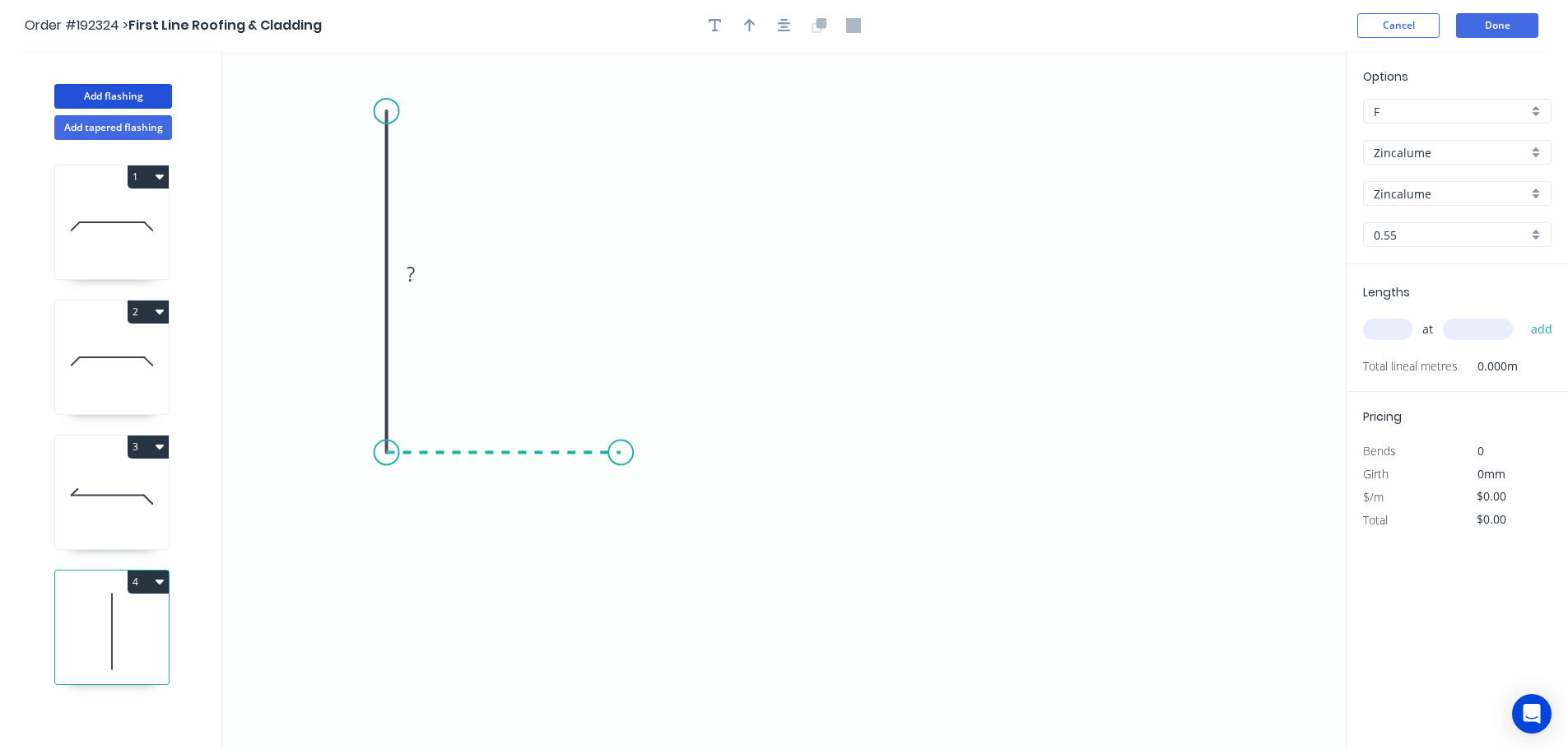
click at [621, 466] on icon "0 ?" at bounding box center [784, 400] width 1123 height 699
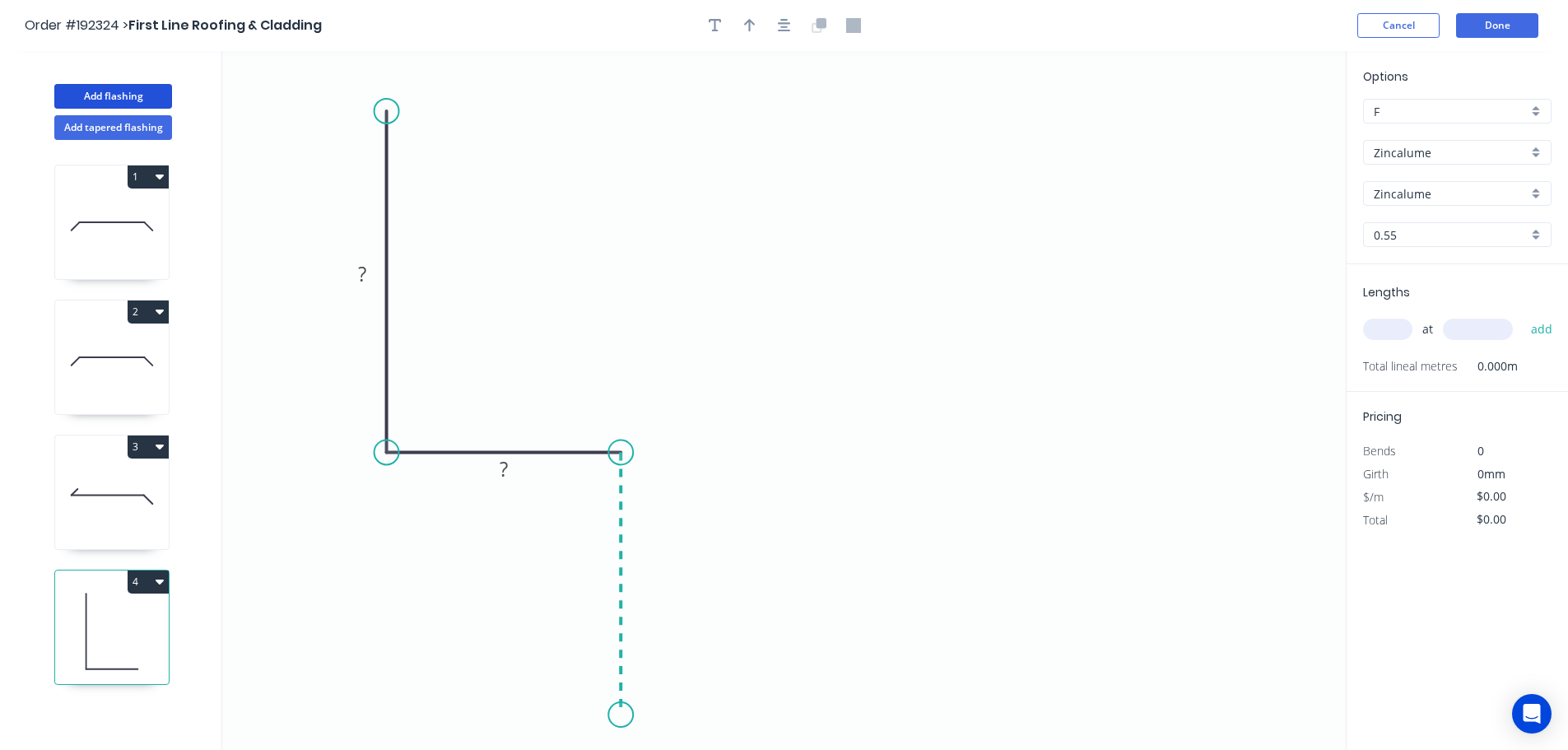
click at [609, 723] on icon "0 ? ?" at bounding box center [784, 400] width 1123 height 699
click at [795, 25] on button "button" at bounding box center [784, 25] width 25 height 25
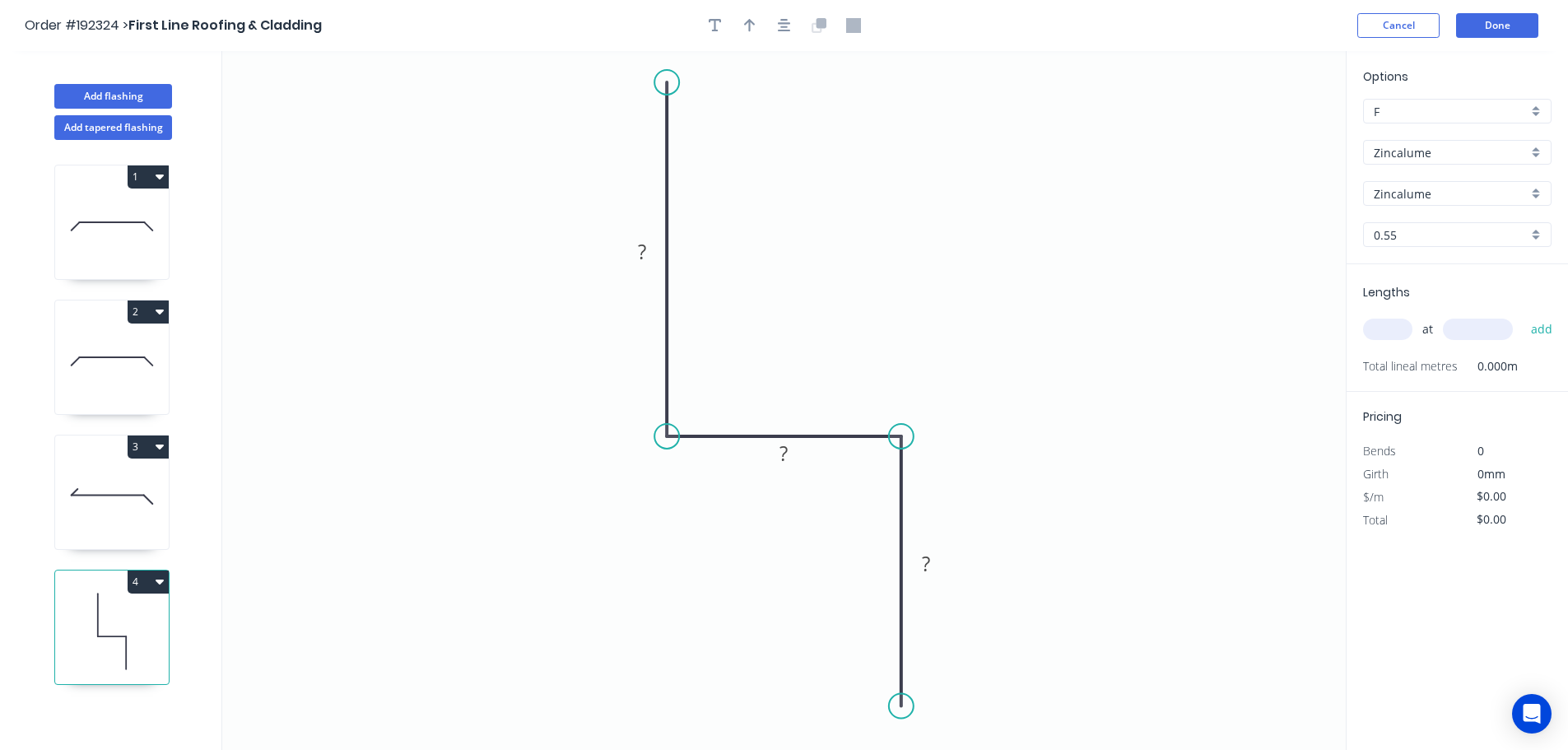
drag, startPoint x: 671, startPoint y: 93, endPoint x: 671, endPoint y: 81, distance: 12.0
click at [671, 81] on circle at bounding box center [666, 82] width 25 height 25
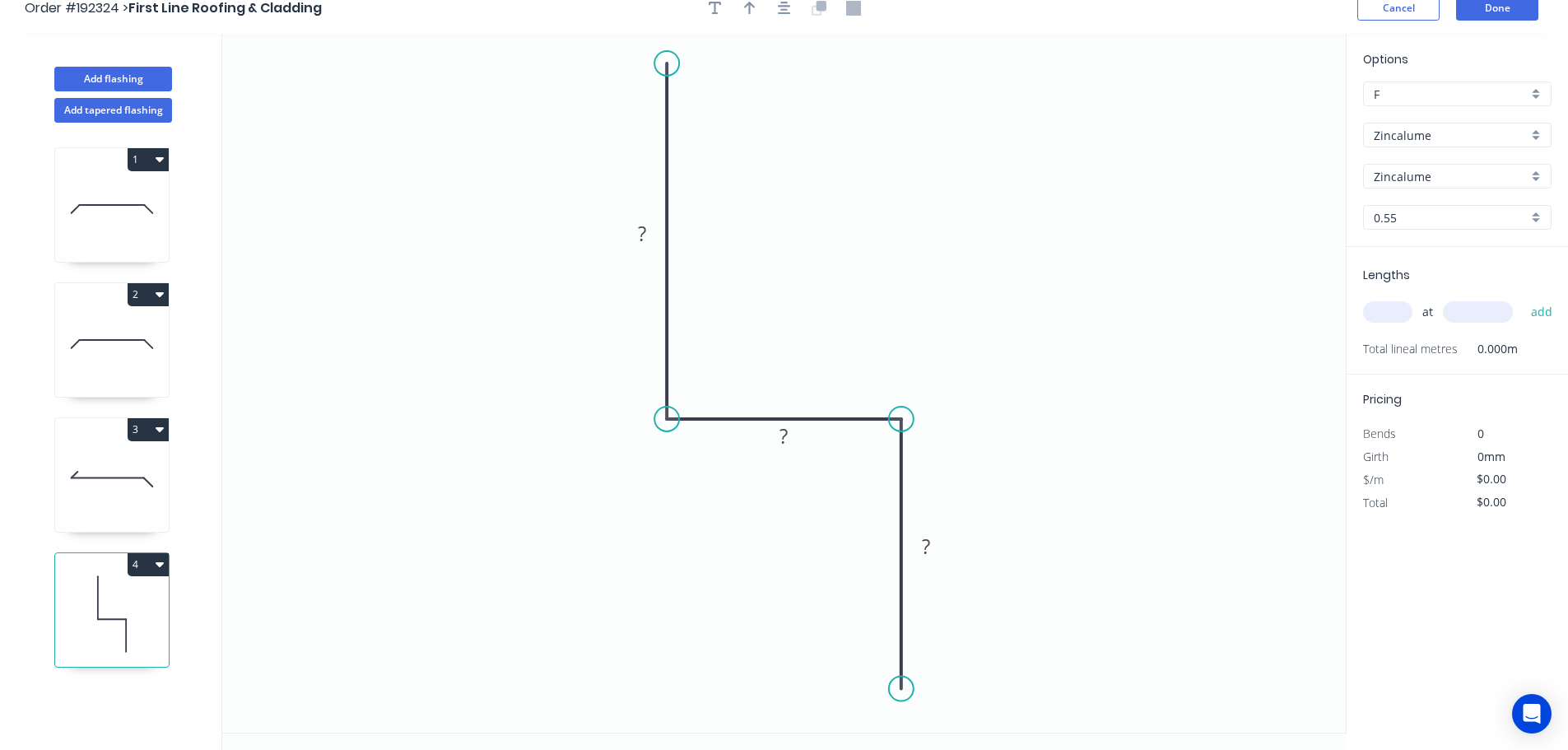
scroll to position [30, 0]
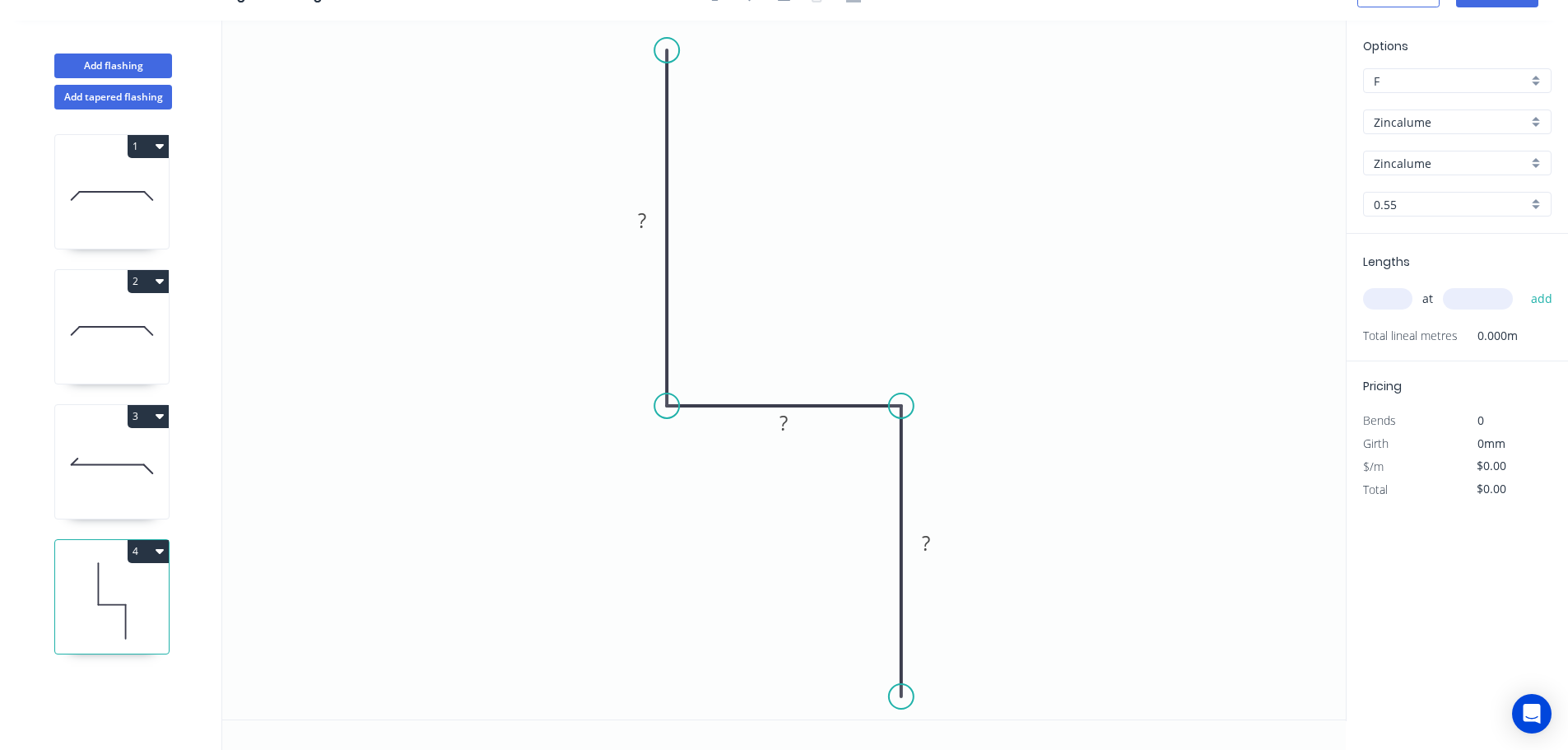
drag, startPoint x: 907, startPoint y: 676, endPoint x: 903, endPoint y: 697, distance: 21.4
click at [903, 697] on circle at bounding box center [901, 696] width 25 height 25
click at [643, 224] on tspan "?" at bounding box center [642, 221] width 8 height 27
click at [1397, 148] on div "Options F F Zincalume Zincalume Zincalume Zincalume 0.55 0.55" at bounding box center [1457, 135] width 222 height 197
type input "$9.80"
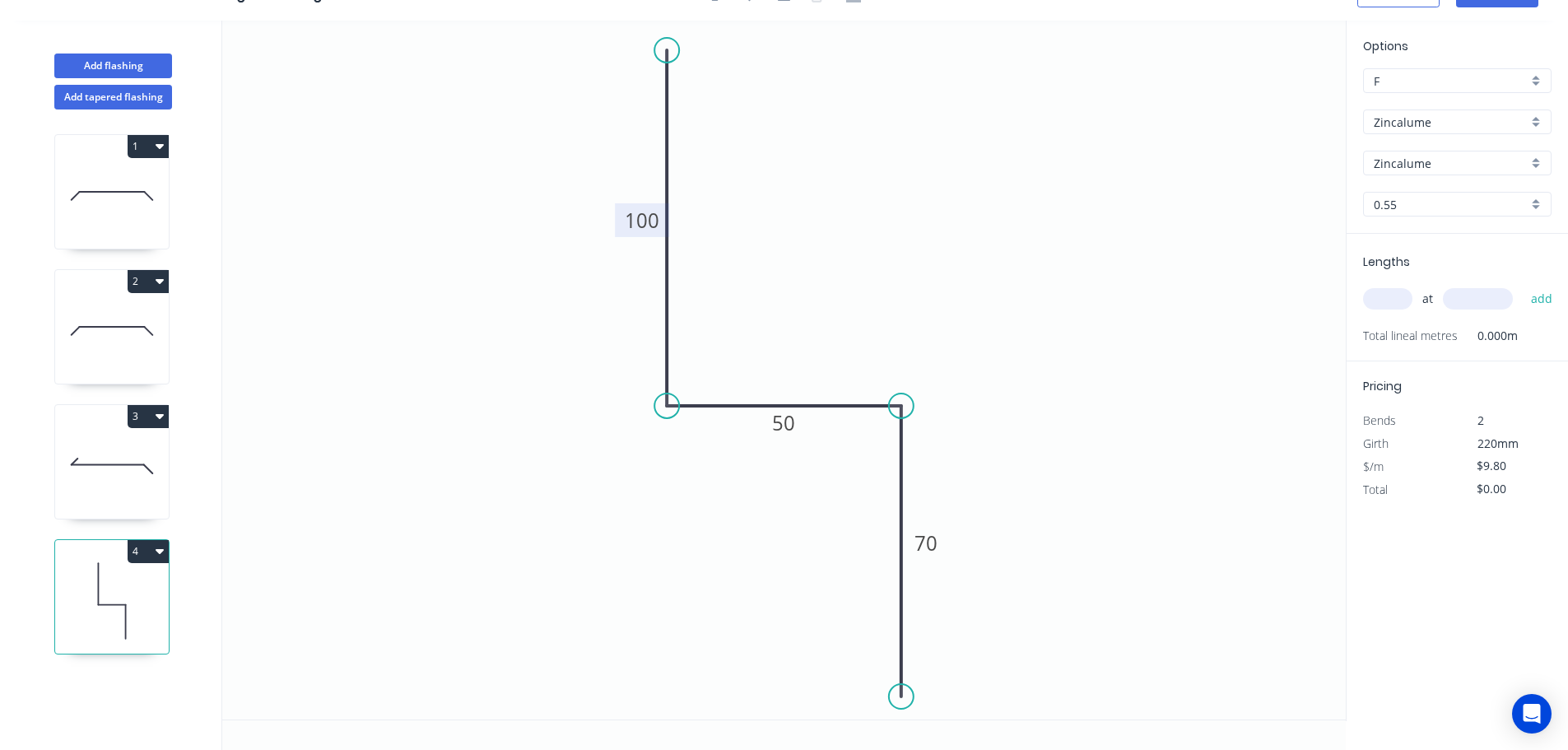
click at [1404, 136] on div "Options F F Zincalume Zincalume Zincalume Zincalume 0.55 0.55" at bounding box center [1457, 135] width 222 height 197
click at [1407, 130] on input "Zincalume" at bounding box center [1450, 122] width 154 height 17
click at [1412, 168] on div "Colorbond (Premium)" at bounding box center [1457, 181] width 187 height 28
type input "Colorbond (Premium)"
type input "Cattai Green"
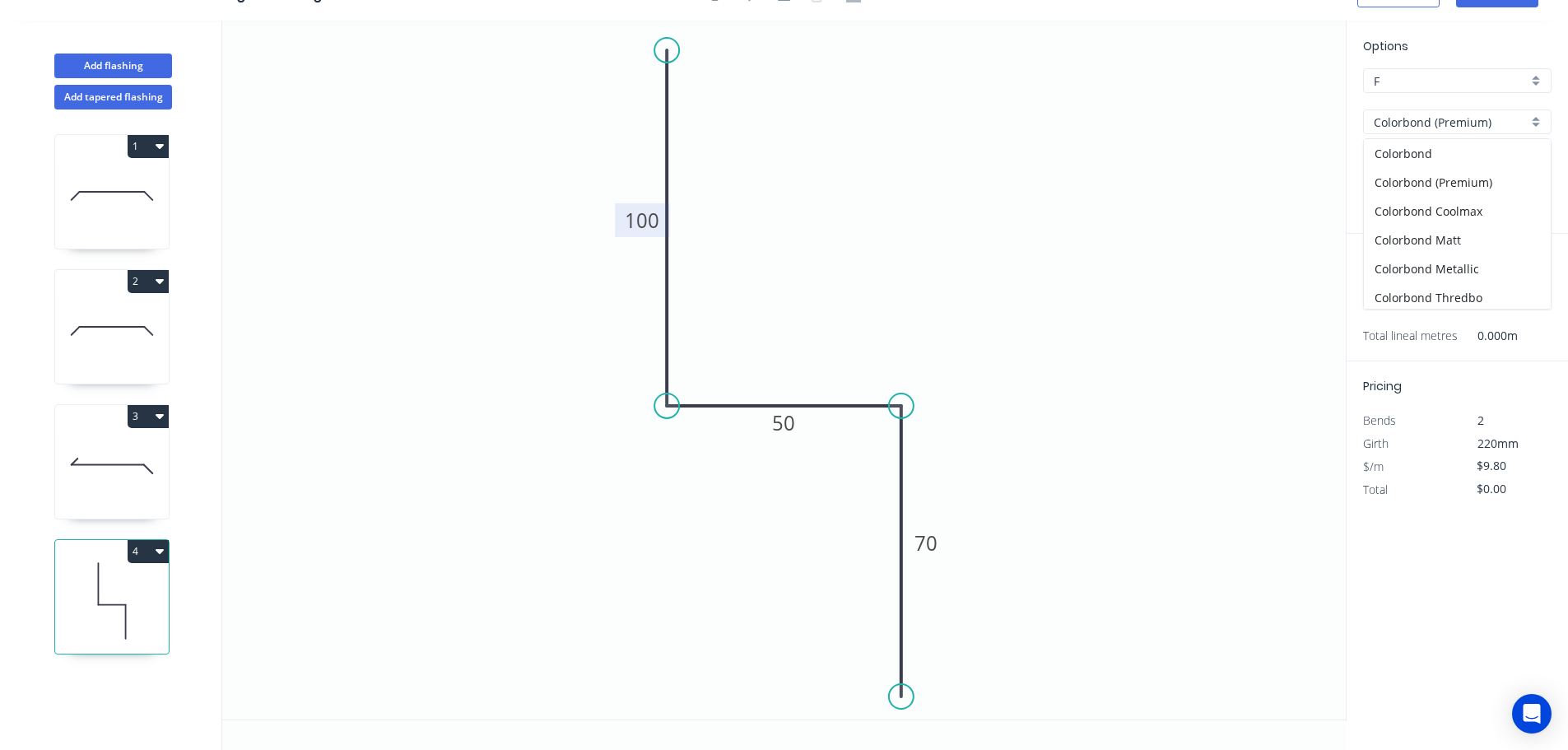
type input "$11.48"
click at [1414, 136] on div "Options F F Colorbond (Premium) Colorbond (Premium) Cattai Green Cattai Green 0…" at bounding box center [1457, 135] width 222 height 197
click at [1420, 124] on input "Colorbond (Premium)" at bounding box center [1450, 122] width 154 height 17
click at [1431, 165] on div "Colorbond" at bounding box center [1457, 153] width 187 height 28
type input "Colorbond"
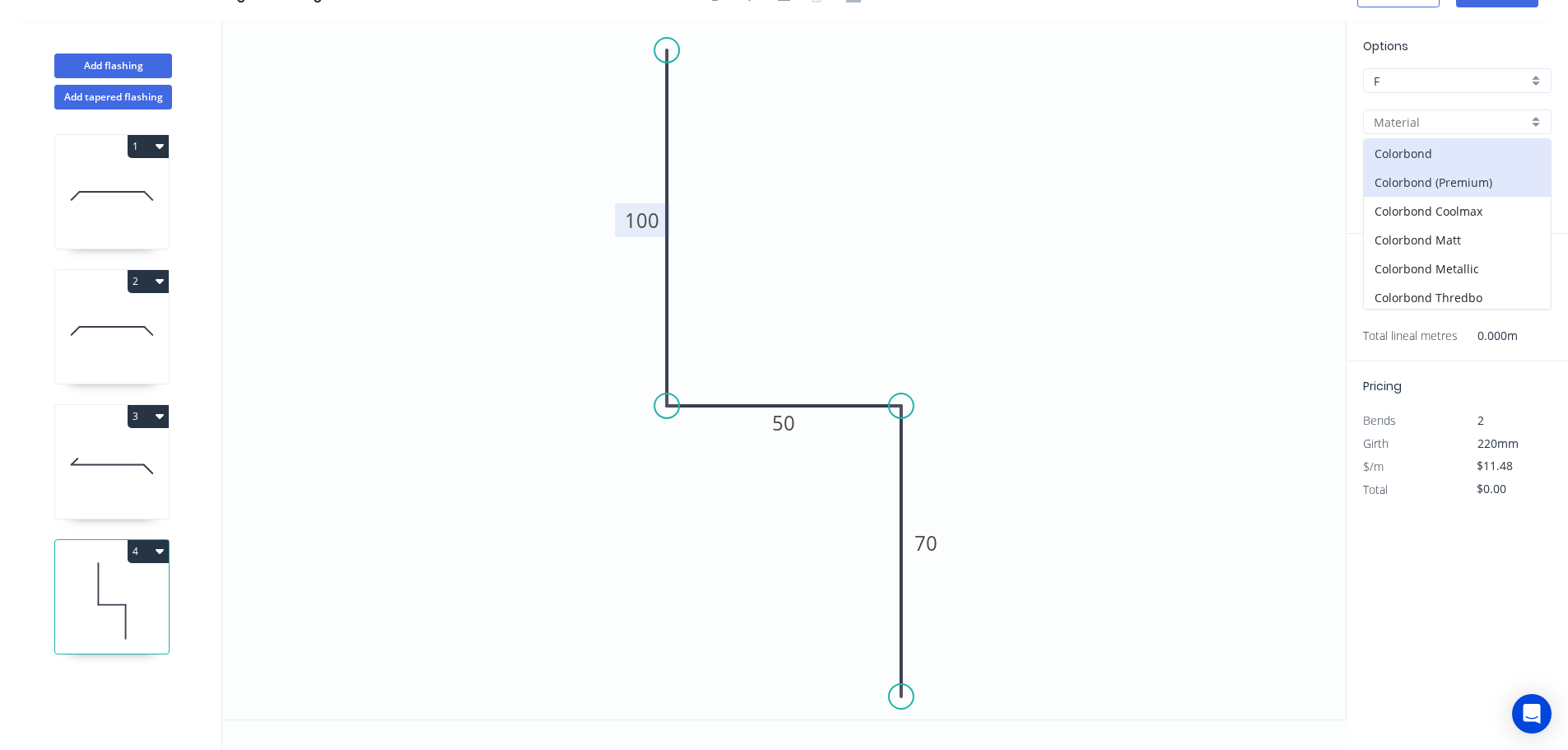
type input "aNoColor"
type input "$10.55"
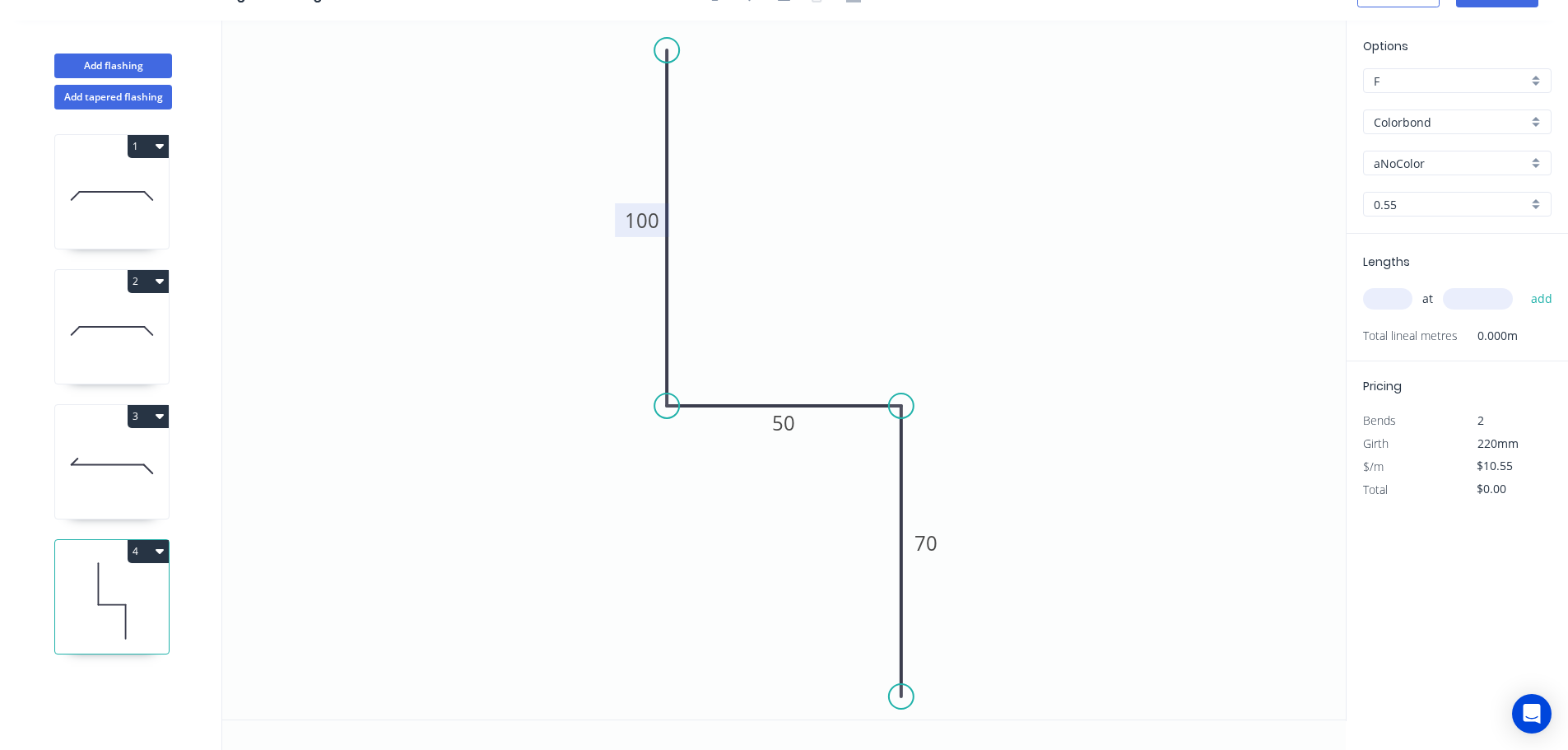
click at [1431, 166] on input "aNoColor" at bounding box center [1450, 163] width 154 height 17
click at [1430, 253] on div "Deep Ocean" at bounding box center [1457, 255] width 187 height 28
type input "Deep Ocean"
click at [1392, 294] on input "text" at bounding box center [1388, 299] width 49 height 21
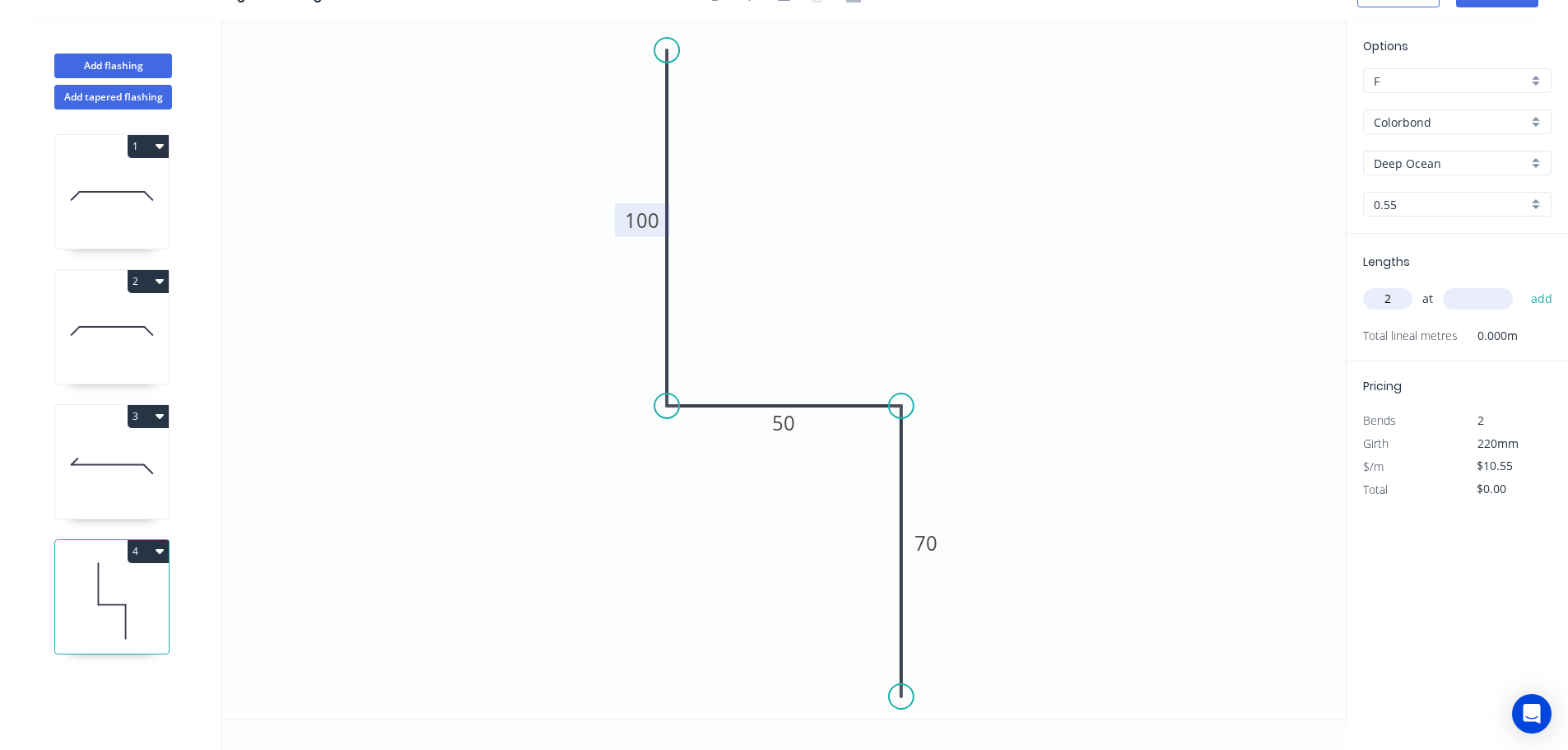
type input "2"
type input "3000"
click at [1522, 285] on button "add" at bounding box center [1541, 299] width 38 height 28
type input "$63.30"
click at [151, 560] on button "4" at bounding box center [147, 551] width 41 height 23
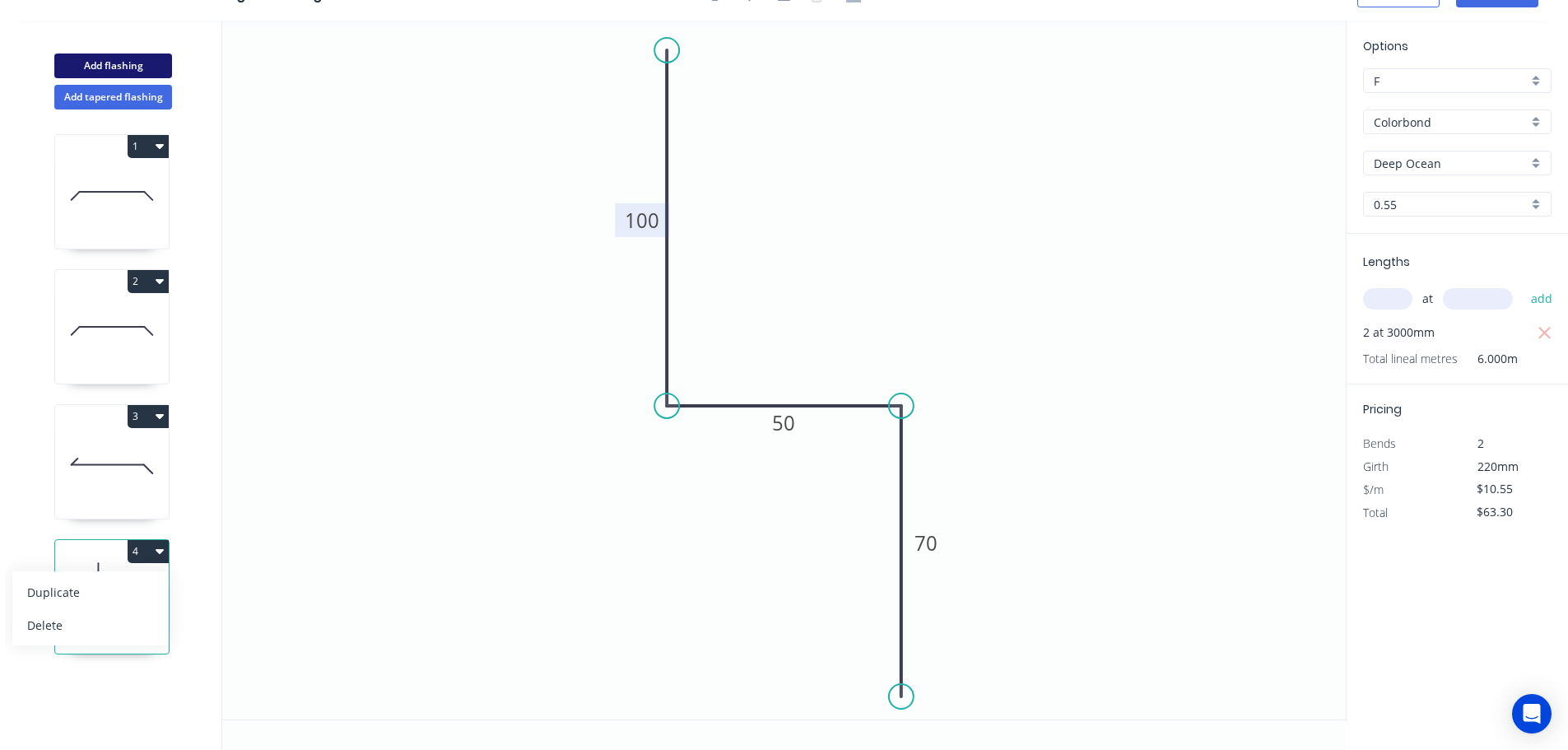
click at [115, 75] on button "Add flashing" at bounding box center [113, 65] width 118 height 25
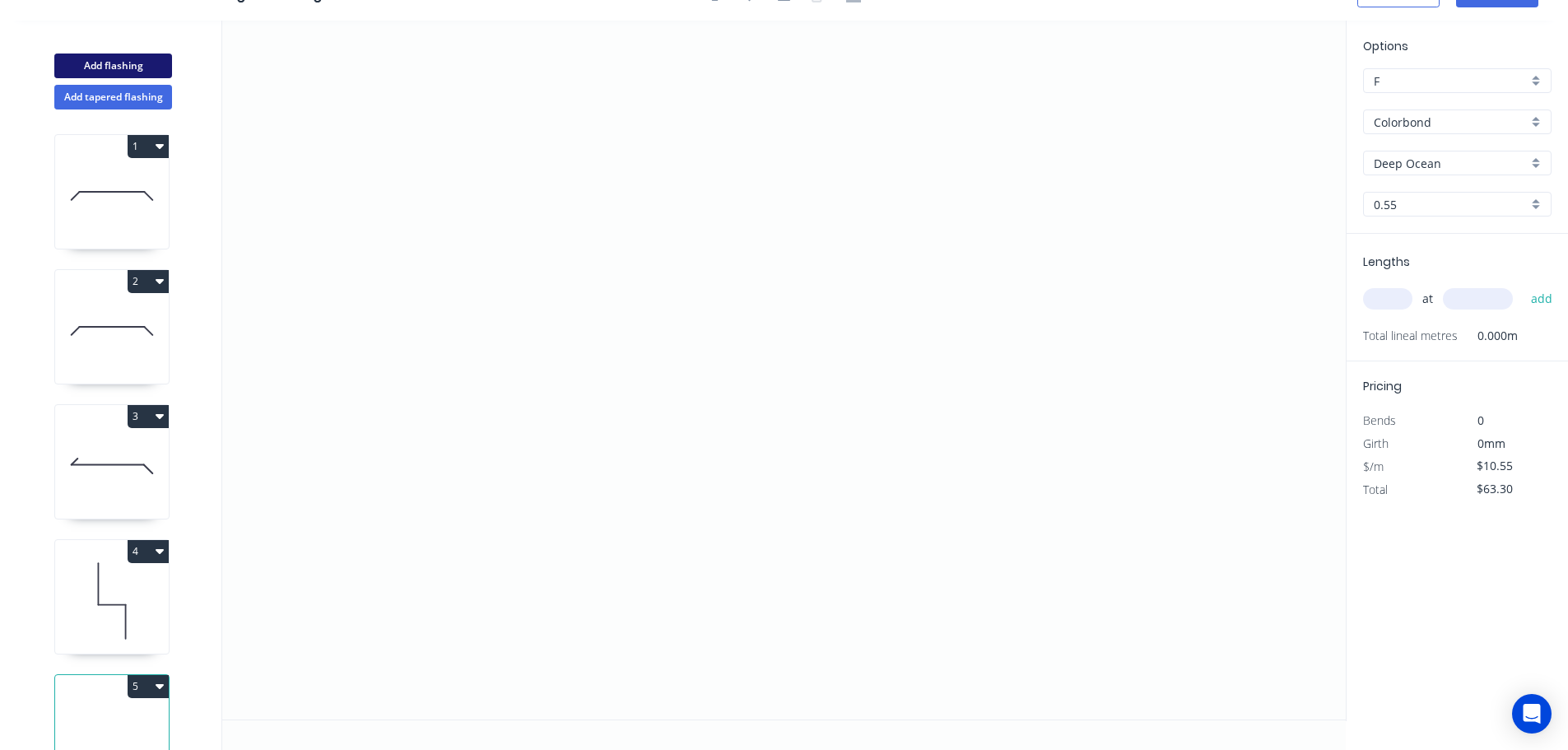
type input "$0.00"
click at [387, 130] on icon "0" at bounding box center [784, 369] width 1123 height 699
click at [606, 130] on icon at bounding box center [496, 130] width 219 height 0
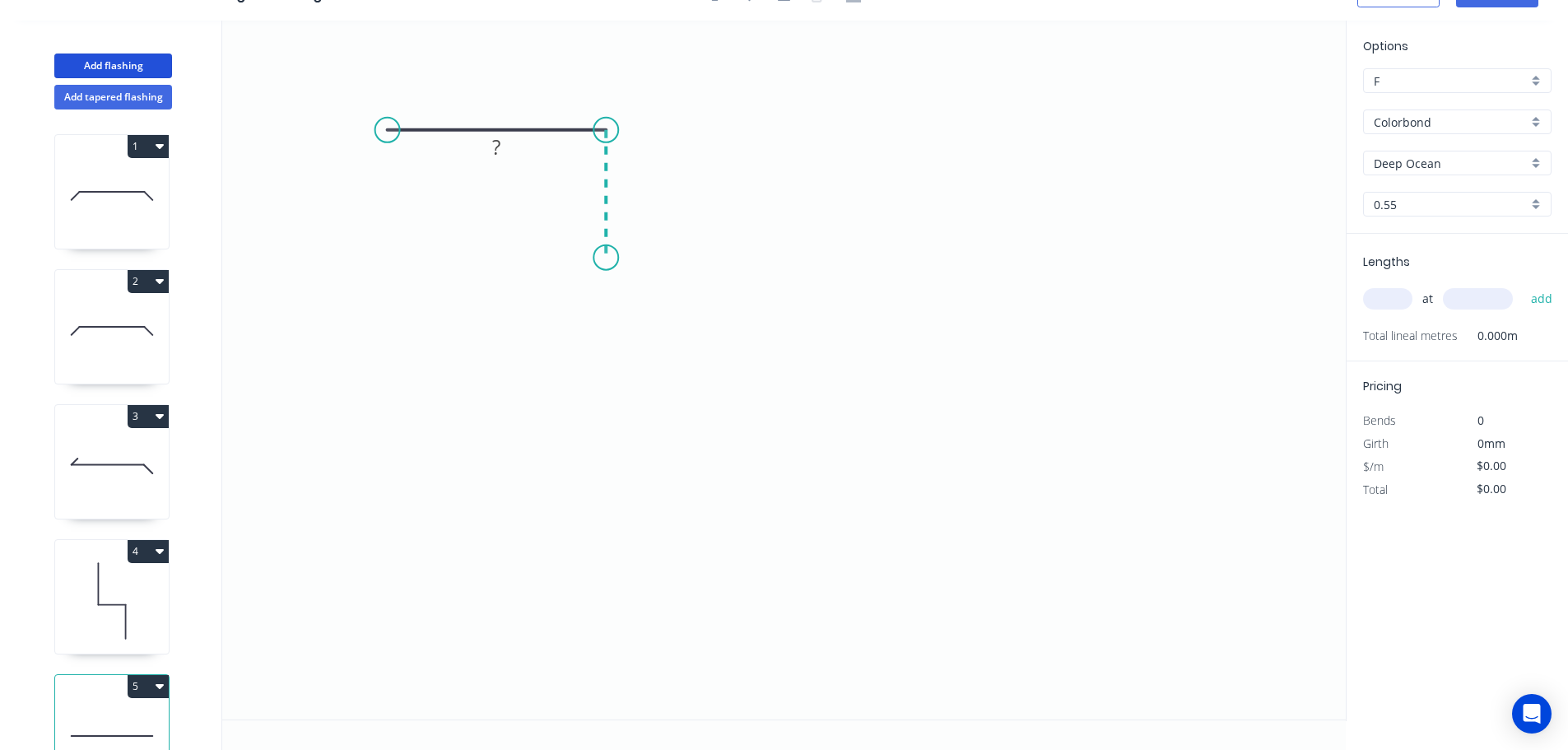
click at [602, 257] on icon "0 ?" at bounding box center [784, 369] width 1123 height 699
click at [946, 265] on icon "0 ? ?" at bounding box center [784, 369] width 1123 height 699
drag, startPoint x: 378, startPoint y: 128, endPoint x: 330, endPoint y: 125, distance: 48.1
click at [313, 131] on circle at bounding box center [314, 130] width 25 height 25
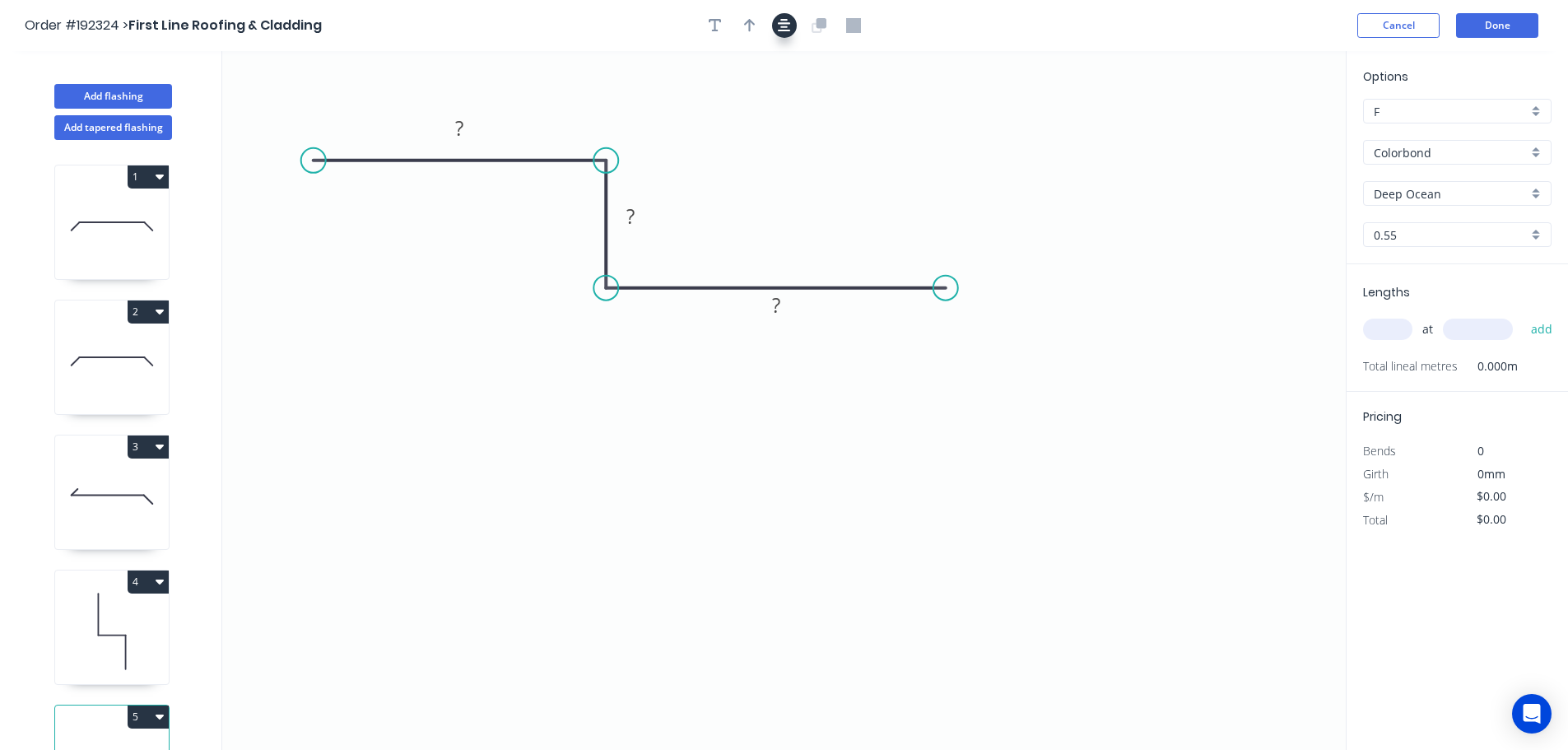
click at [773, 29] on button "button" at bounding box center [784, 25] width 25 height 25
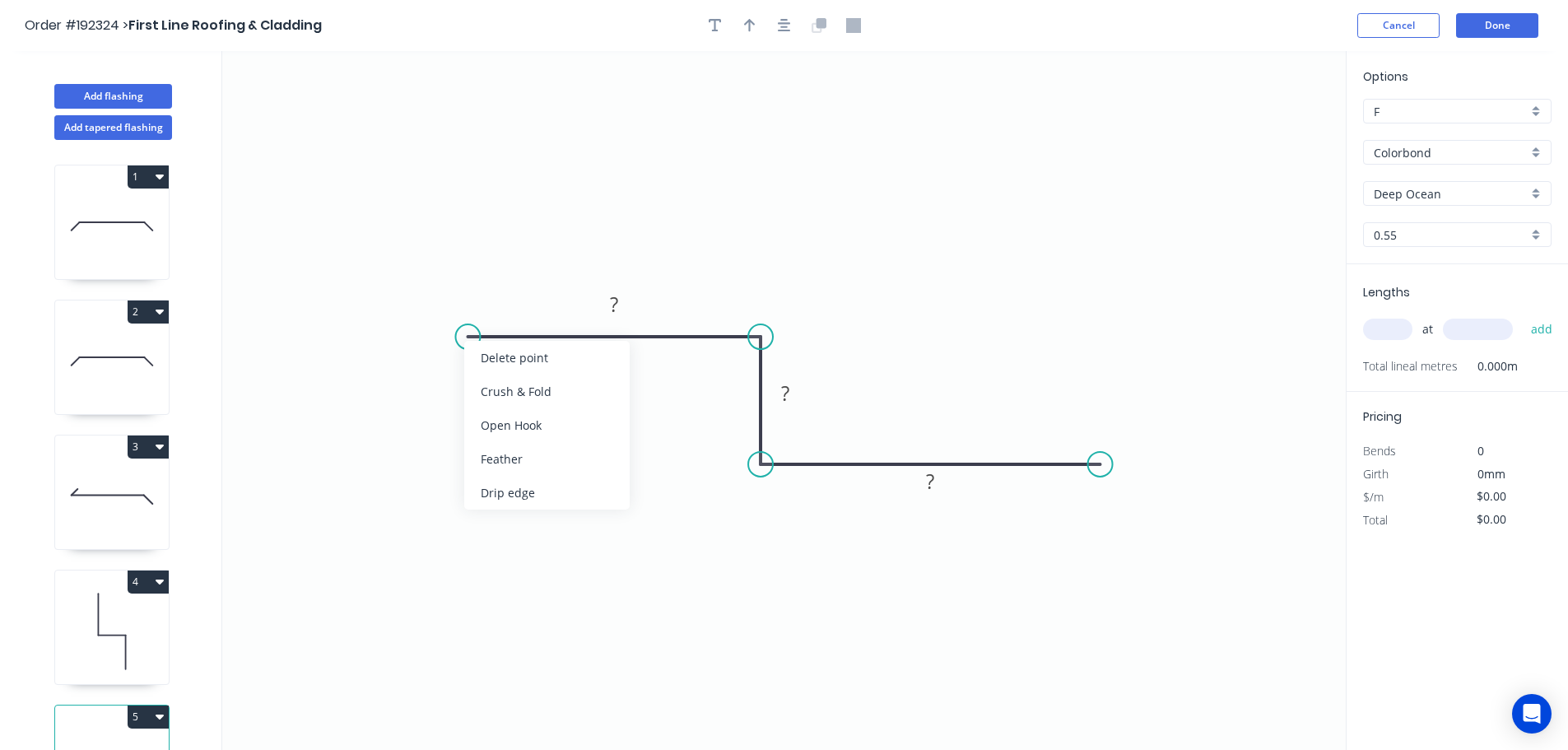
drag, startPoint x: 556, startPoint y: 388, endPoint x: 527, endPoint y: 365, distance: 37.0
click at [552, 385] on div "Crush & Fold" at bounding box center [546, 391] width 166 height 34
click at [501, 384] on div "Flip bend" at bounding box center [547, 389] width 166 height 34
click at [523, 374] on icon "0 CF 10 ? ? ?" at bounding box center [784, 400] width 1123 height 699
drag, startPoint x: 516, startPoint y: 371, endPoint x: 461, endPoint y: 366, distance: 55.2
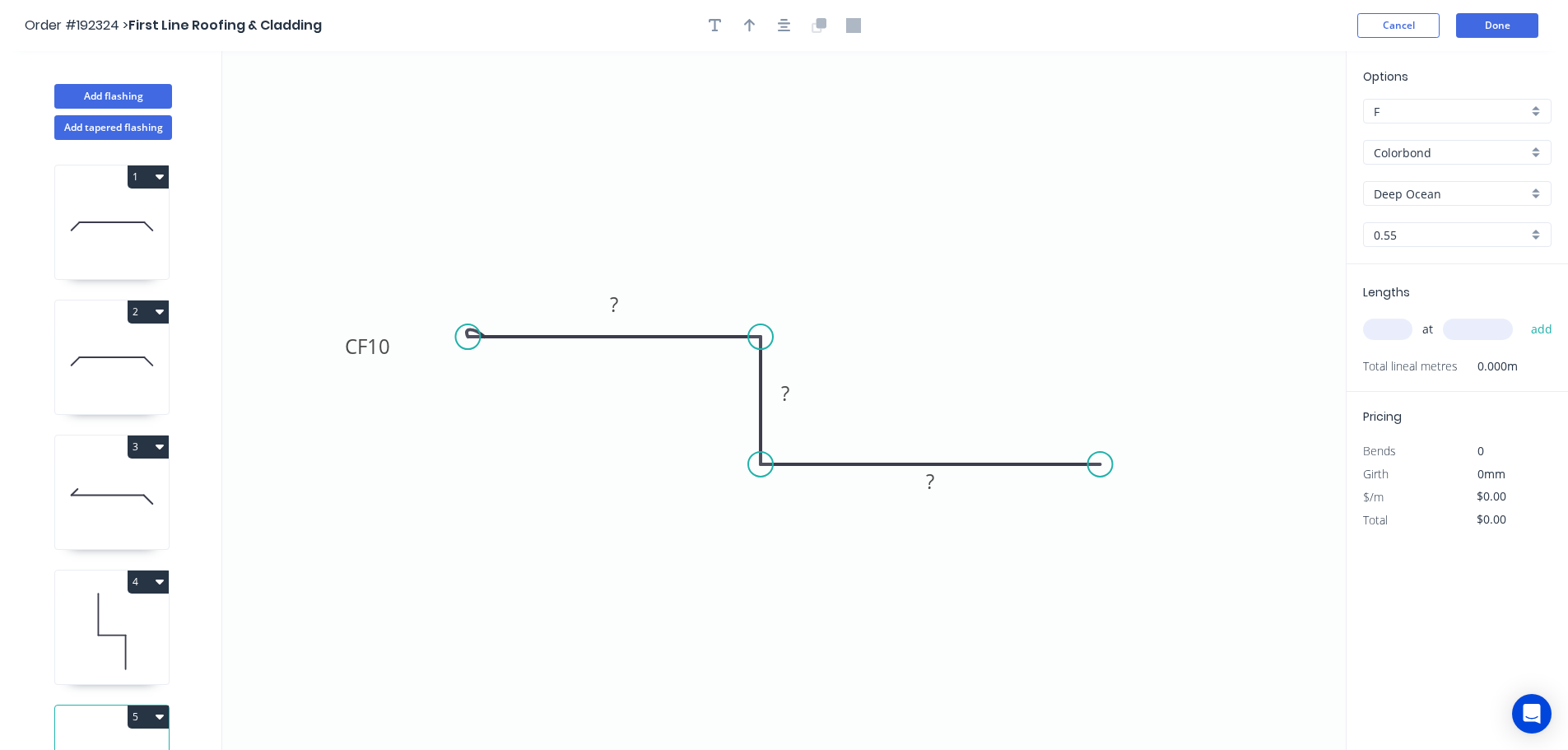
click at [392, 353] on rect at bounding box center [368, 346] width 66 height 34
click at [1134, 524] on div "Crush & Fold" at bounding box center [1171, 520] width 166 height 34
drag, startPoint x: 1121, startPoint y: 495, endPoint x: 1227, endPoint y: 473, distance: 108.3
click at [1217, 477] on rect at bounding box center [1184, 477] width 66 height 34
click at [396, 353] on rect at bounding box center [365, 346] width 66 height 34
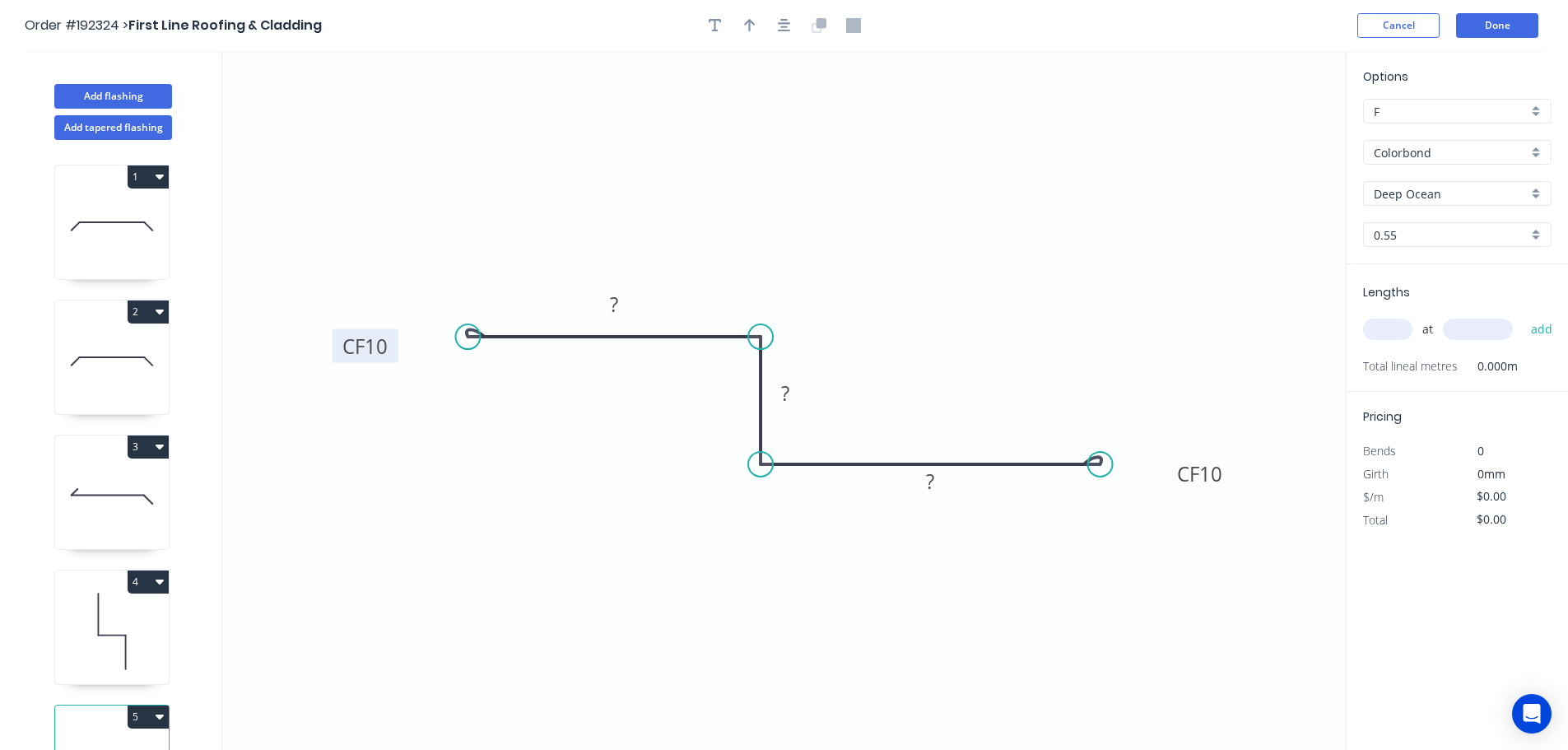
click at [390, 353] on rect at bounding box center [365, 346] width 66 height 34
click at [387, 352] on tspan "10" at bounding box center [374, 346] width 23 height 27
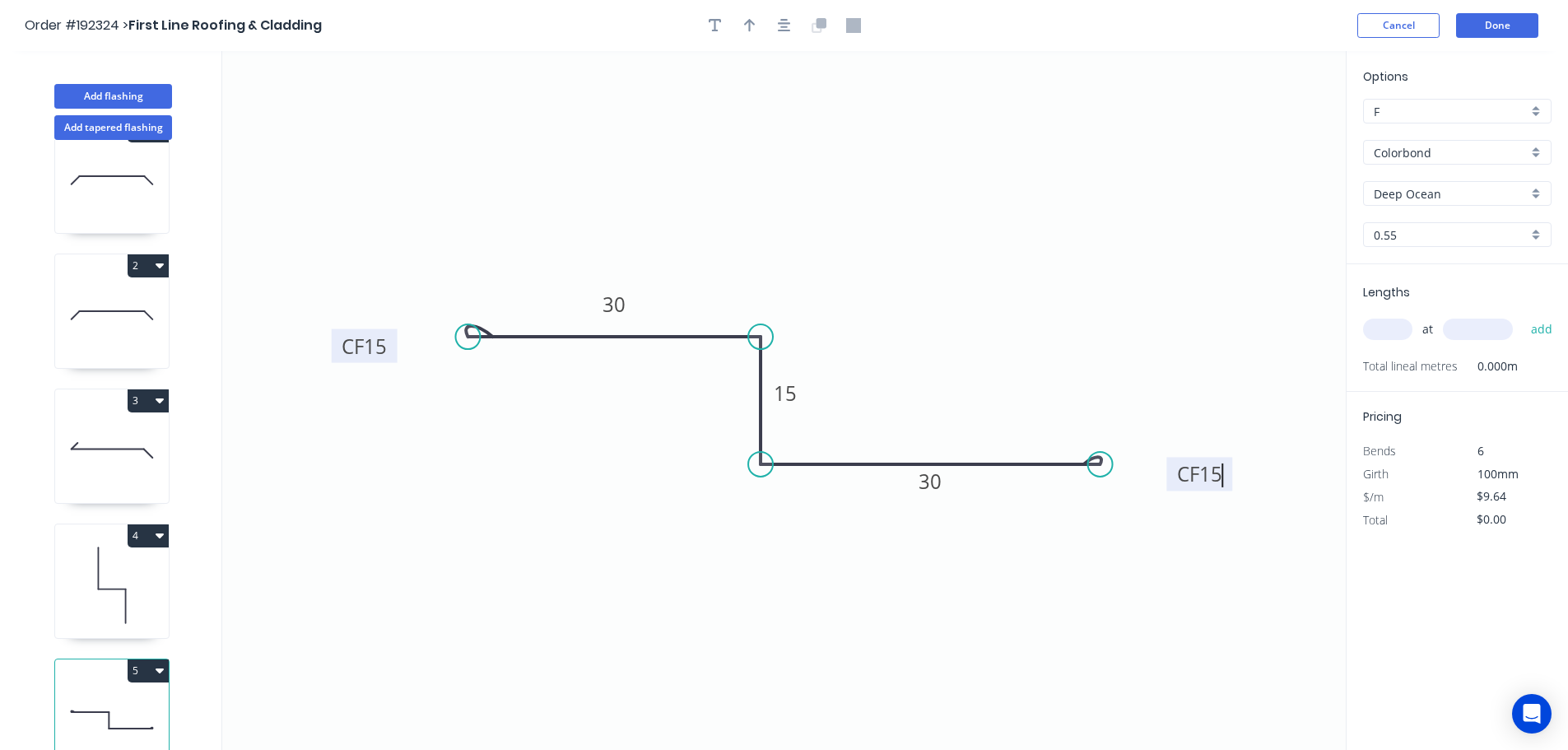
scroll to position [71, 0]
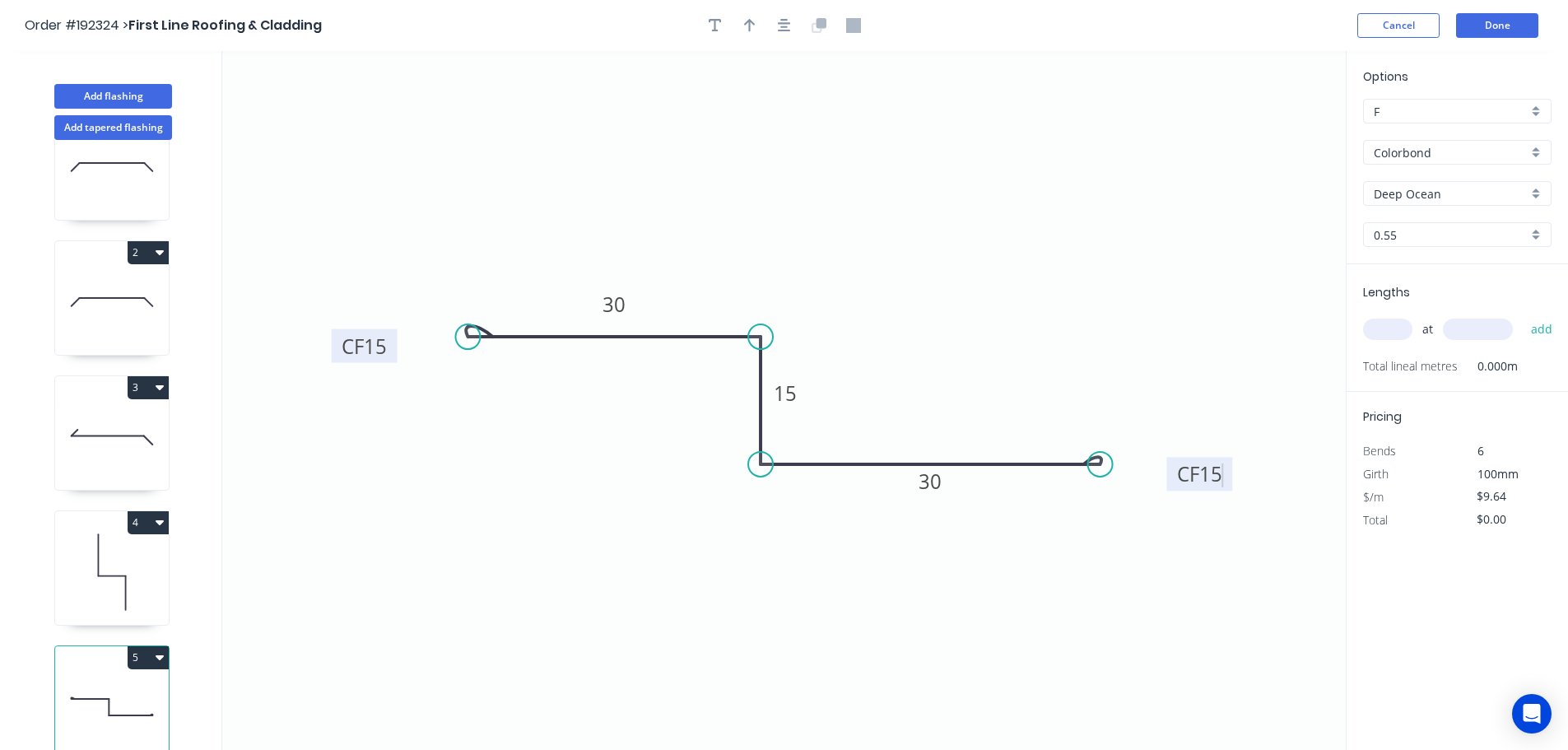
click at [121, 582] on icon at bounding box center [112, 571] width 114 height 105
type input "$10.55"
type input "$63.30"
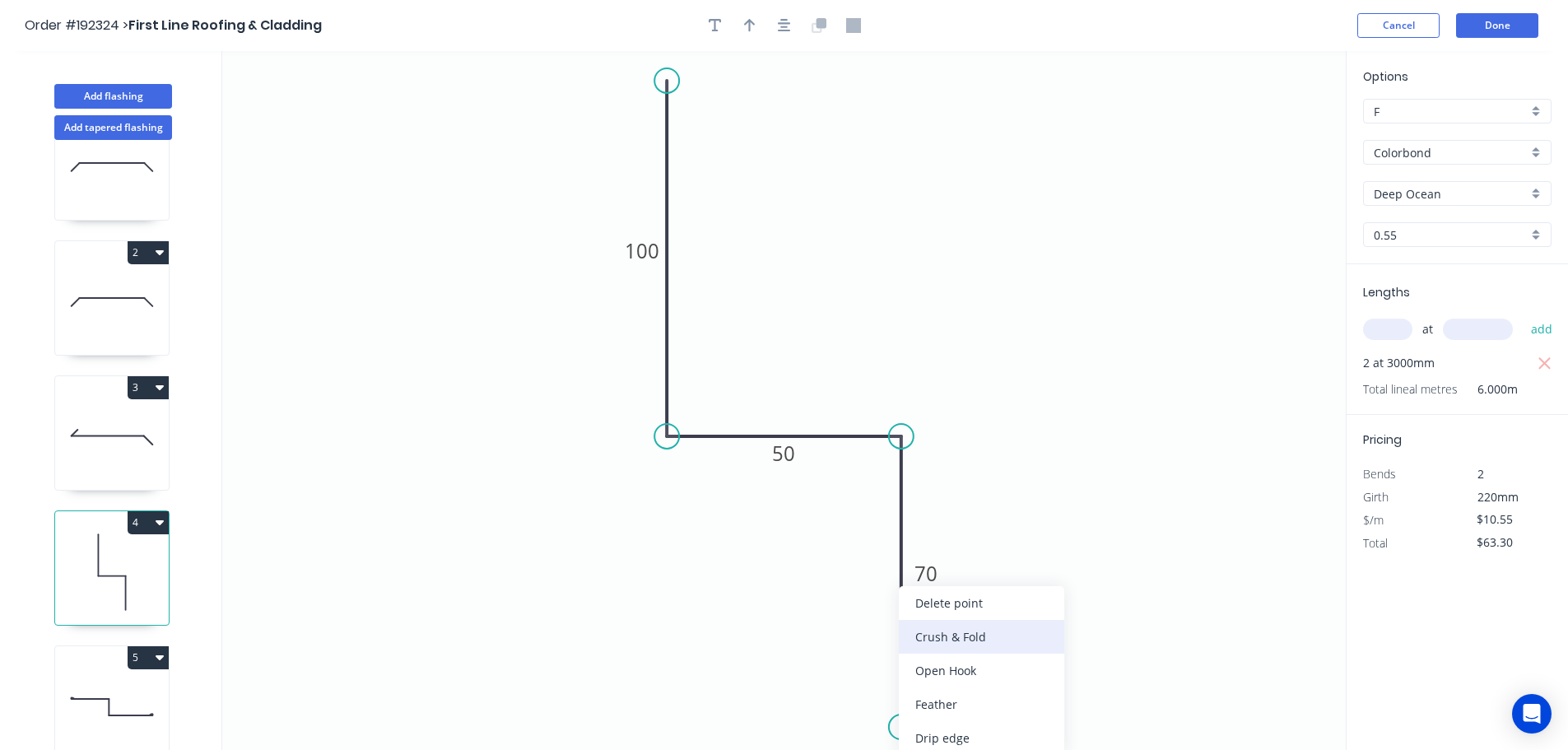
click at [952, 643] on div "Crush & Fold" at bounding box center [981, 636] width 166 height 34
type input "$12.17"
type input "$73.02"
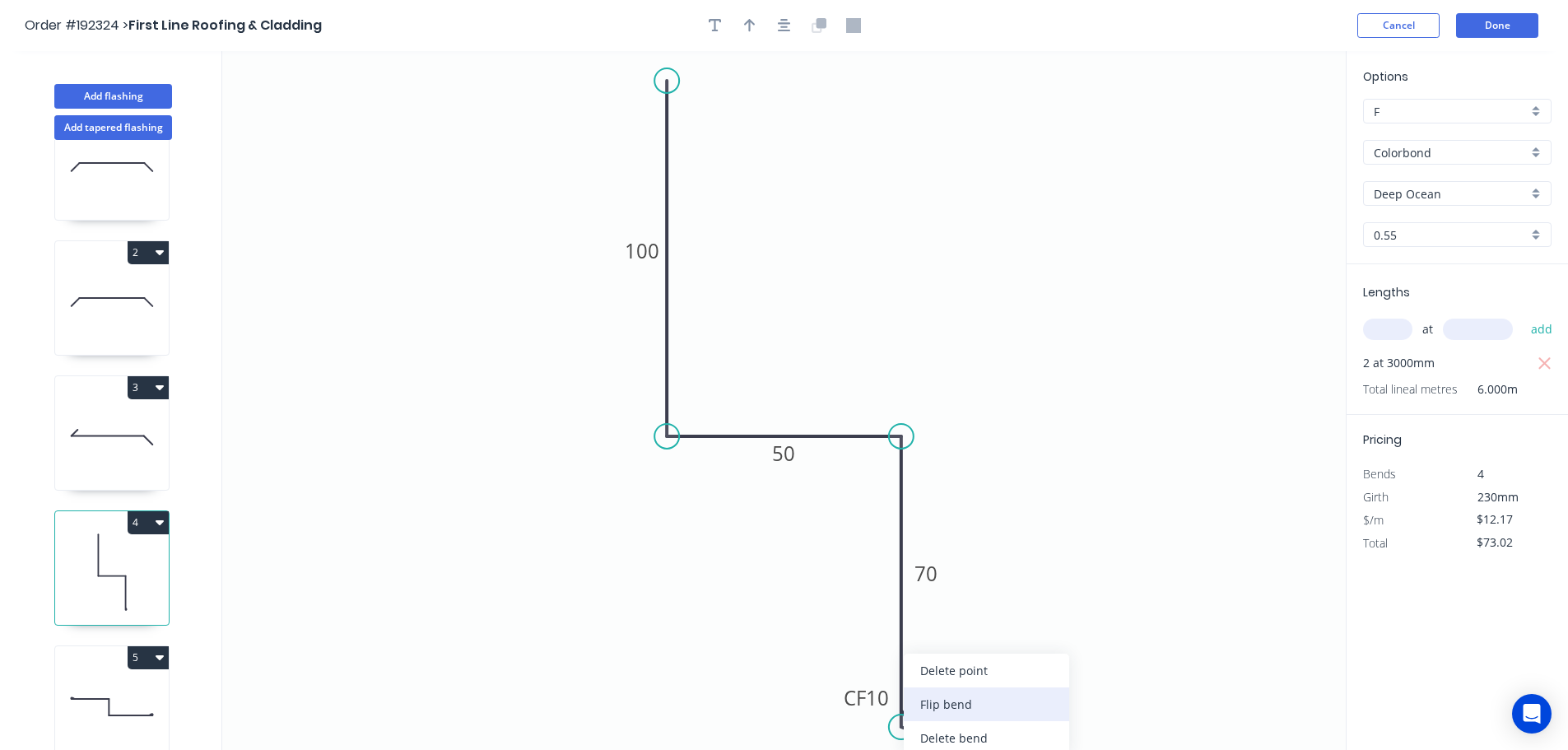
click at [956, 705] on div "Flip bend" at bounding box center [986, 704] width 166 height 34
drag, startPoint x: 955, startPoint y: 705, endPoint x: 833, endPoint y: 718, distance: 122.7
click at [826, 737] on rect at bounding box center [795, 731] width 66 height 34
click at [810, 737] on tspan "10" at bounding box center [805, 732] width 23 height 27
click at [118, 683] on icon at bounding box center [112, 707] width 114 height 105
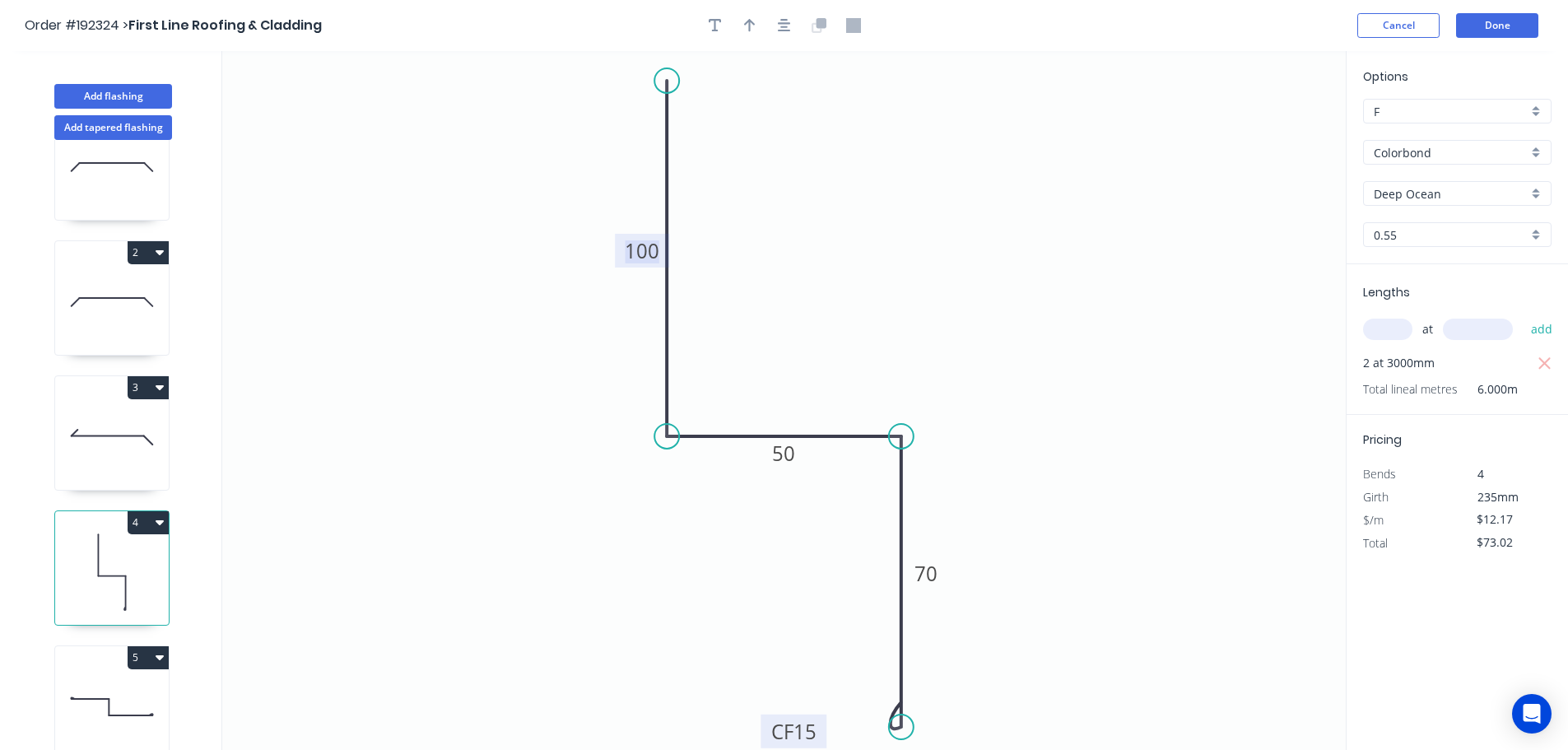
type input "$11.71"
type input "$0.00"
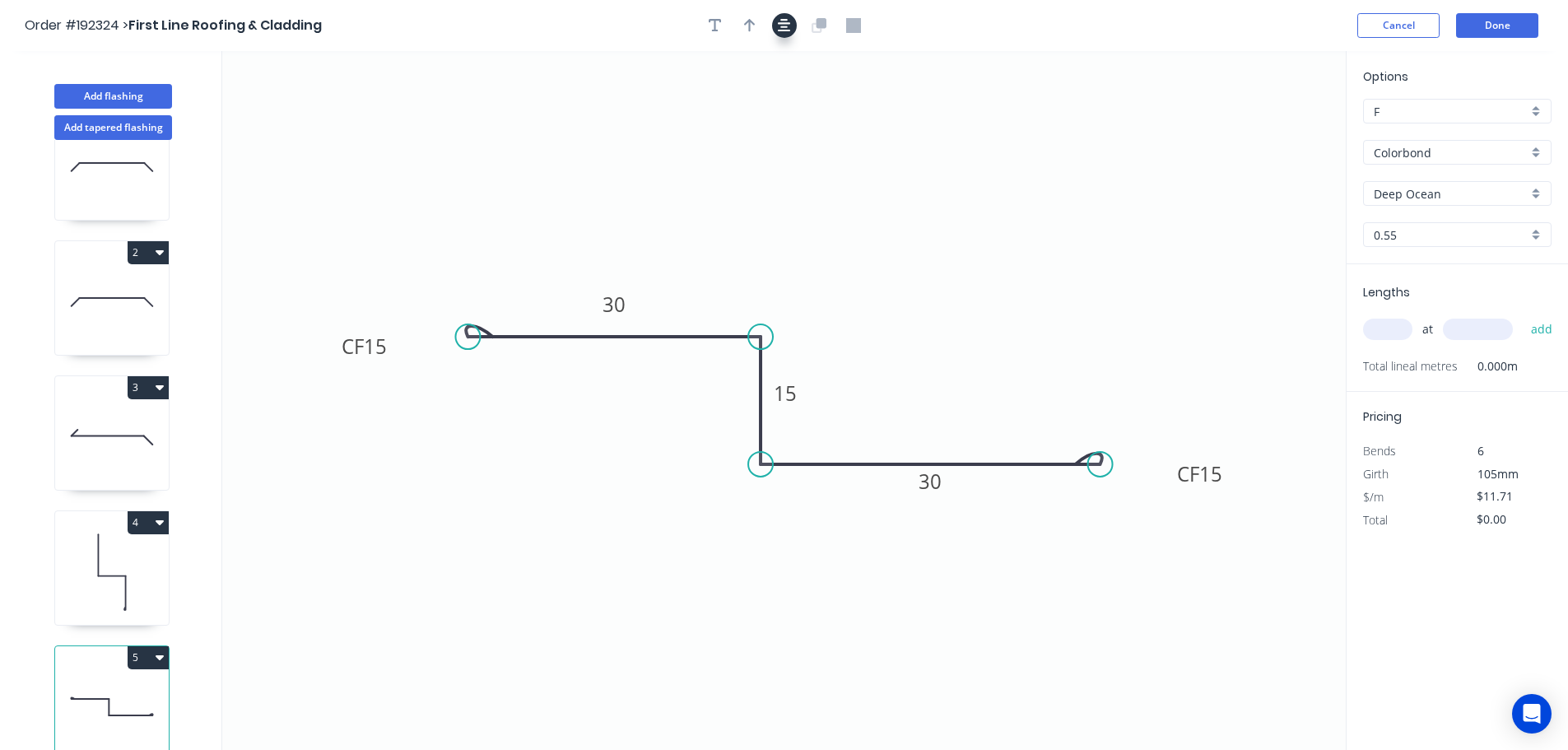
click at [784, 23] on icon "button" at bounding box center [784, 26] width 13 height 13
click at [754, 26] on icon "button" at bounding box center [750, 26] width 12 height 15
drag, startPoint x: 1260, startPoint y: 128, endPoint x: 584, endPoint y: 591, distance: 819.4
click at [620, 562] on icon at bounding box center [627, 536] width 15 height 53
click at [584, 591] on icon at bounding box center [584, 571] width 15 height 53
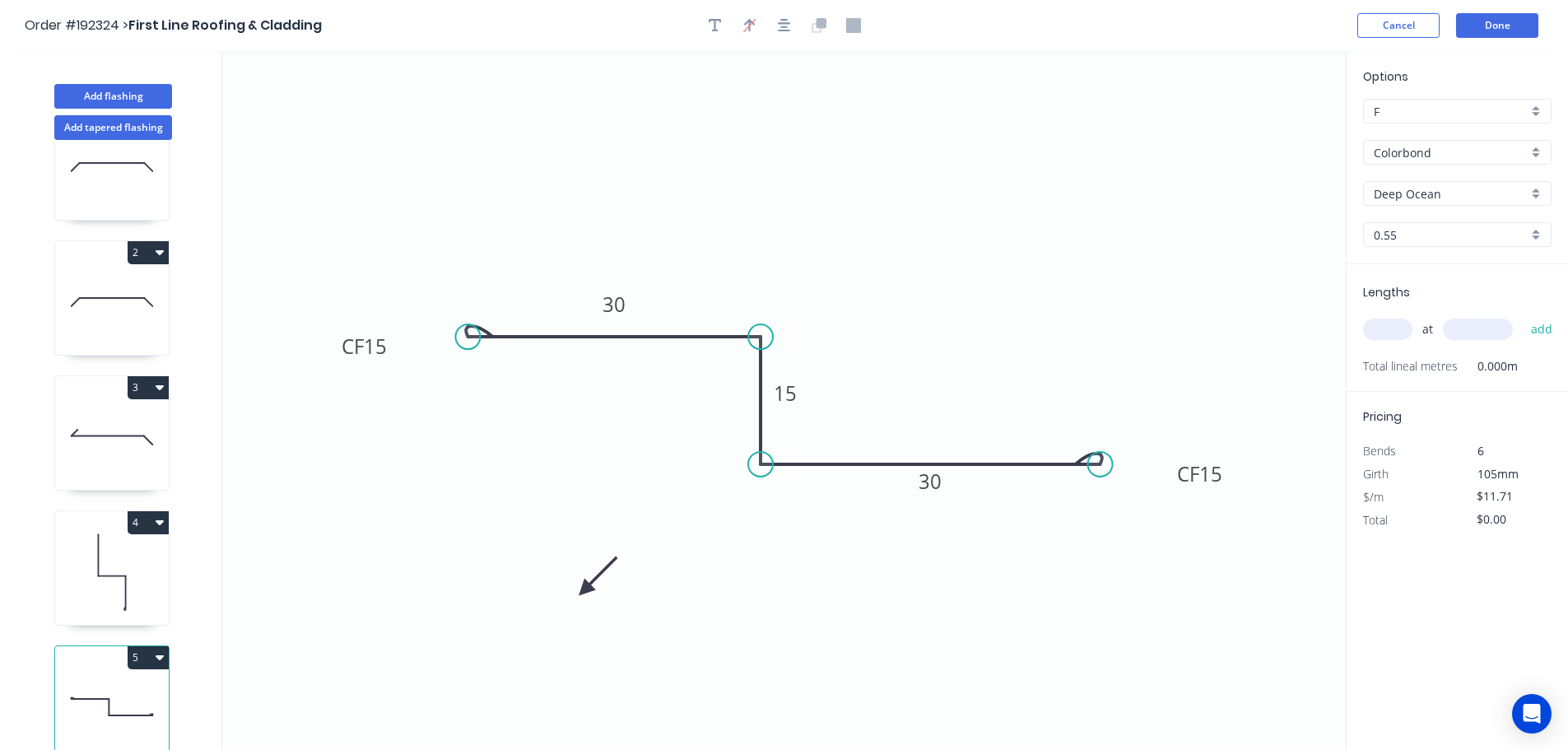
click at [583, 591] on icon at bounding box center [598, 576] width 48 height 48
click at [583, 591] on icon at bounding box center [598, 603] width 48 height 48
drag, startPoint x: 583, startPoint y: 591, endPoint x: 641, endPoint y: 640, distance: 75.9
click at [641, 640] on icon at bounding box center [640, 658] width 15 height 53
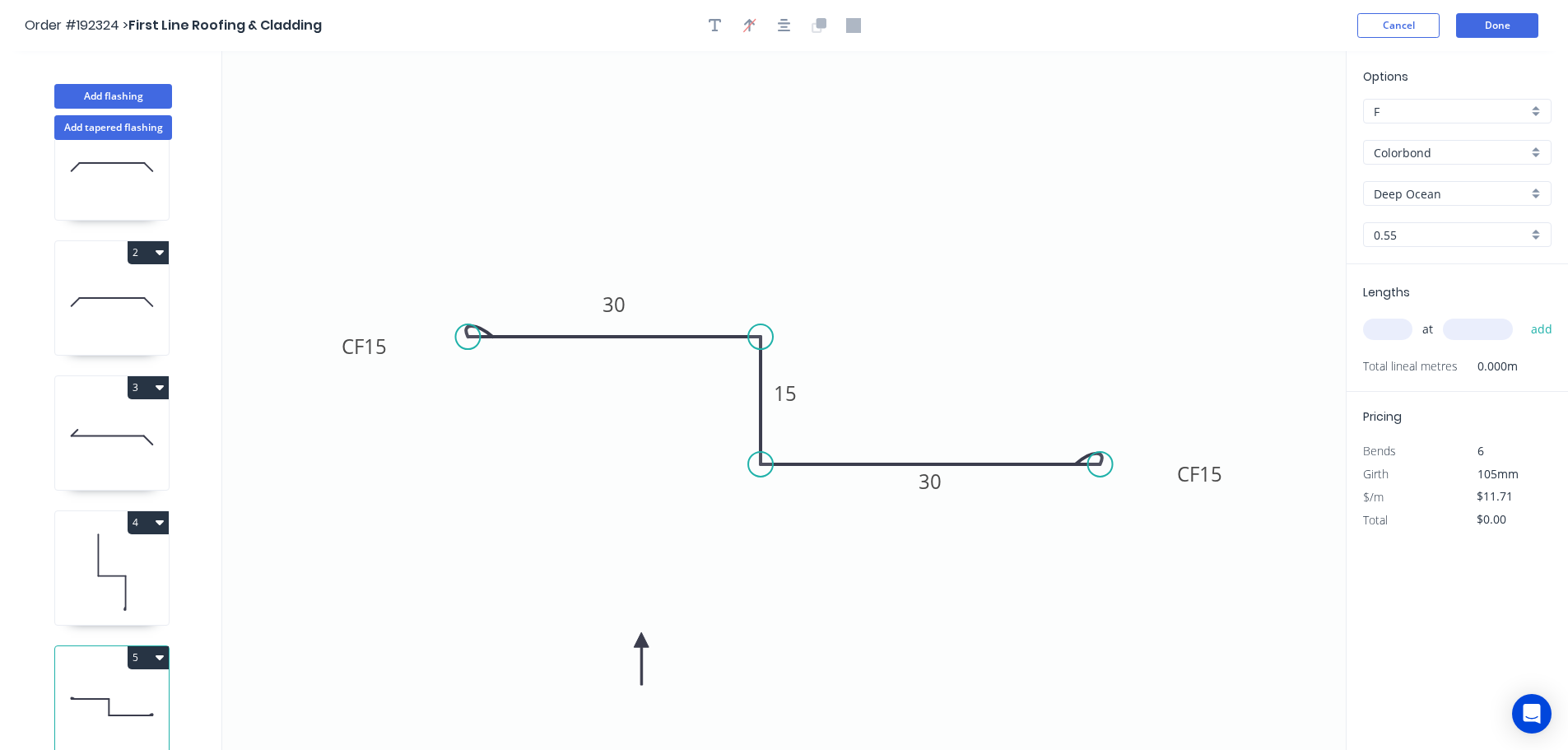
click at [1372, 335] on input "text" at bounding box center [1388, 329] width 49 height 21
type input "1"
type input "3500"
click at [1522, 315] on button "add" at bounding box center [1541, 329] width 38 height 28
type input "$40.99"
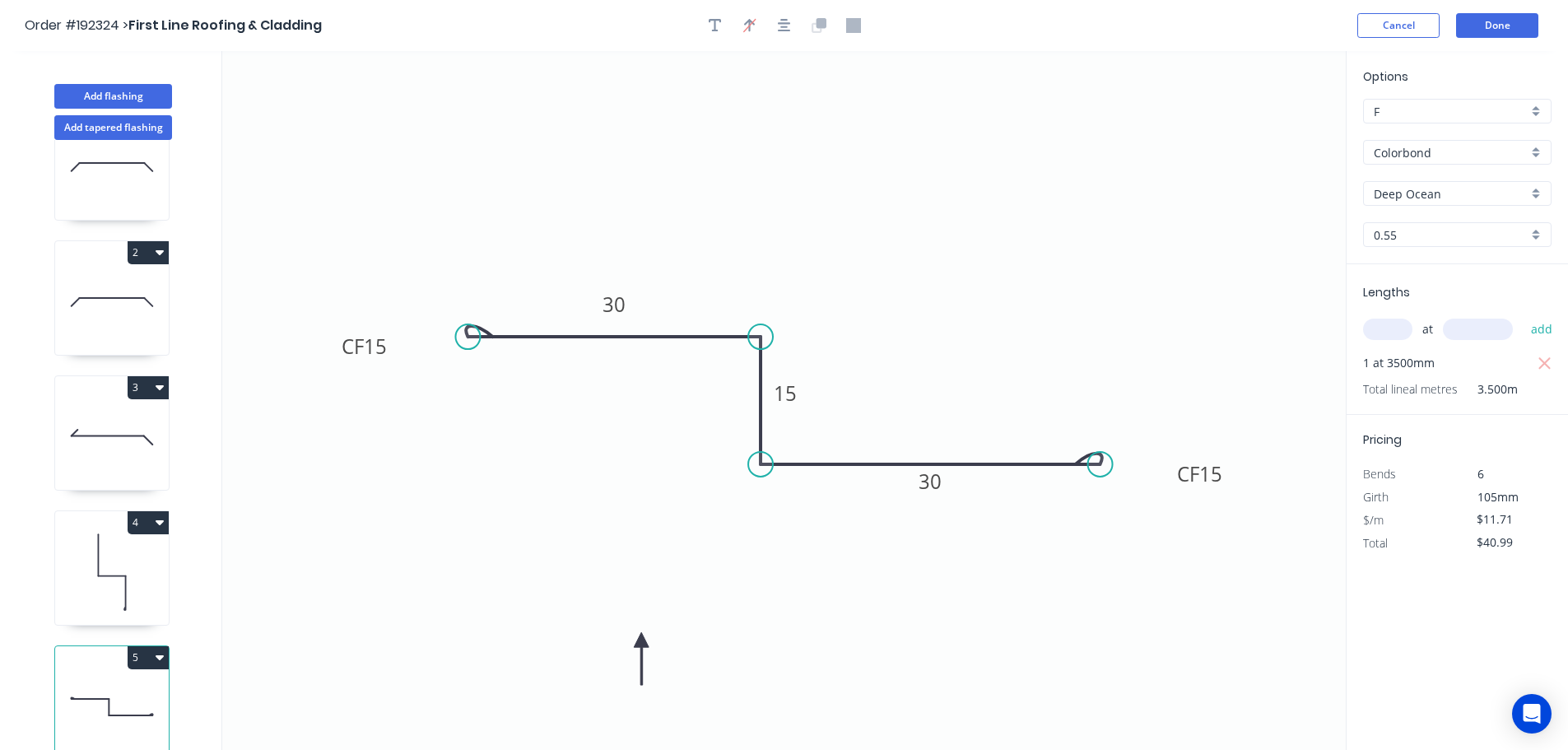
click at [124, 557] on icon at bounding box center [112, 571] width 114 height 105
type input "$12.17"
type input "$73.02"
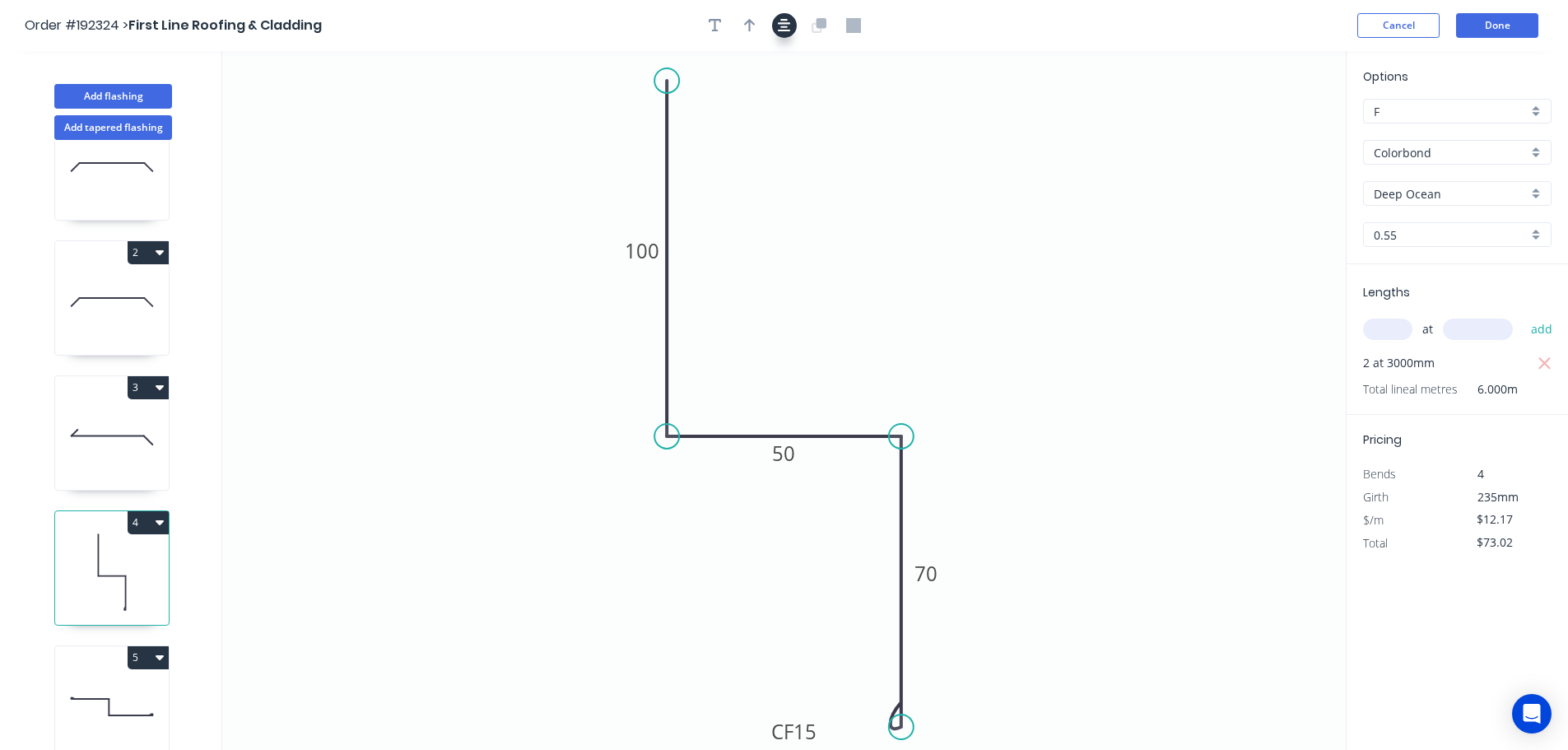
click at [786, 27] on icon "button" at bounding box center [784, 26] width 13 height 13
drag, startPoint x: 743, startPoint y: 38, endPoint x: 862, endPoint y: 58, distance: 120.7
click at [749, 38] on header "Order #192324 > First Line Roofing & Cladding Cancel Done" at bounding box center [784, 26] width 1568 height 51
drag, startPoint x: 745, startPoint y: 21, endPoint x: 1230, endPoint y: 159, distance: 504.3
click at [746, 21] on icon "button" at bounding box center [750, 26] width 12 height 15
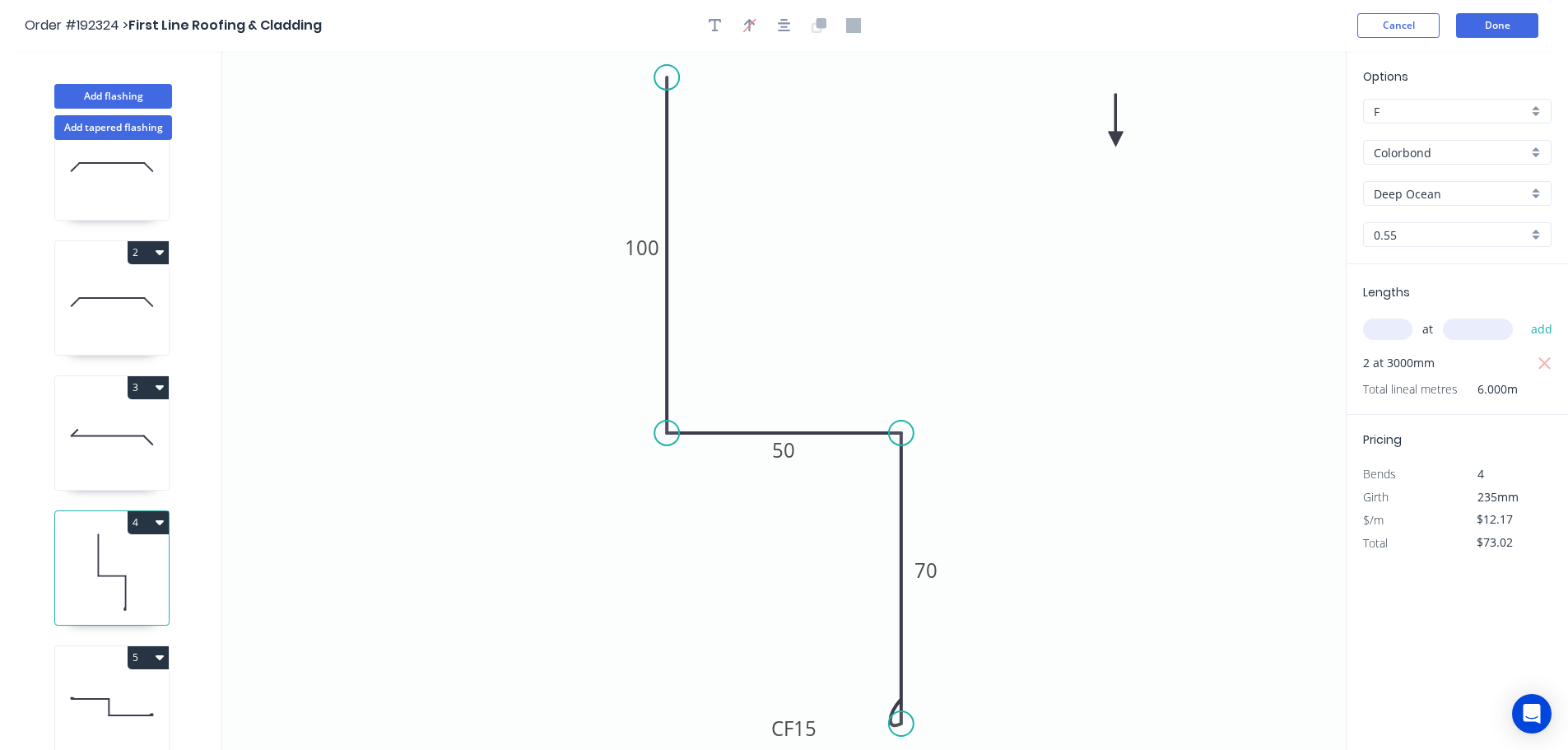
drag, startPoint x: 1262, startPoint y: 132, endPoint x: 1115, endPoint y: 139, distance: 147.2
click at [1115, 139] on icon at bounding box center [1116, 120] width 15 height 53
click at [1115, 139] on icon at bounding box center [1115, 120] width 15 height 53
click at [109, 660] on icon at bounding box center [112, 707] width 114 height 105
type input "$11.71"
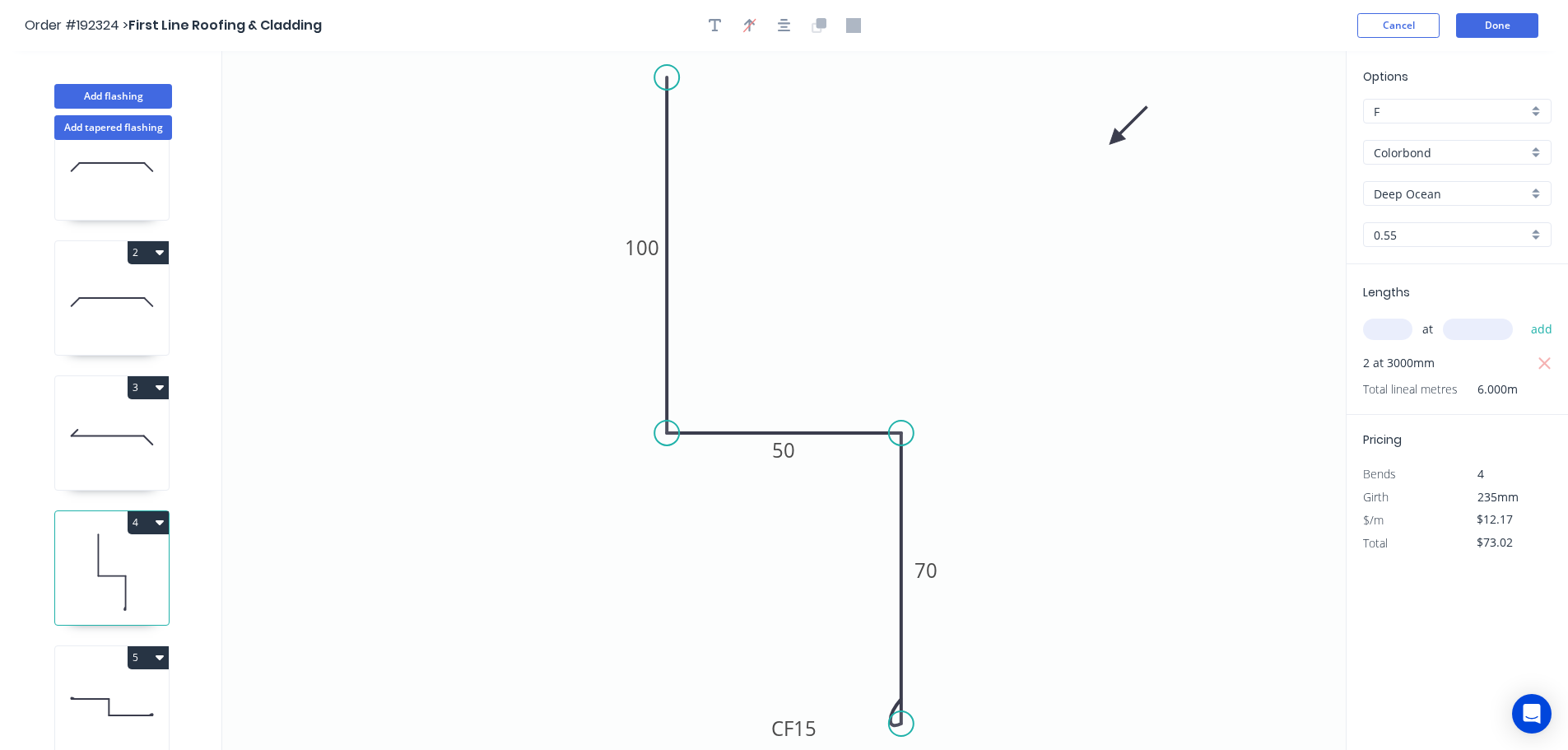
type input "$40.99"
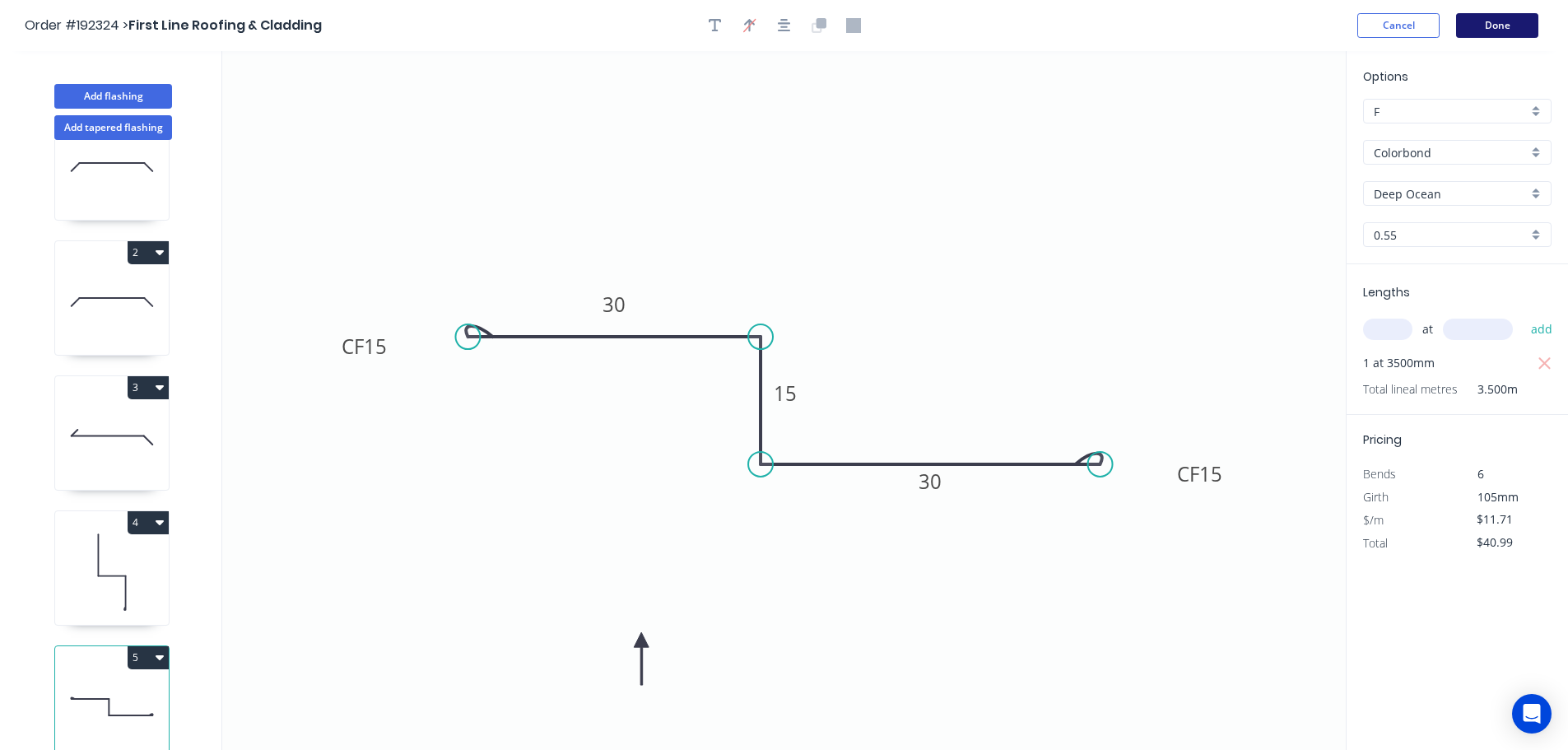
click at [1498, 25] on button "Done" at bounding box center [1497, 25] width 82 height 25
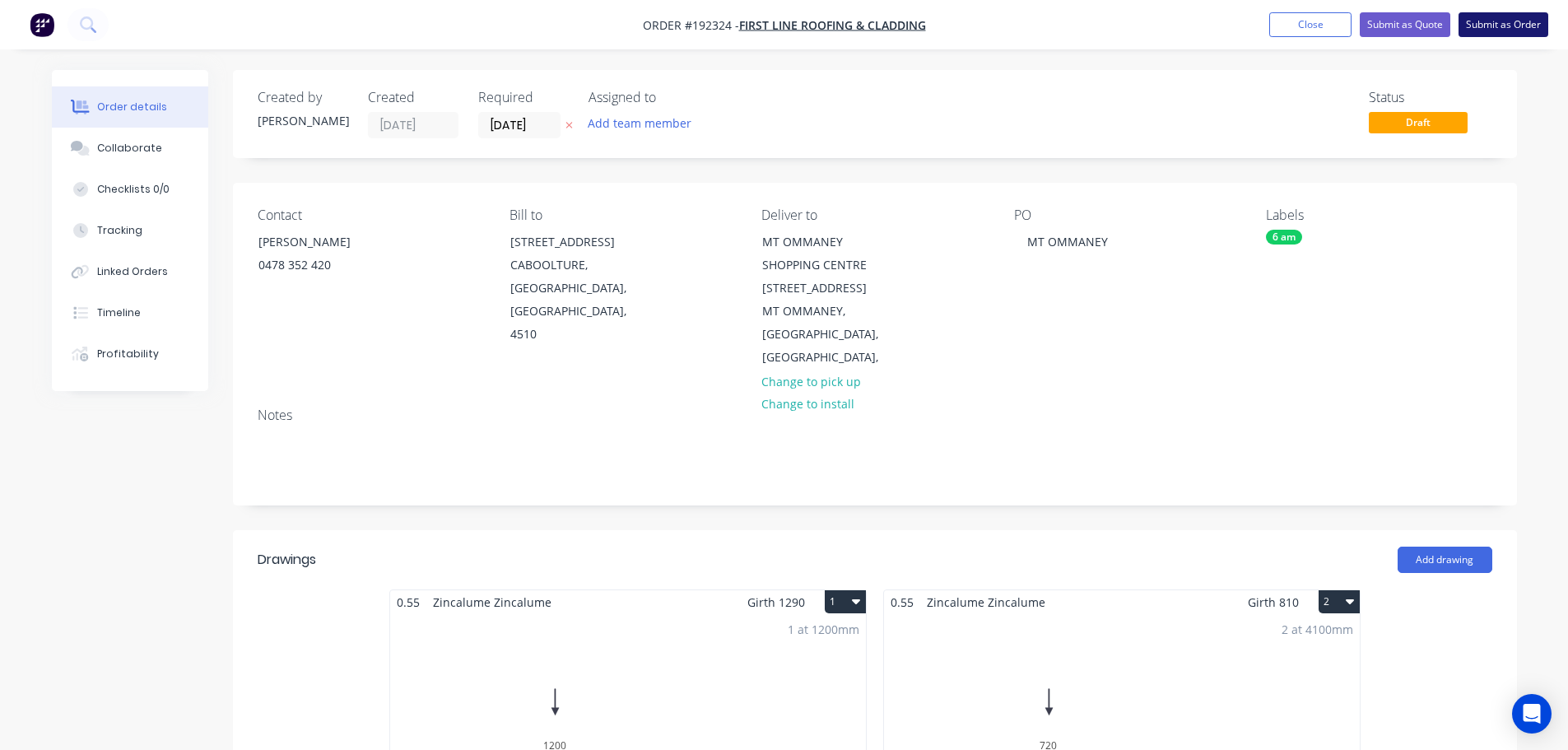
click at [1523, 16] on button "Submit as Order" at bounding box center [1503, 24] width 90 height 25
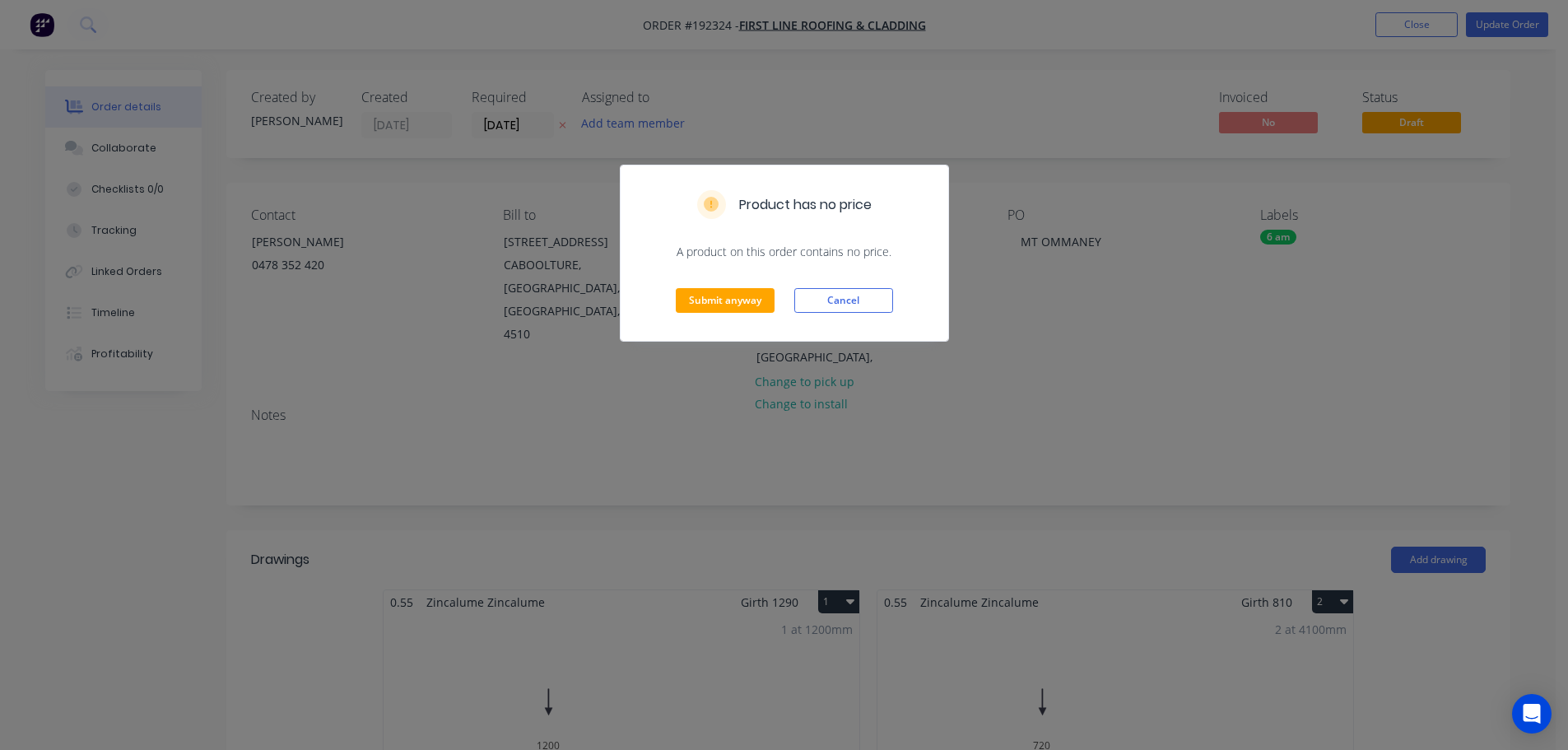
drag, startPoint x: 846, startPoint y: 295, endPoint x: 860, endPoint y: 305, distance: 17.2
click at [846, 296] on button "Cancel" at bounding box center [844, 300] width 99 height 25
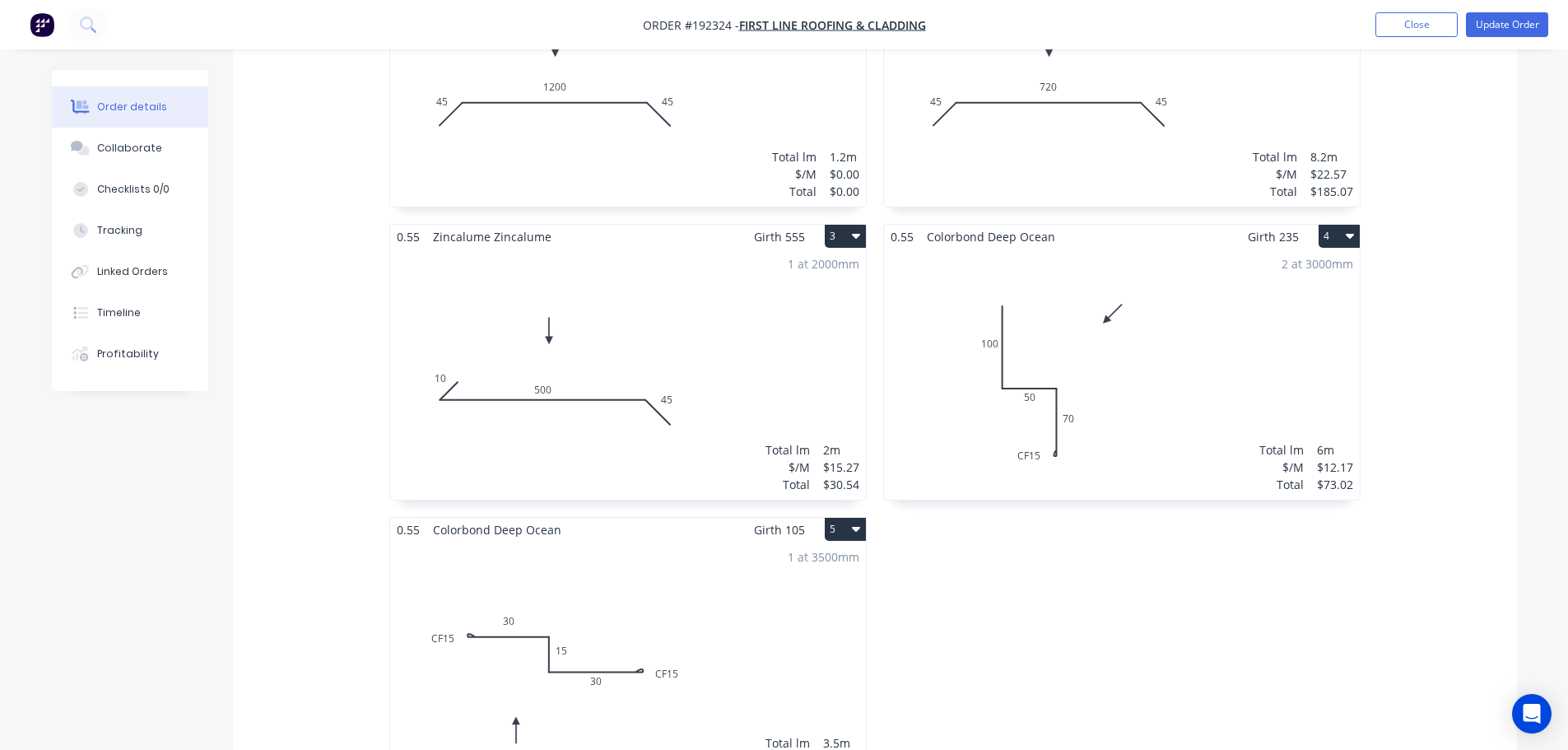
scroll to position [247, 0]
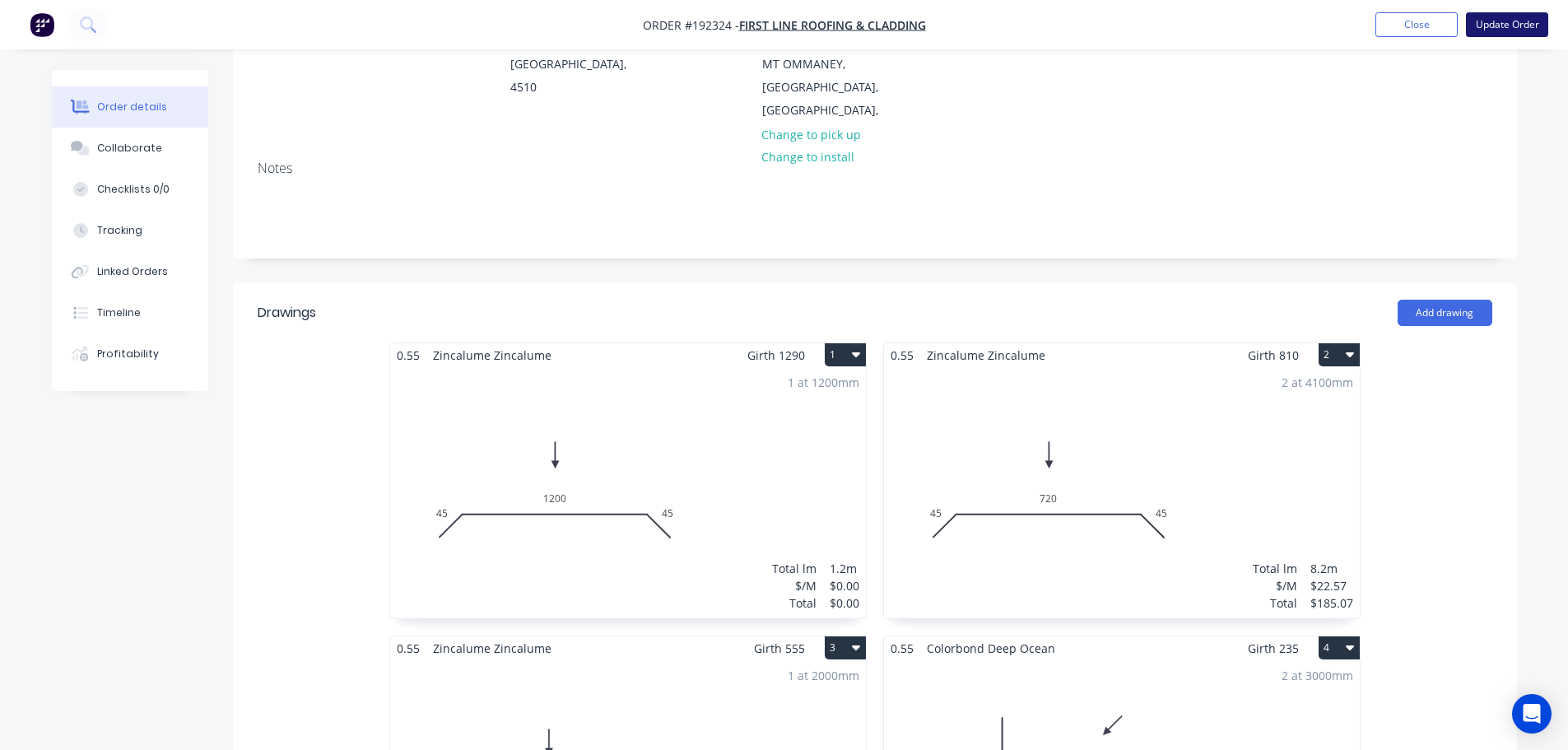
click at [1503, 20] on button "Update Order" at bounding box center [1507, 24] width 82 height 25
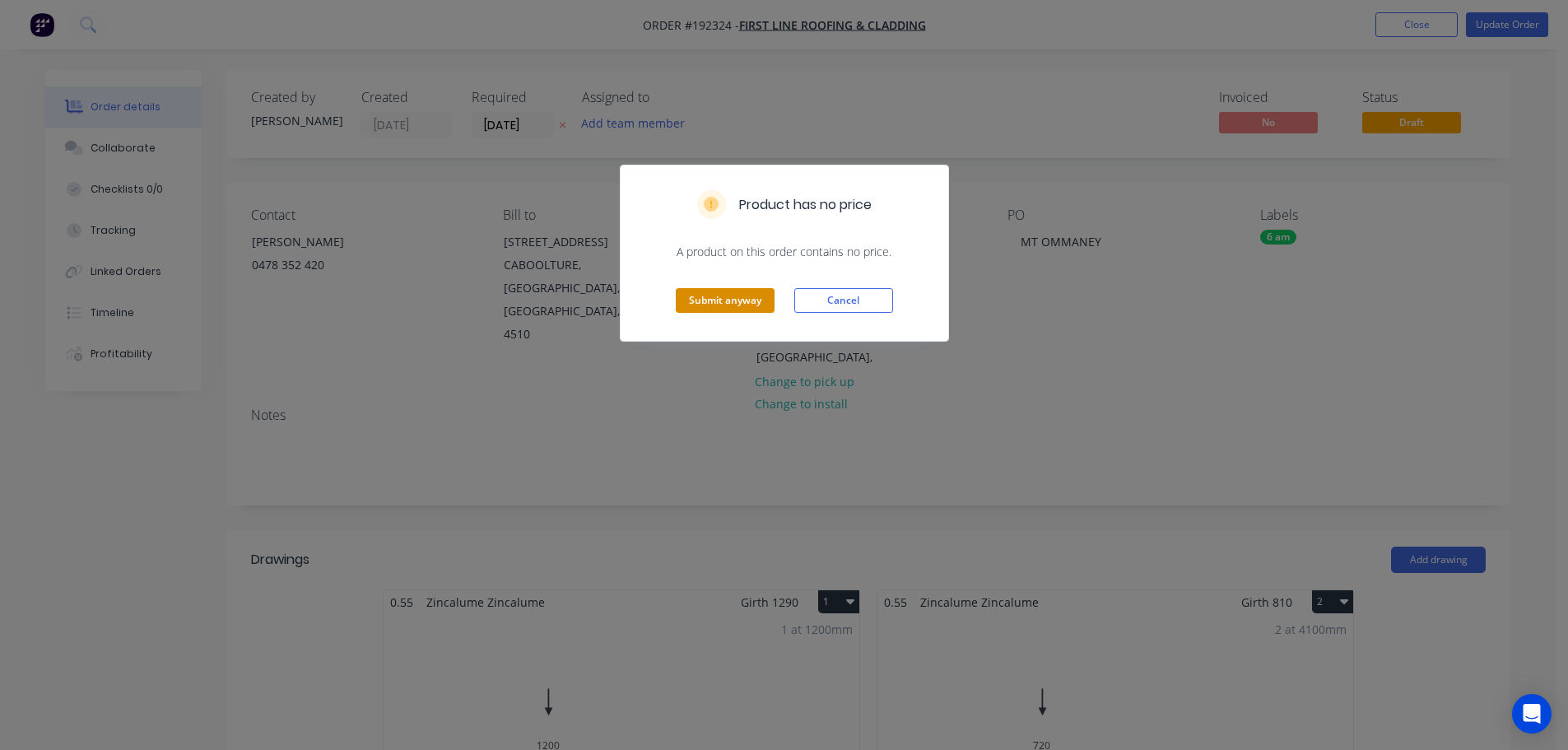
click at [725, 306] on button "Submit anyway" at bounding box center [725, 300] width 99 height 25
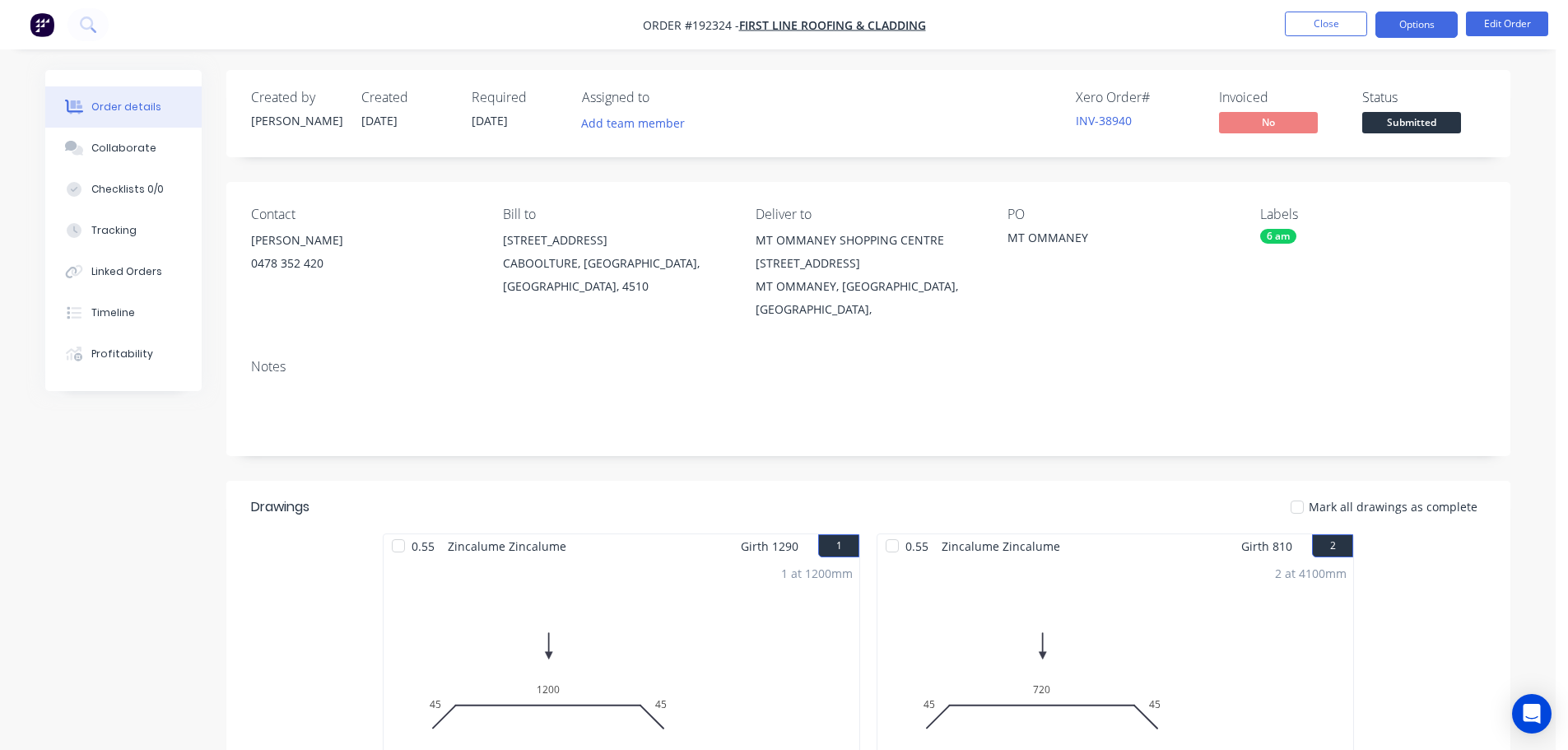
click at [1416, 27] on button "Options" at bounding box center [1416, 25] width 82 height 27
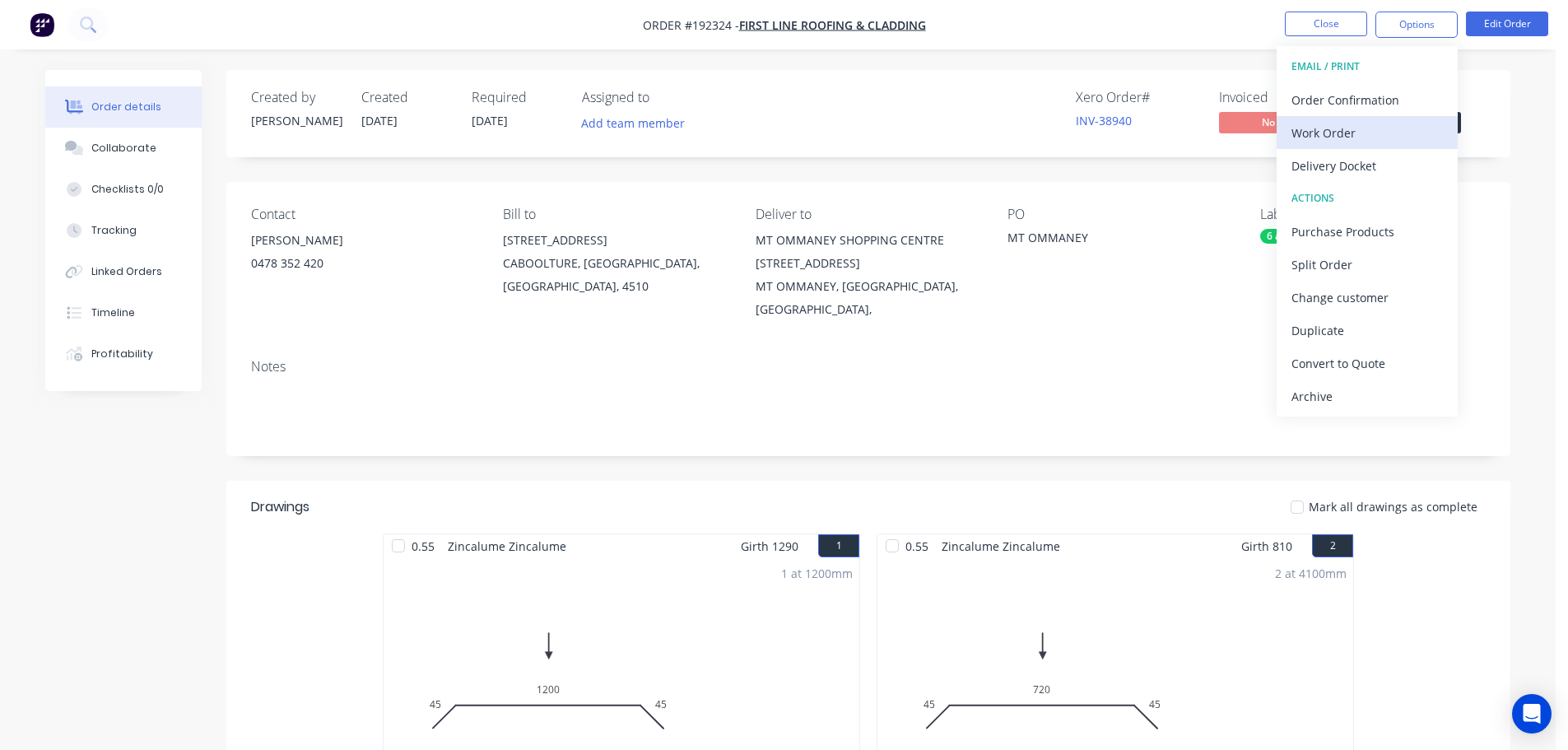
click at [1391, 144] on div "Work Order" at bounding box center [1366, 133] width 151 height 24
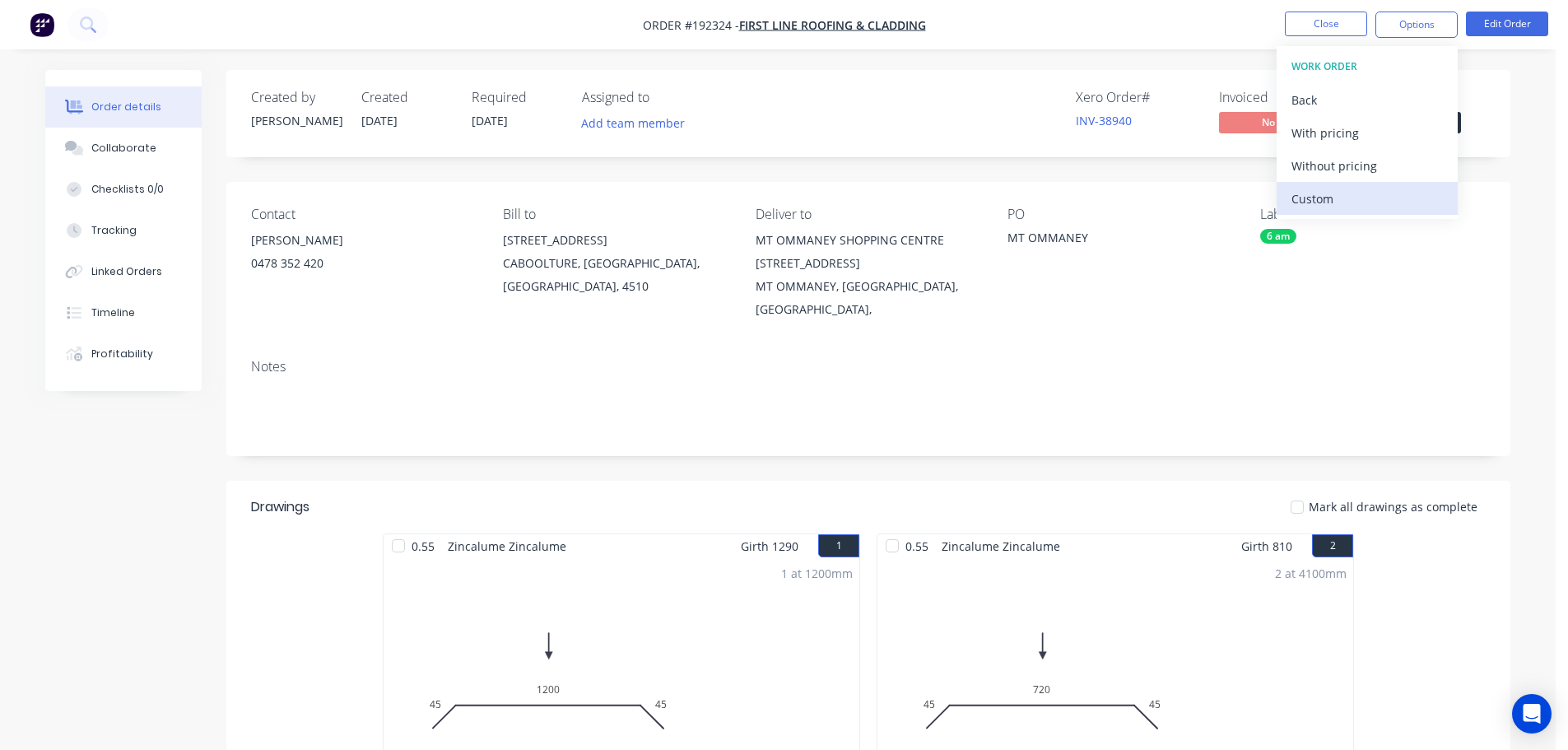
click at [1384, 187] on div "Custom" at bounding box center [1366, 199] width 151 height 24
click at [1333, 103] on div "Back" at bounding box center [1366, 100] width 151 height 24
click at [1348, 160] on div "Without pricing" at bounding box center [1366, 166] width 151 height 24
drag, startPoint x: 1165, startPoint y: 252, endPoint x: 1163, endPoint y: 212, distance: 40.0
click at [1163, 241] on div "PO MT OMMANEY" at bounding box center [1119, 264] width 225 height 114
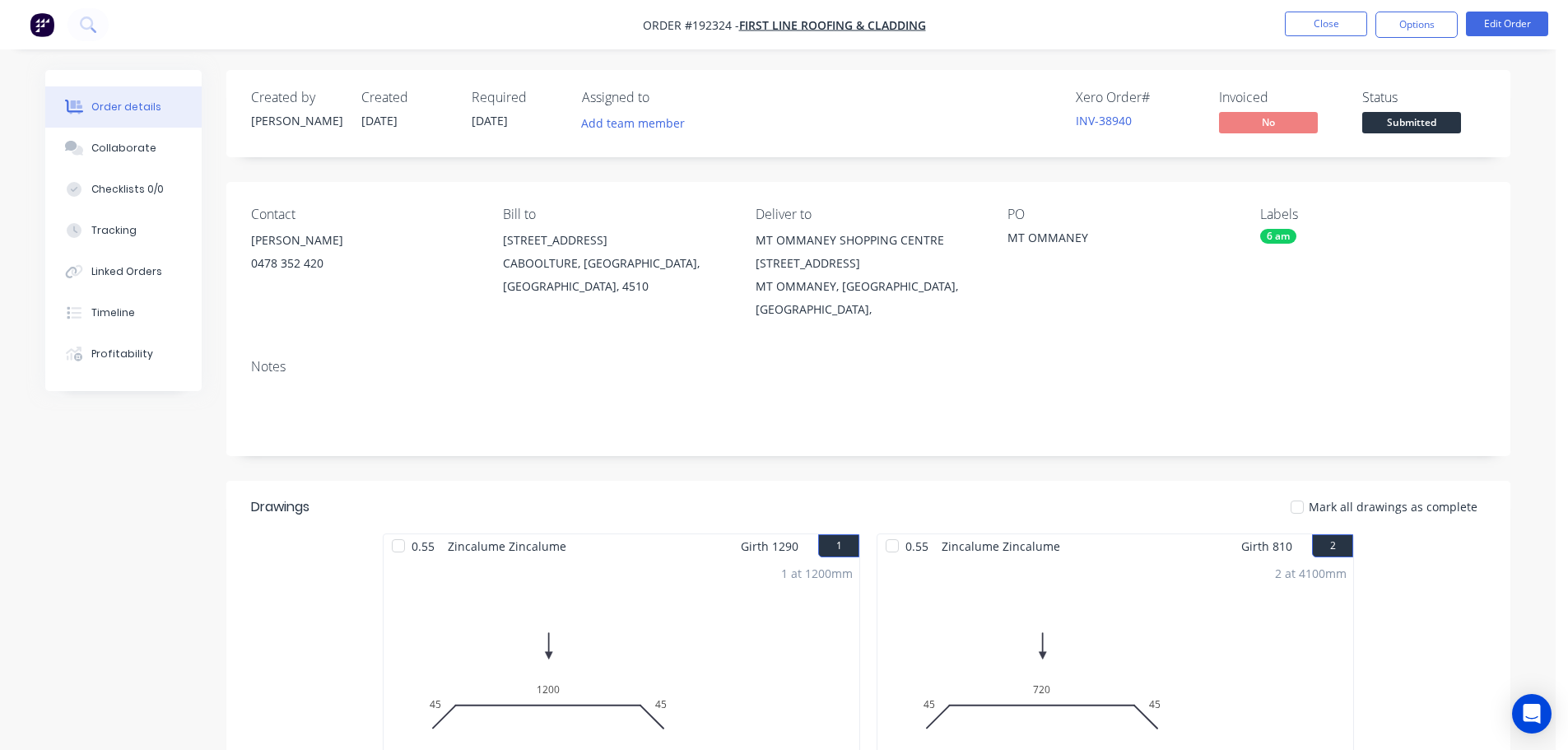
click at [1336, 39] on nav "Order #192324 - First Line Roofing & Cladding Close Options Edit Order" at bounding box center [784, 25] width 1568 height 49
click at [1336, 31] on button "Close" at bounding box center [1325, 24] width 82 height 25
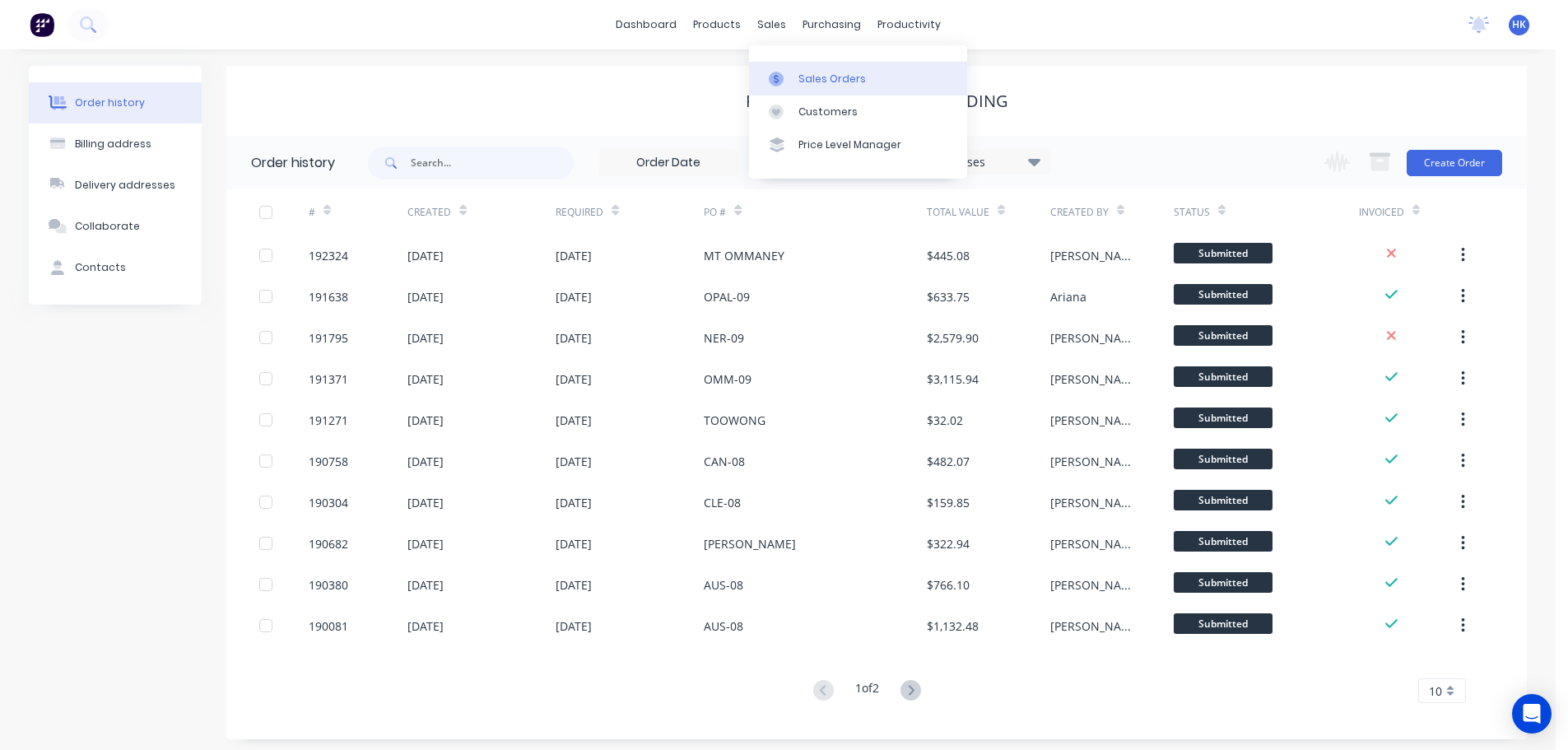
click at [776, 74] on g at bounding box center [776, 79] width 15 height 15
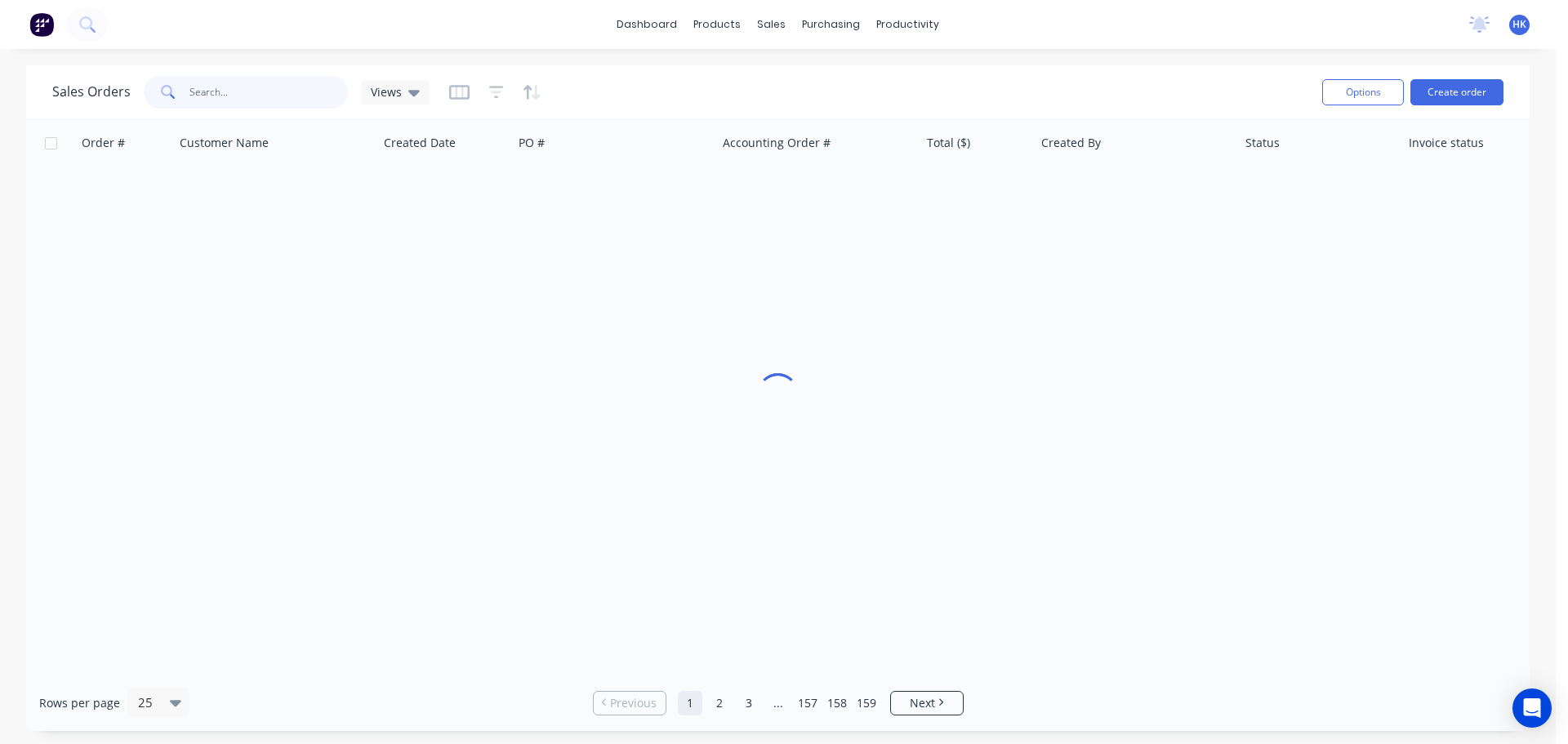
click at [279, 87] on input "text" at bounding box center [269, 93] width 159 height 33
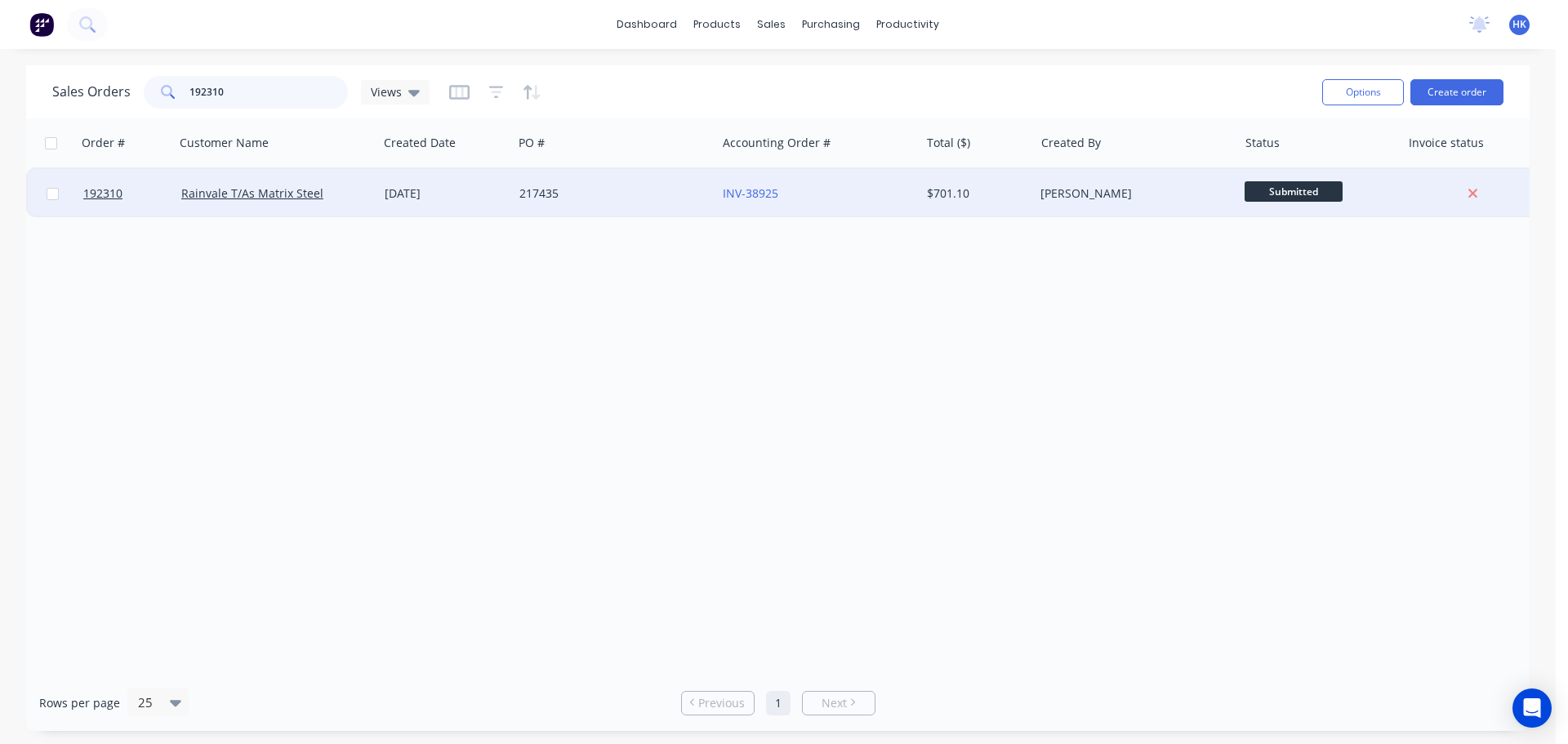
type input "192310"
click at [561, 193] on div "217435" at bounding box center [610, 193] width 182 height 16
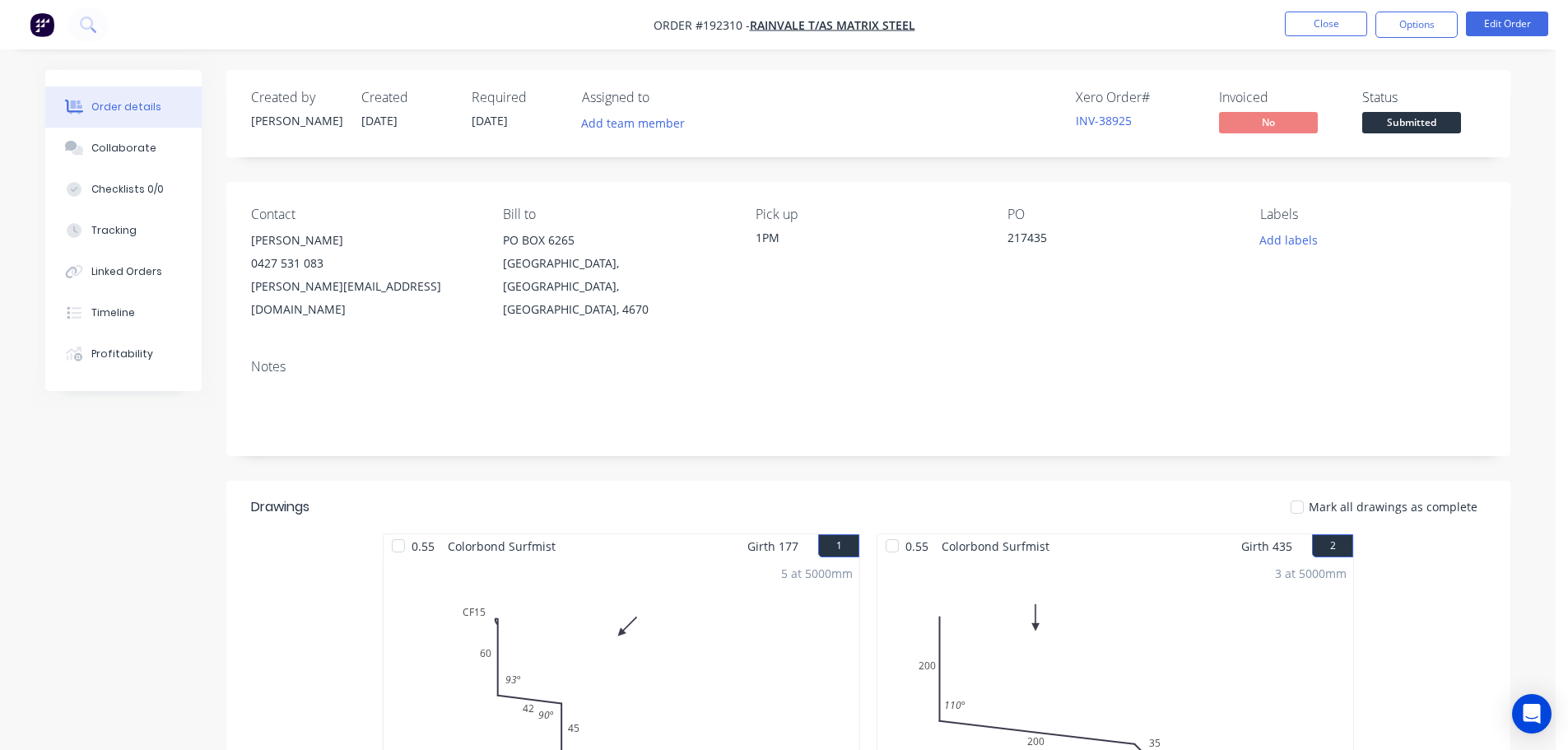
drag, startPoint x: 1456, startPoint y: 105, endPoint x: 1444, endPoint y: 127, distance: 25.1
click at [1456, 106] on div "Status Submitted" at bounding box center [1423, 114] width 124 height 48
click at [1442, 126] on span "Submitted" at bounding box center [1411, 122] width 99 height 20
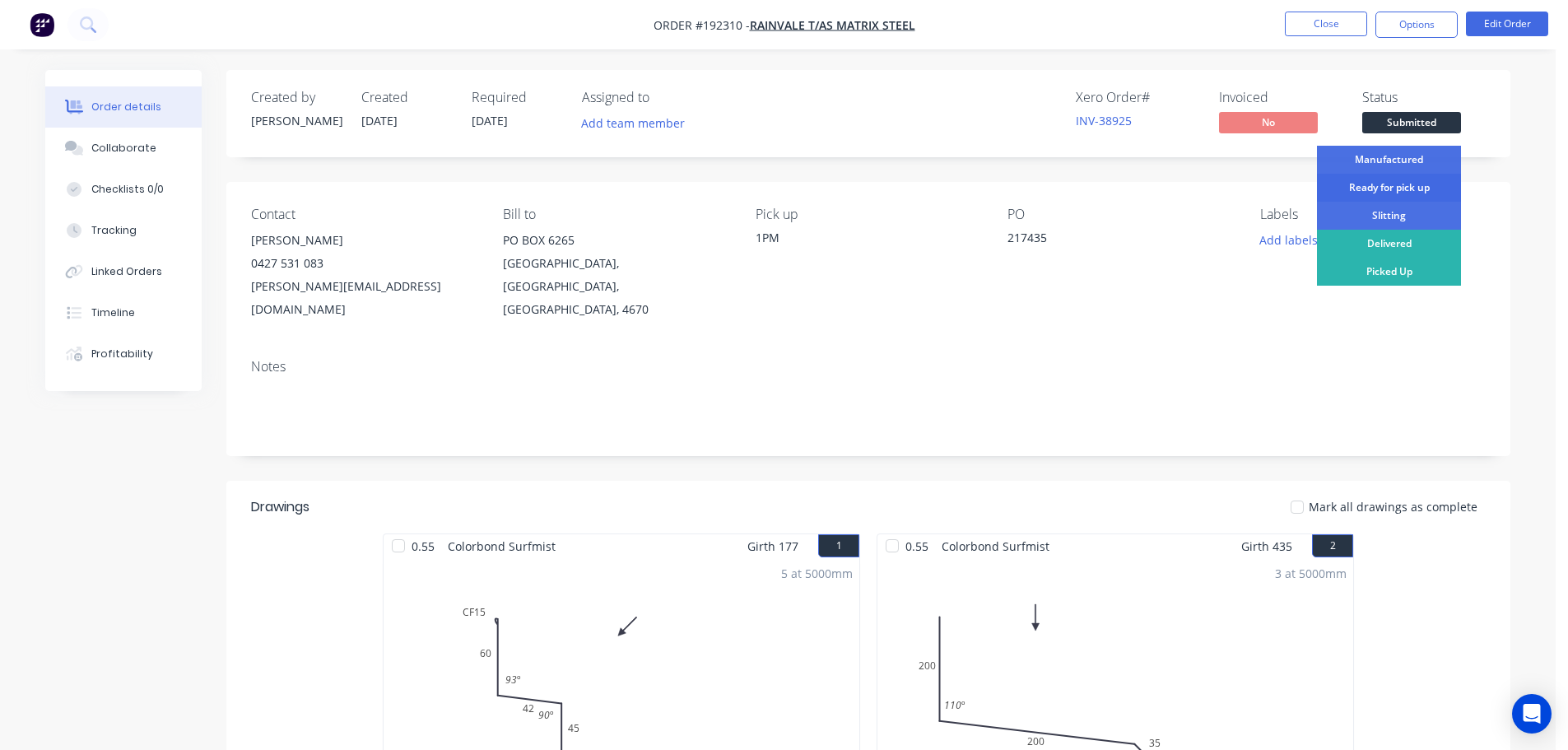
click at [1420, 181] on div "Ready for pick up" at bounding box center [1388, 188] width 144 height 28
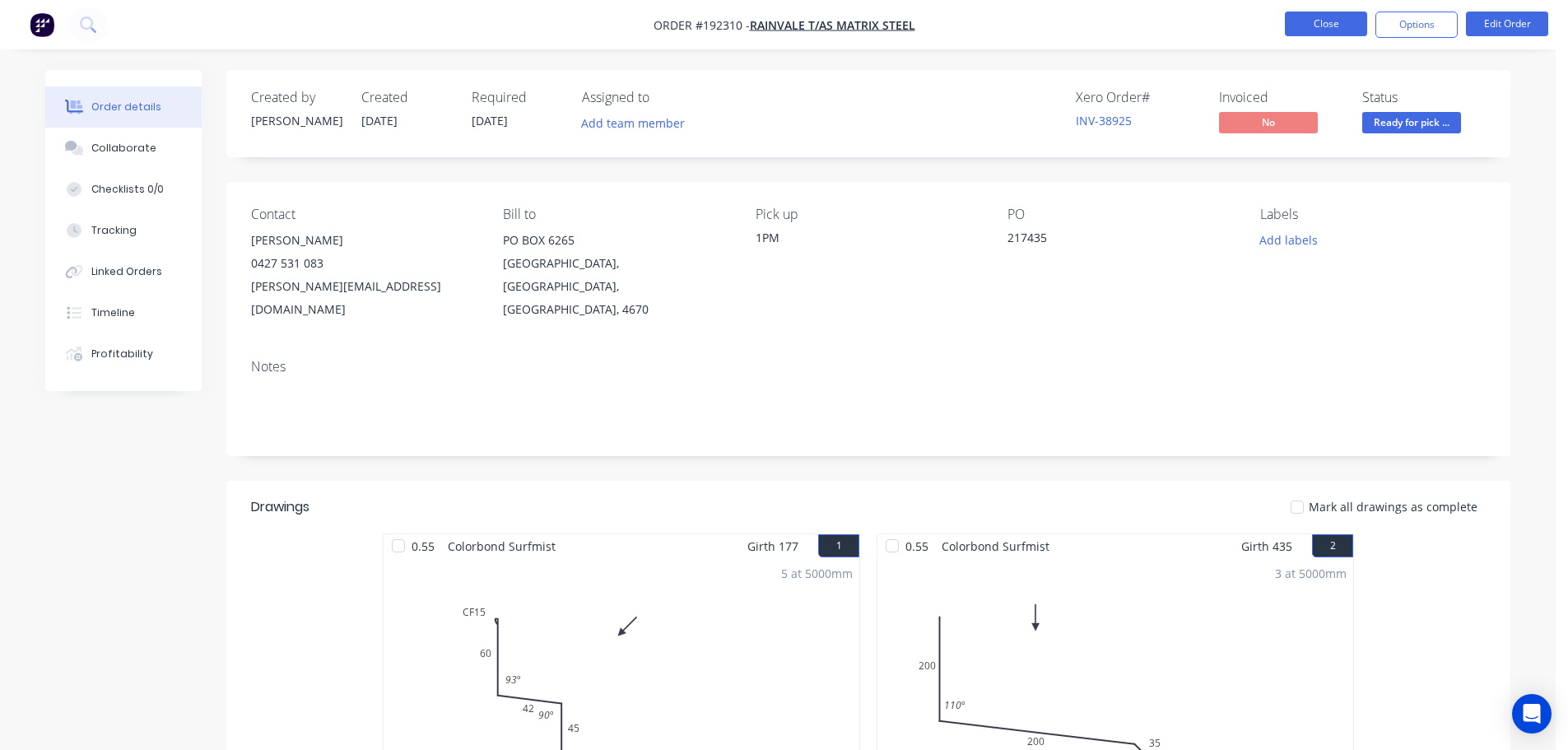
click at [1332, 34] on button "Close" at bounding box center [1325, 24] width 82 height 25
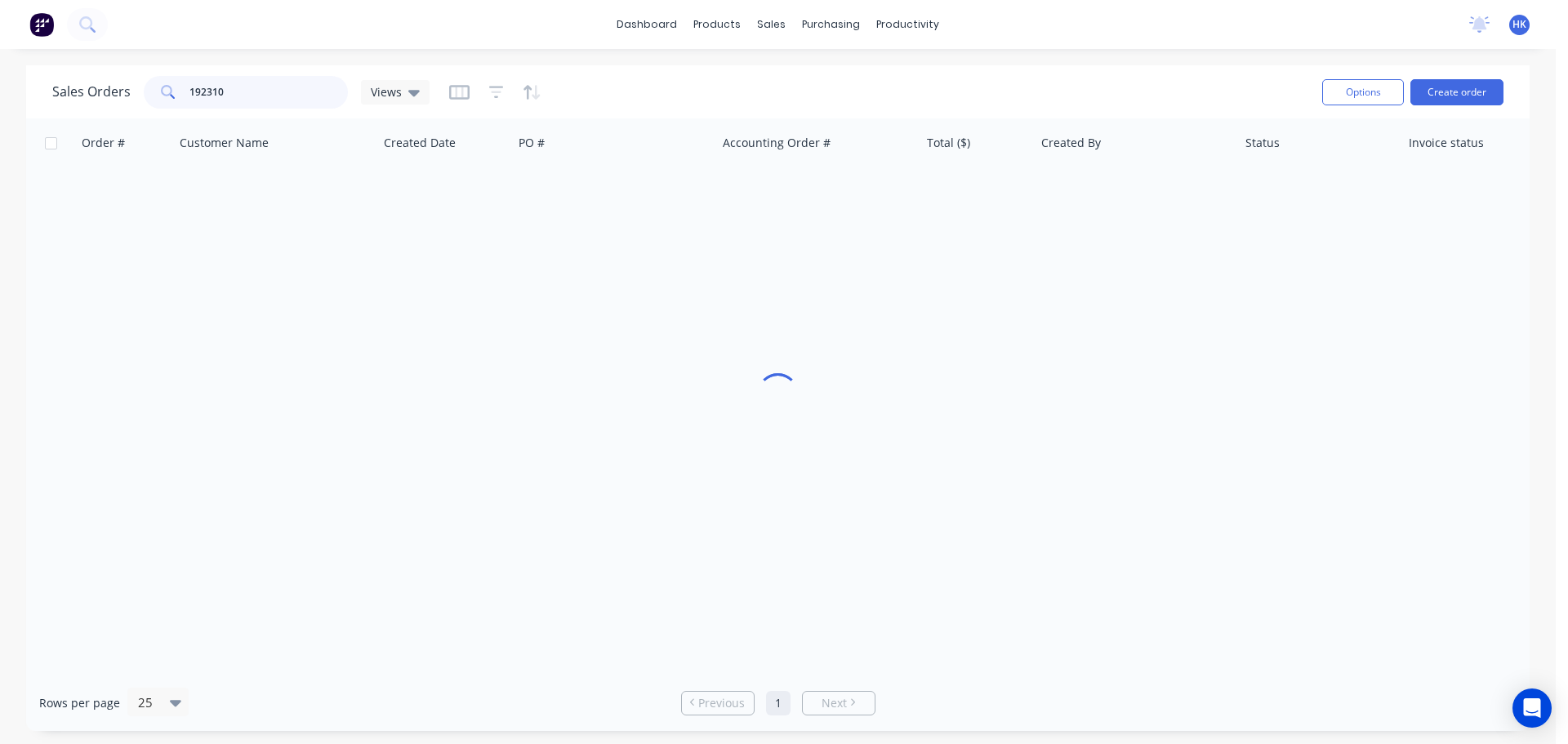
drag, startPoint x: 224, startPoint y: 94, endPoint x: 186, endPoint y: 97, distance: 38.1
click at [186, 97] on div "192310" at bounding box center [245, 93] width 204 height 33
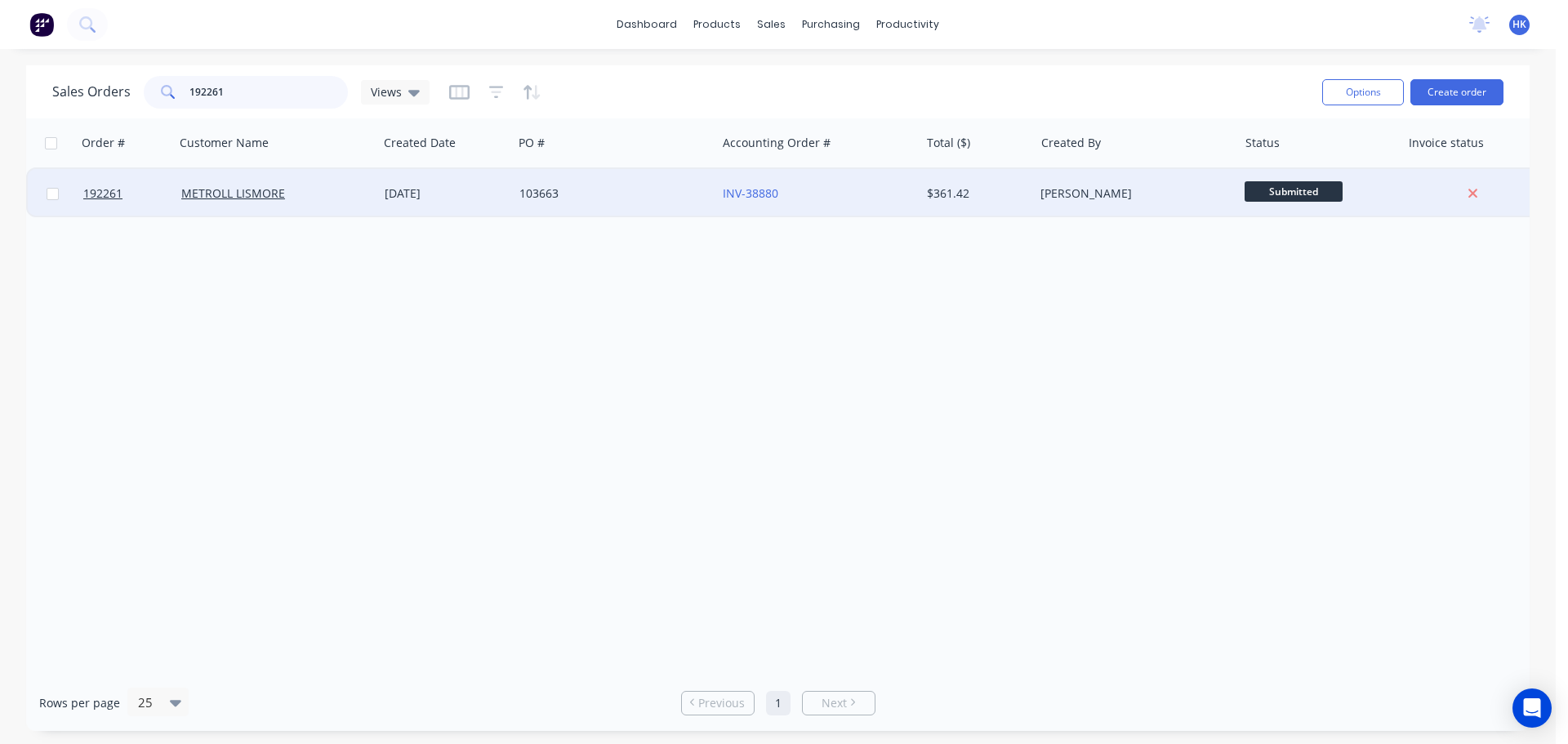
type input "192261"
click at [638, 205] on div "103663" at bounding box center [615, 193] width 203 height 49
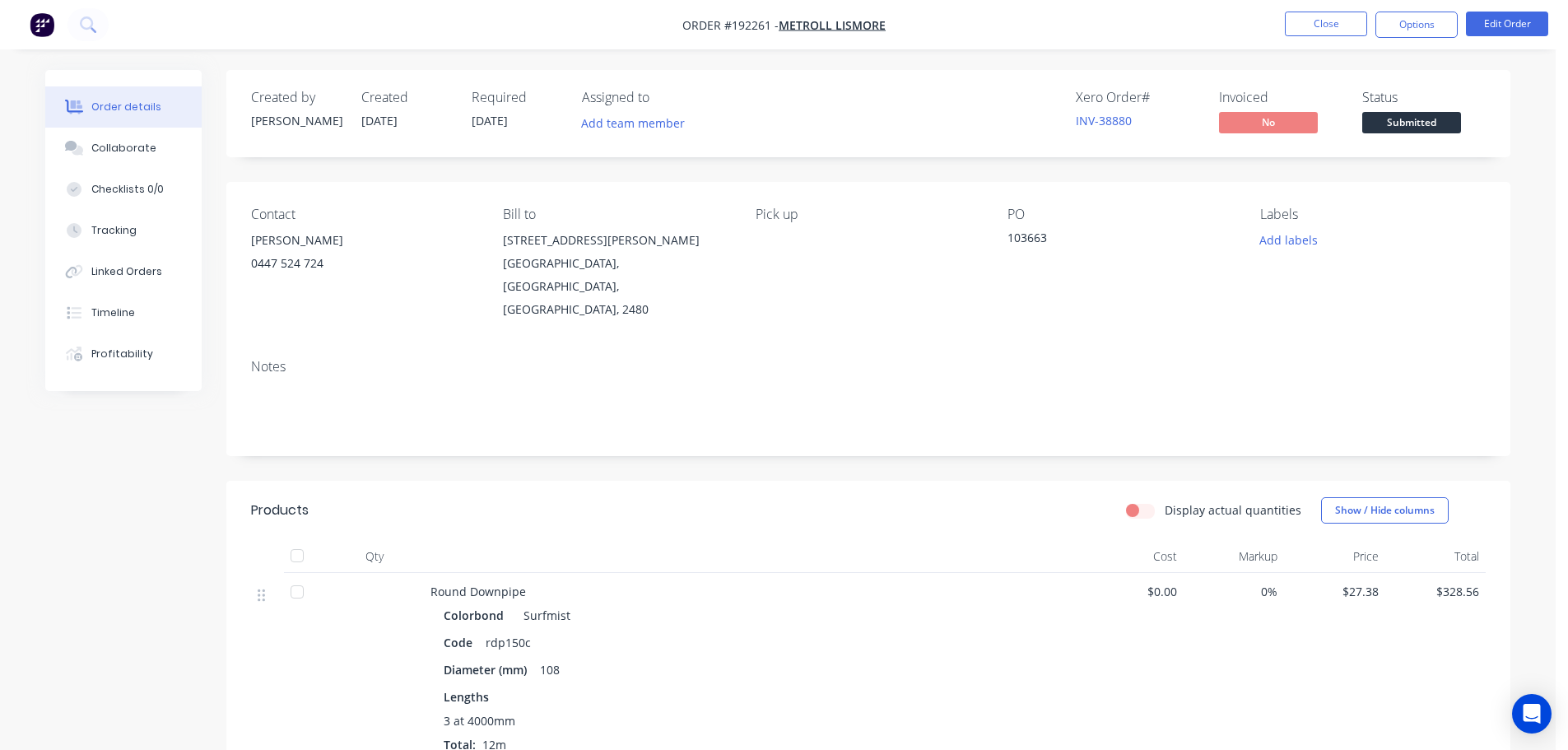
click at [1411, 124] on span "Submitted" at bounding box center [1411, 122] width 99 height 20
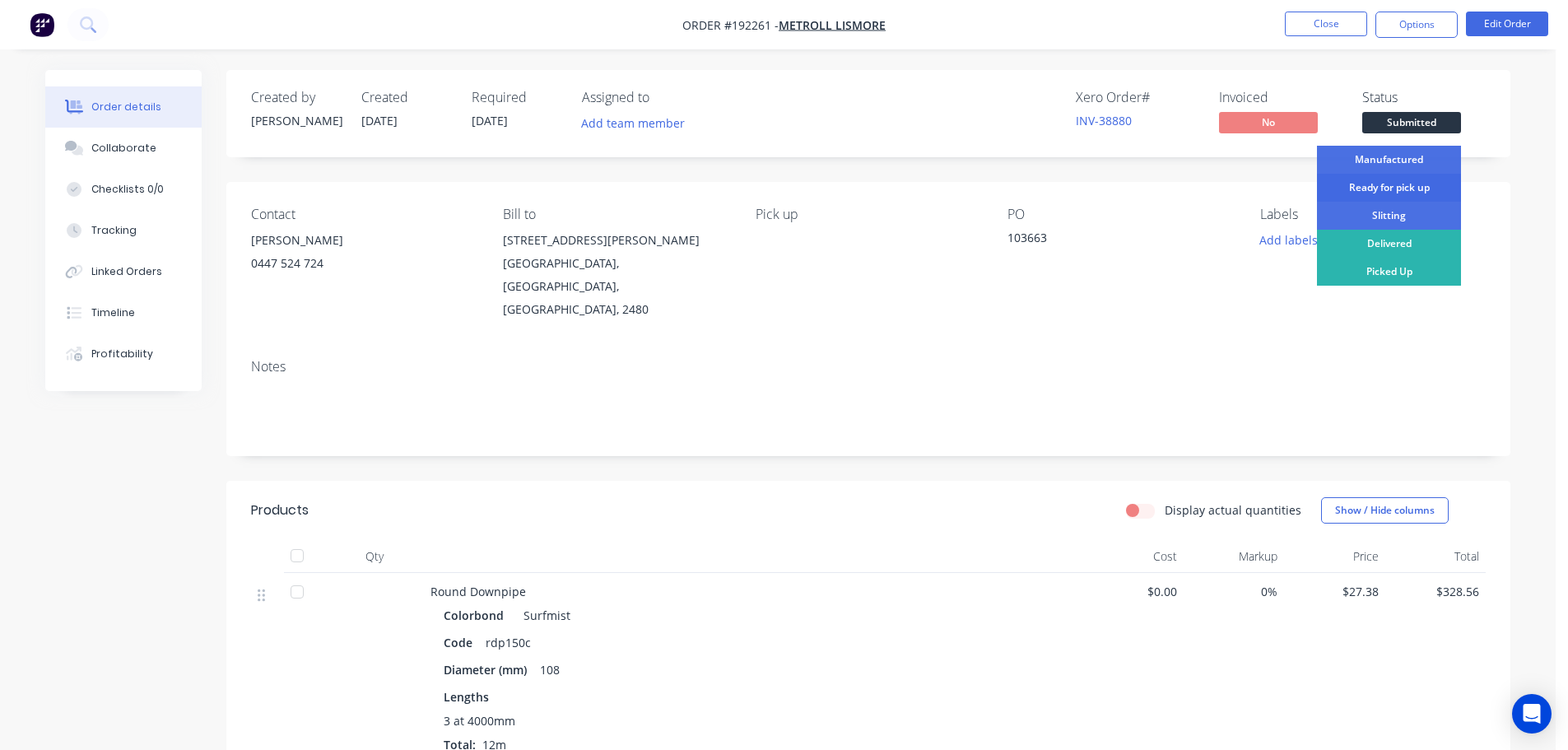
click at [1405, 184] on div "Ready for pick up" at bounding box center [1388, 188] width 144 height 28
